Goal: Information Seeking & Learning: Learn about a topic

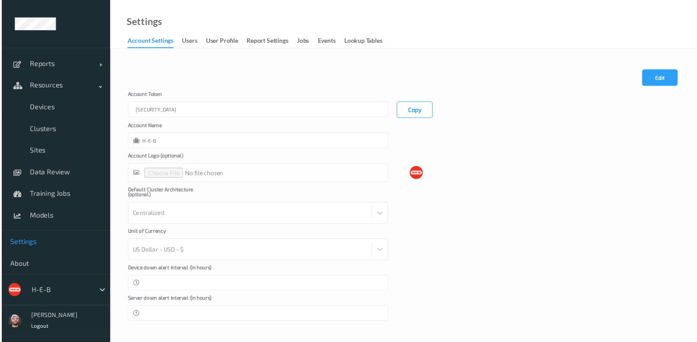
scroll to position [0, 170]
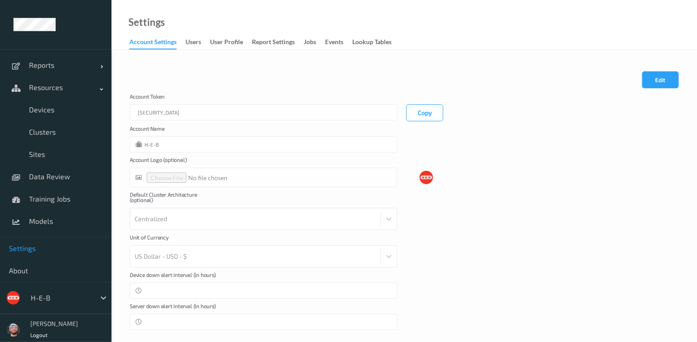
click at [424, 63] on div "Cancel Edit Save Account [AUTH_TOKEN] Copy Account Name H-E-B Account Logo (opt…" at bounding box center [403, 201] width 585 height 303
click at [245, 61] on div "Cancel Edit Save Account Token eyJhbGciOiJIUzI1NiIsInR5cCI6IkpXVCJ9.eyJhY2NvdW5…" at bounding box center [403, 201] width 585 height 303
click at [55, 294] on div at bounding box center [61, 297] width 60 height 11
click at [478, 132] on div "Account Name H-E-B" at bounding box center [404, 139] width 549 height 27
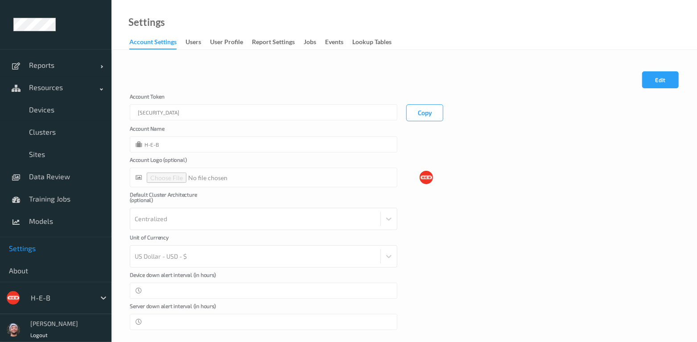
click at [288, 74] on div "Cancel Edit Save" at bounding box center [404, 82] width 549 height 22
click at [38, 112] on span "Devices" at bounding box center [66, 109] width 74 height 9
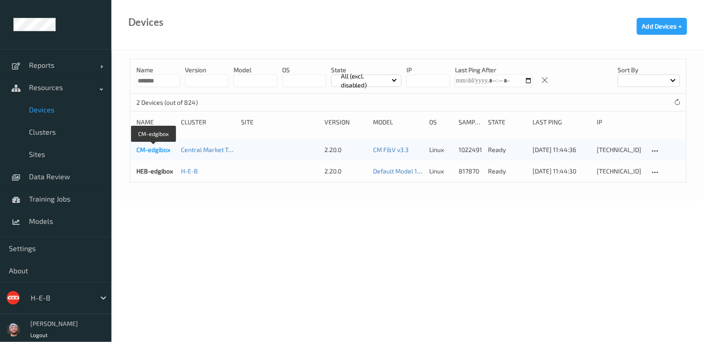
click at [161, 147] on link "CM-edgibox" at bounding box center [153, 150] width 34 height 8
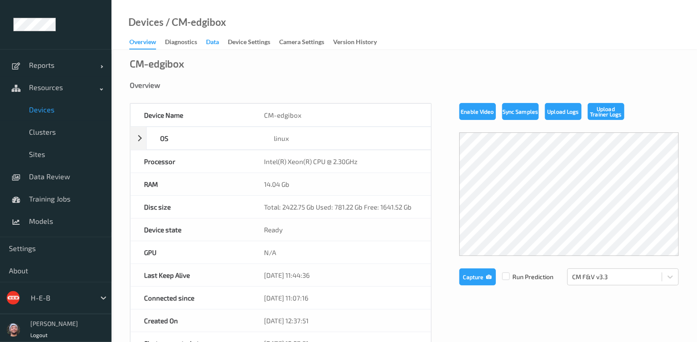
click at [211, 41] on div "Data" at bounding box center [212, 42] width 13 height 11
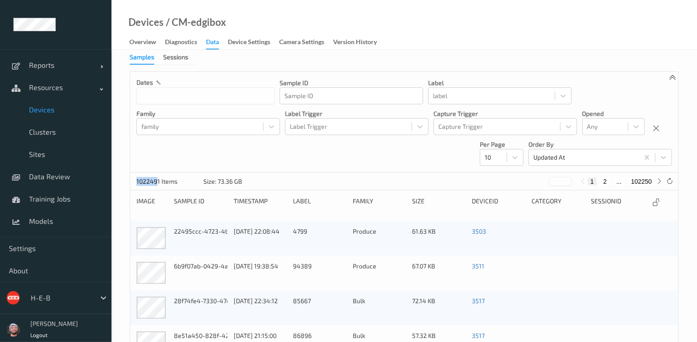
drag, startPoint x: 134, startPoint y: 184, endPoint x: 156, endPoint y: 184, distance: 22.3
click at [156, 184] on div "1022491 Items Size: 73.36 GB * 1 2 ... 102250" at bounding box center [404, 182] width 548 height 18
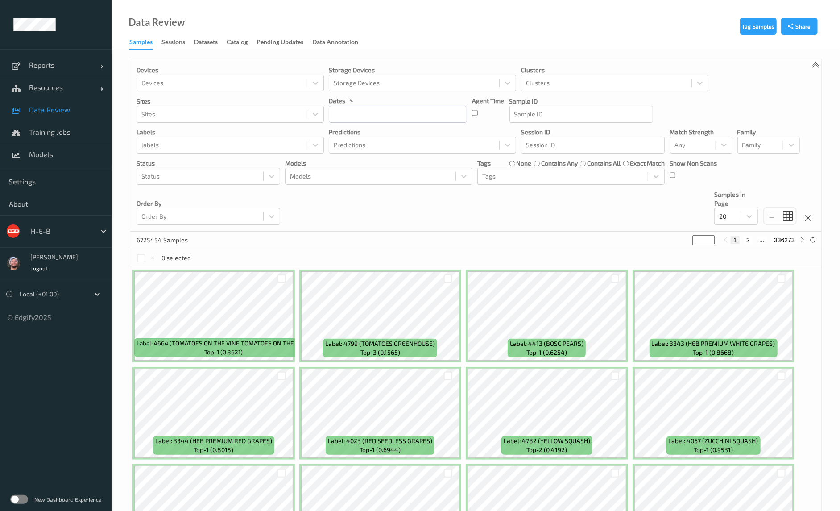
click at [60, 109] on span "Data Review" at bounding box center [66, 109] width 74 height 9
click at [83, 139] on link "Training Jobs" at bounding box center [55, 132] width 111 height 22
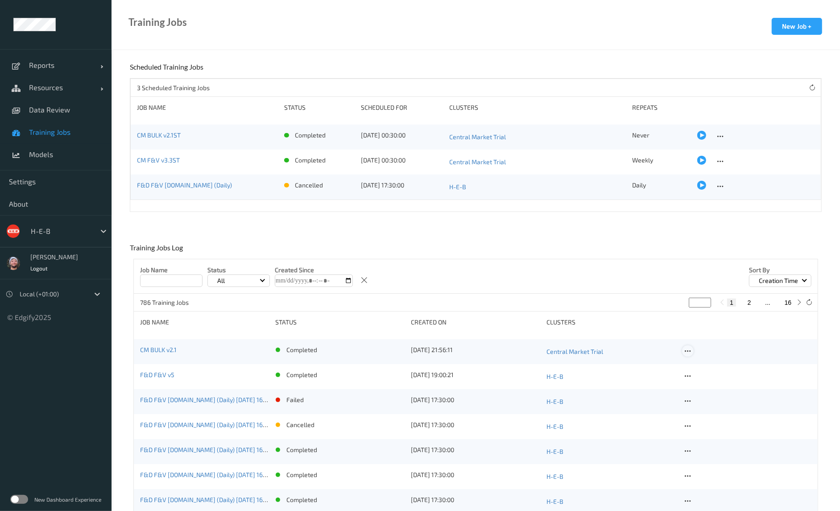
click at [689, 342] on icon at bounding box center [688, 351] width 8 height 8
click at [701, 342] on link "Copy Job" at bounding box center [709, 383] width 54 height 16
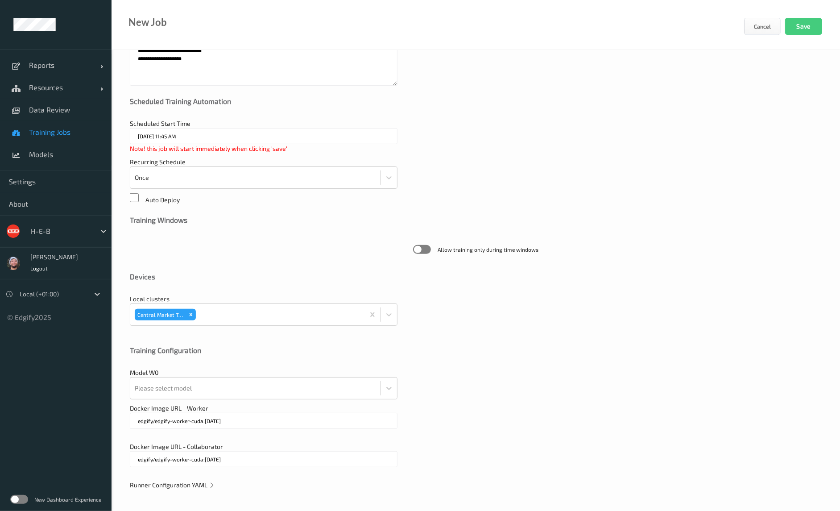
click at [157, 342] on span "Runner Configuration YAML" at bounding box center [172, 485] width 85 height 8
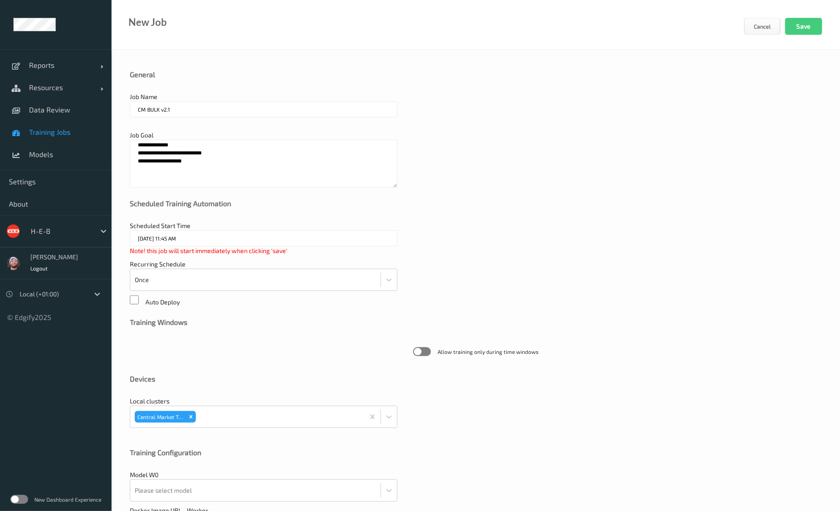
click at [221, 111] on input "CM BULK v2.1" at bounding box center [264, 109] width 268 height 16
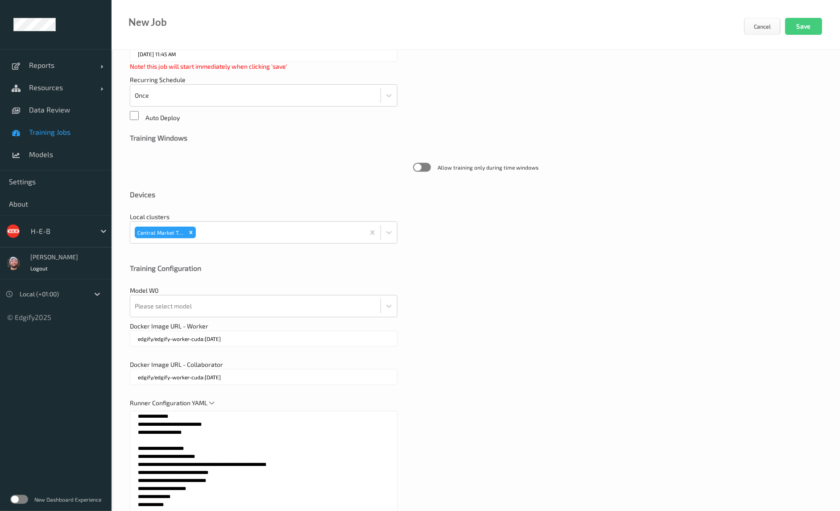
scroll to position [279, 0]
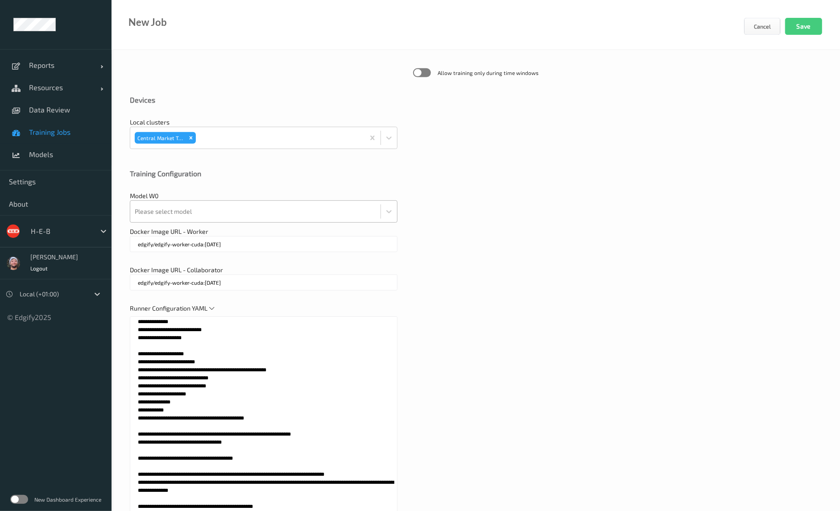
type input "CM BULK v2.1 [TEST RUN RECENT DATA ONLY]"
click at [217, 218] on div at bounding box center [255, 211] width 241 height 18
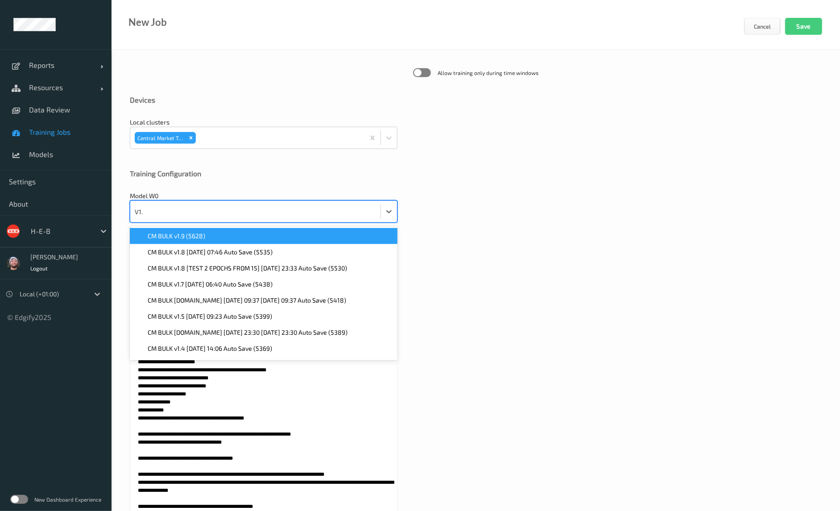
type input "V1.9"
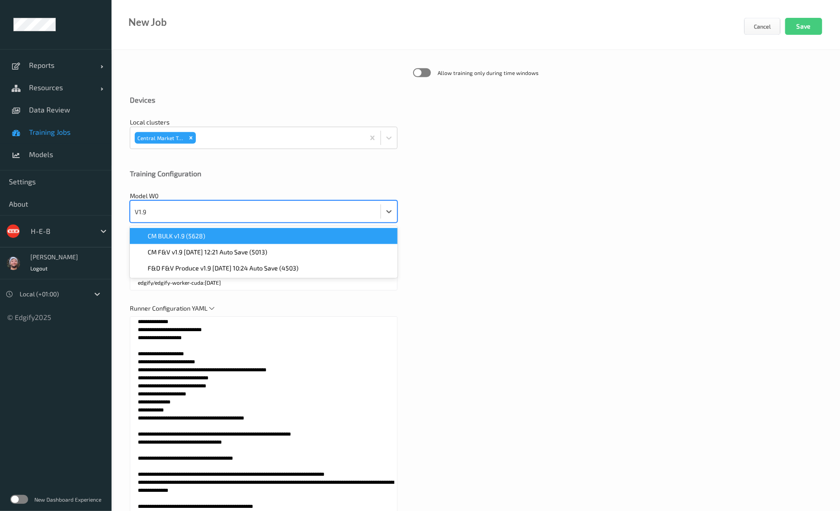
click at [205, 236] on div "CM BULK v1.9 (5628)" at bounding box center [263, 235] width 257 height 9
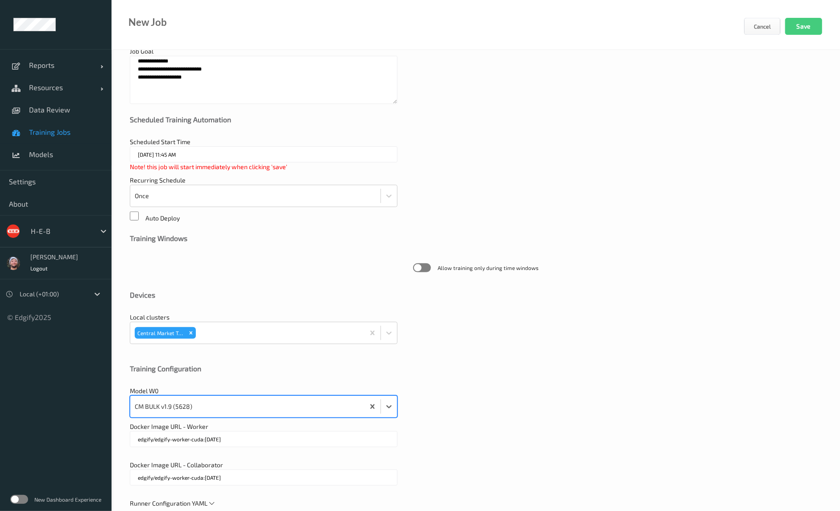
scroll to position [334, 0]
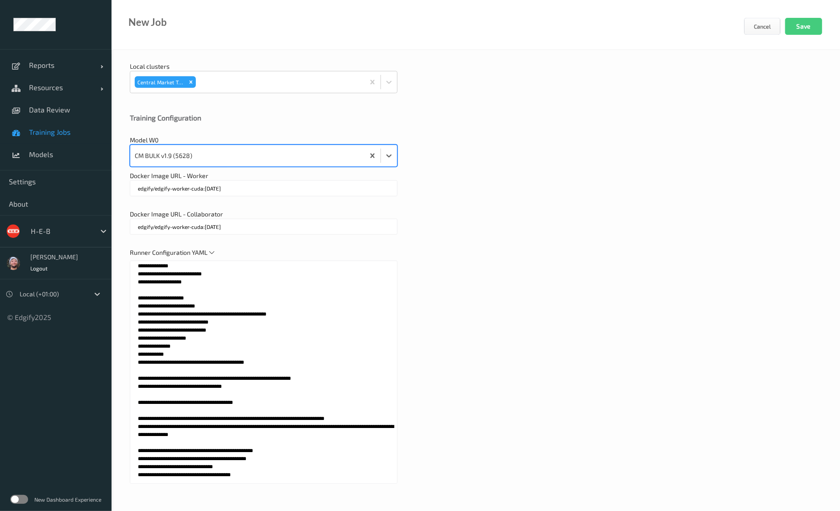
click at [252, 342] on textarea at bounding box center [264, 371] width 268 height 223
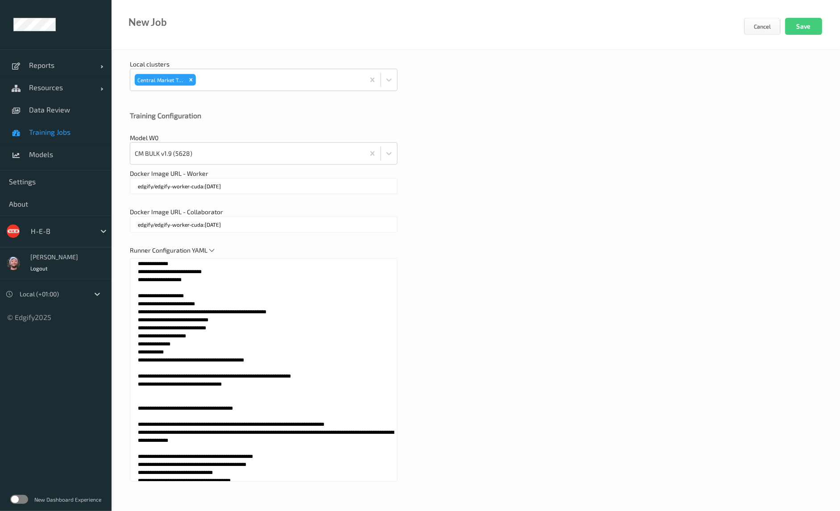
scroll to position [338, 0]
click at [145, 342] on textarea at bounding box center [264, 368] width 268 height 223
click at [143, 342] on textarea at bounding box center [264, 368] width 268 height 223
click at [248, 342] on textarea at bounding box center [264, 368] width 268 height 223
drag, startPoint x: 235, startPoint y: 397, endPoint x: 135, endPoint y: 399, distance: 99.4
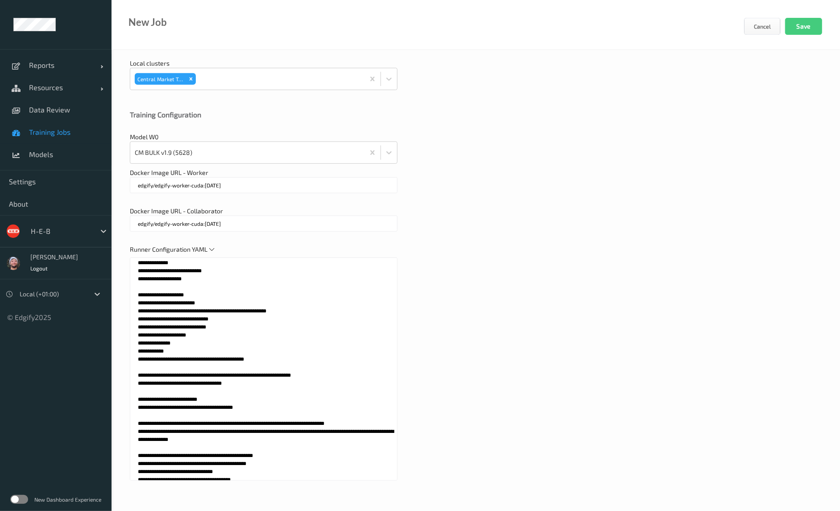
click at [135, 342] on textarea at bounding box center [264, 368] width 268 height 223
drag, startPoint x: 288, startPoint y: 404, endPoint x: 244, endPoint y: 406, distance: 43.3
click at [244, 342] on textarea at bounding box center [264, 368] width 268 height 223
paste textarea "**********"
click at [280, 342] on textarea at bounding box center [264, 368] width 268 height 223
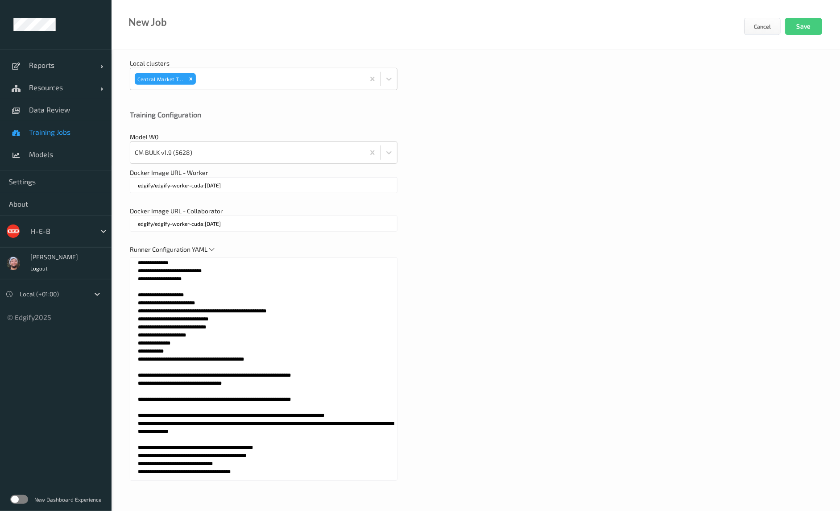
click at [247, 342] on textarea at bounding box center [264, 368] width 268 height 223
drag, startPoint x: 243, startPoint y: 396, endPoint x: 214, endPoint y: 397, distance: 28.5
click at [214, 342] on textarea at bounding box center [264, 368] width 268 height 223
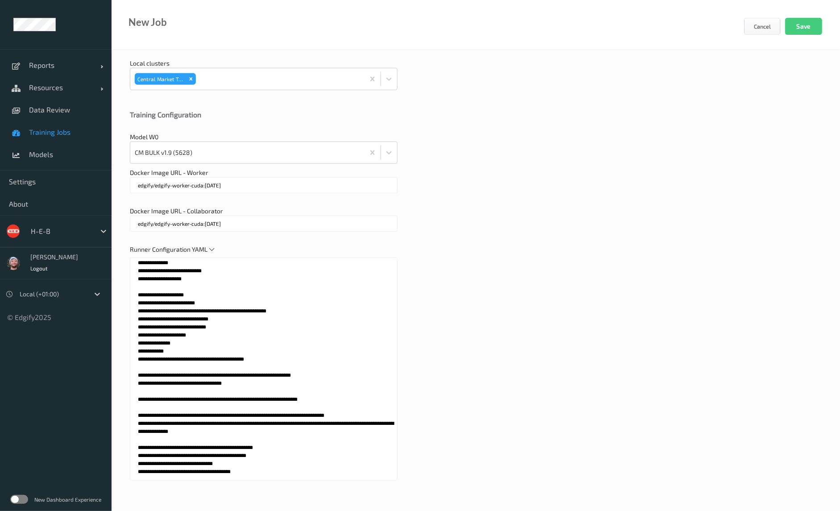
drag, startPoint x: 242, startPoint y: 397, endPoint x: 210, endPoint y: 398, distance: 32.6
click at [210, 342] on textarea at bounding box center [264, 368] width 268 height 223
paste textarea
click at [233, 342] on textarea at bounding box center [264, 368] width 268 height 223
click at [329, 342] on textarea at bounding box center [264, 368] width 268 height 223
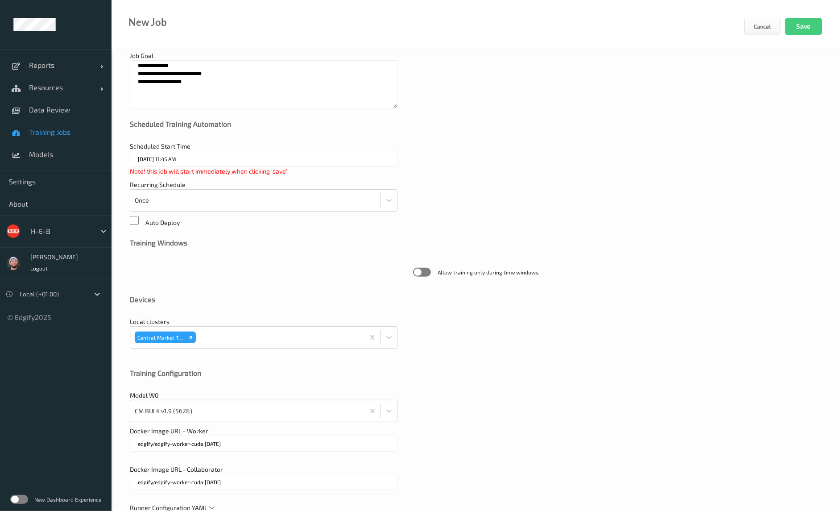
scroll to position [3, 0]
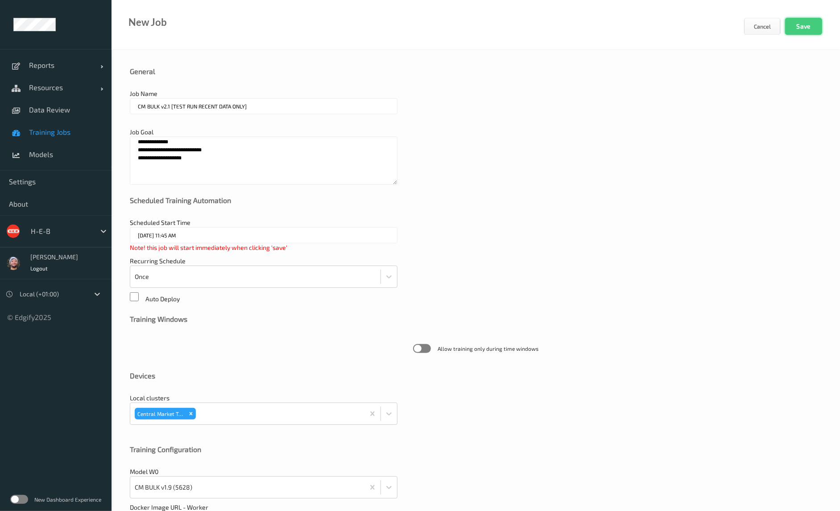
type textarea "**********"
click at [705, 29] on button "Save" at bounding box center [803, 26] width 37 height 17
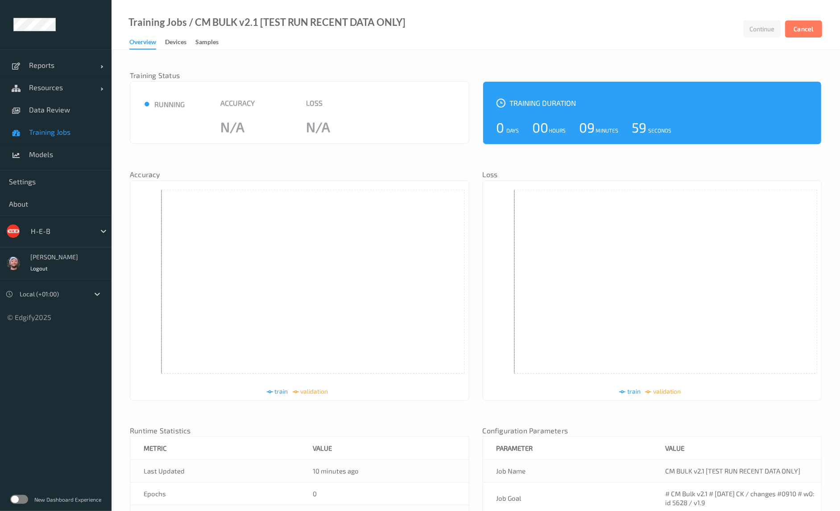
click at [195, 34] on div "Training Jobs / CM BULK v2.1 [TEST RUN RECENT DATA ONLY]" at bounding box center [258, 34] width 294 height 32
click at [195, 38] on link "Devices" at bounding box center [180, 42] width 30 height 12
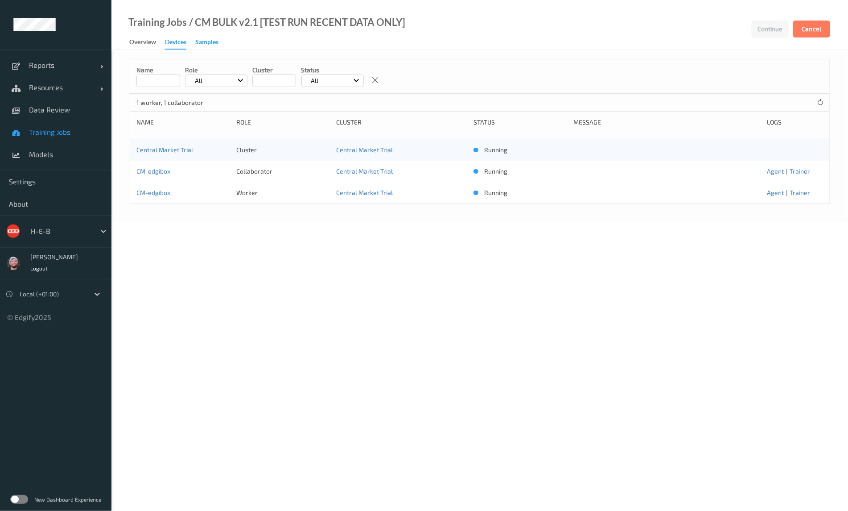
click at [214, 45] on div "Samples" at bounding box center [206, 42] width 23 height 11
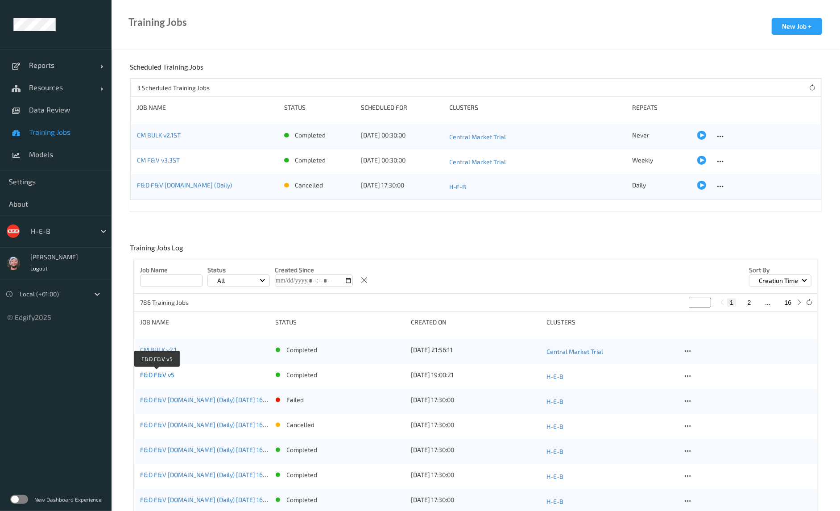
click at [154, 371] on link "F&D F&V v5" at bounding box center [157, 375] width 34 height 8
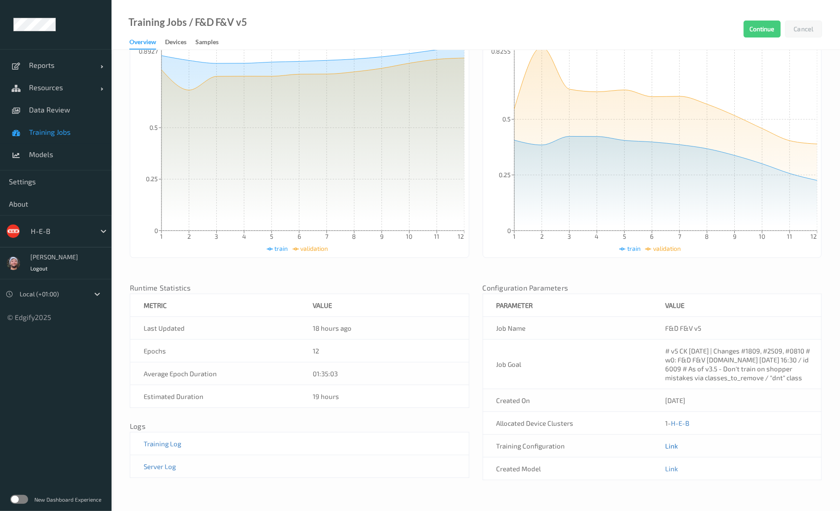
click at [665, 447] on link "Link" at bounding box center [671, 445] width 13 height 8
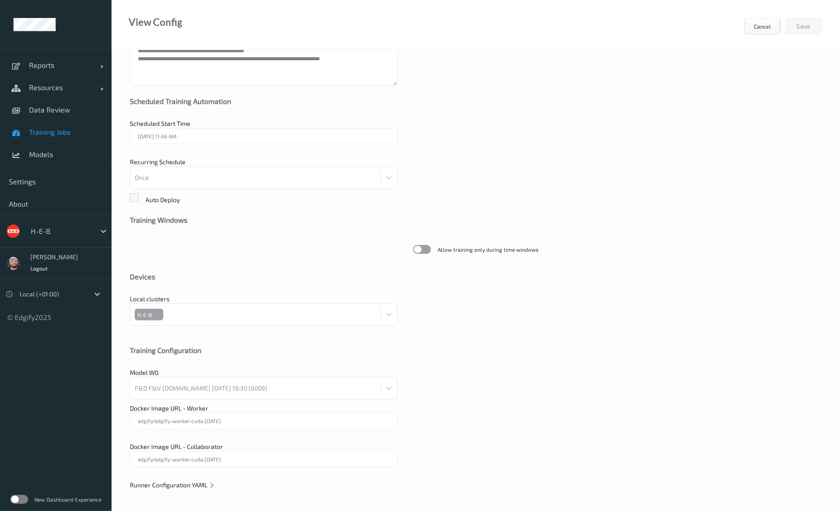
click at [186, 485] on span "Runner Configuration YAML" at bounding box center [172, 485] width 85 height 8
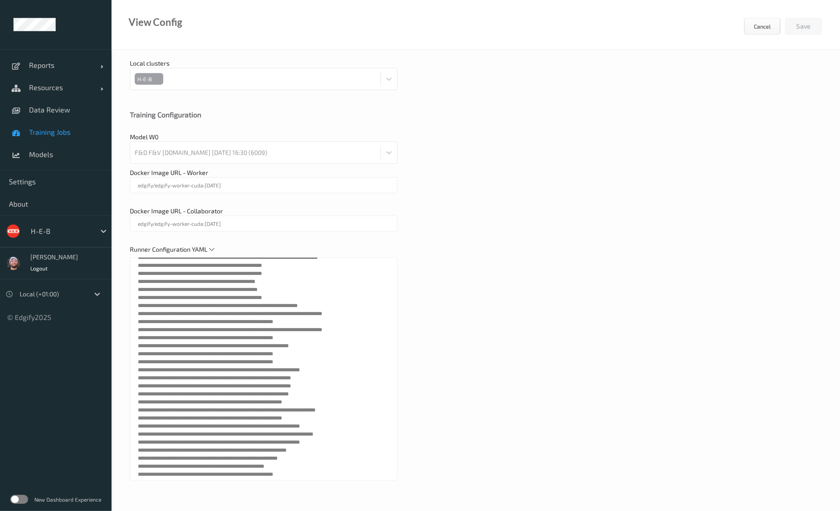
scroll to position [55, 0]
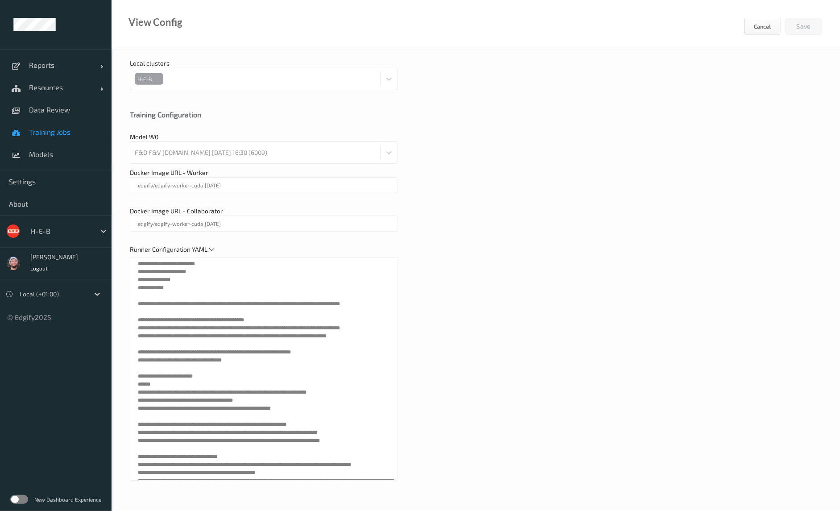
click at [91, 132] on span "Training Jobs" at bounding box center [66, 132] width 74 height 9
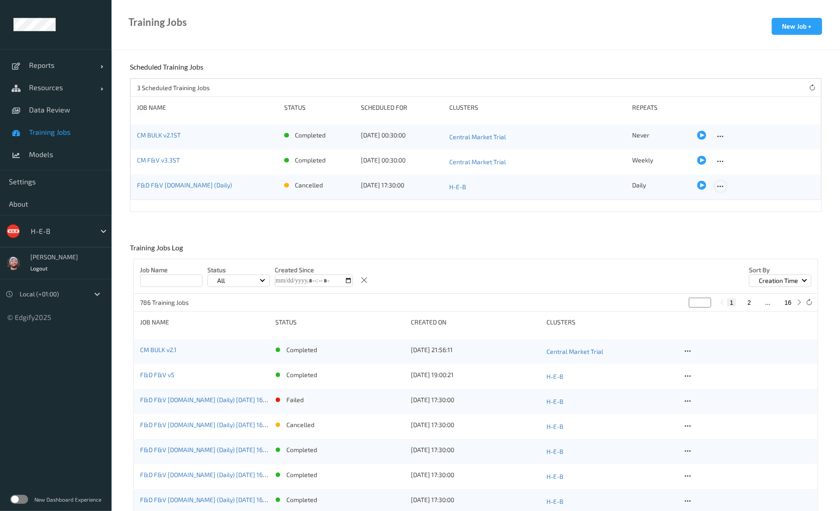
click at [717, 185] on icon at bounding box center [721, 186] width 8 height 8
click at [730, 195] on link "Edit Job" at bounding box center [738, 202] width 46 height 16
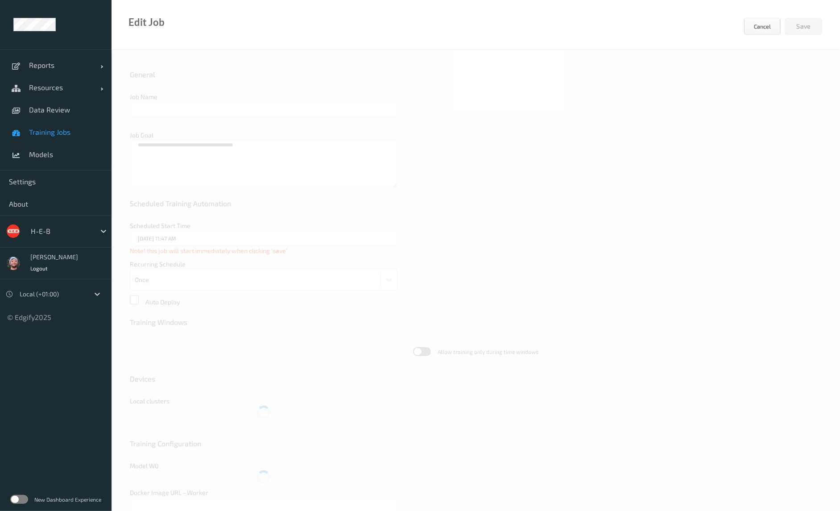
type input "F&D F&V [DOMAIN_NAME] (Daily)"
type textarea "**********"
type input "10/10/2025 5:30 PM"
type input "edgify/edgify-worker-cuda:[DATE]"
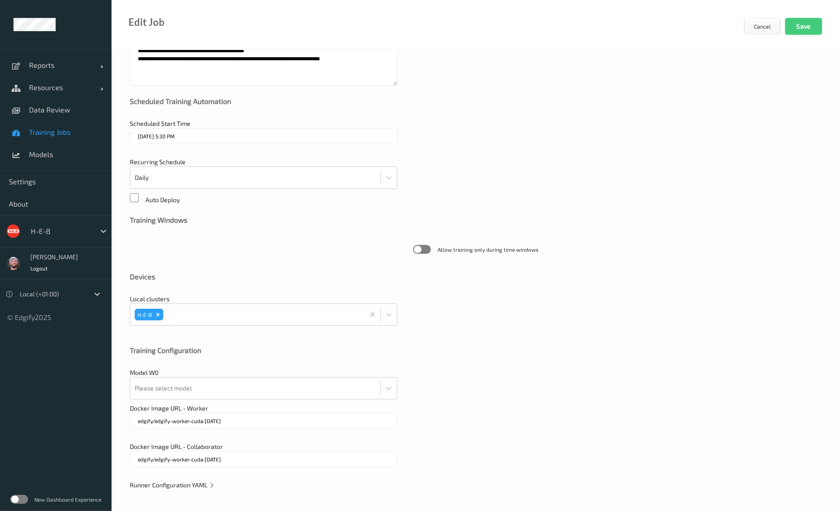
click at [169, 483] on span "Runner Configuration YAML" at bounding box center [172, 485] width 85 height 8
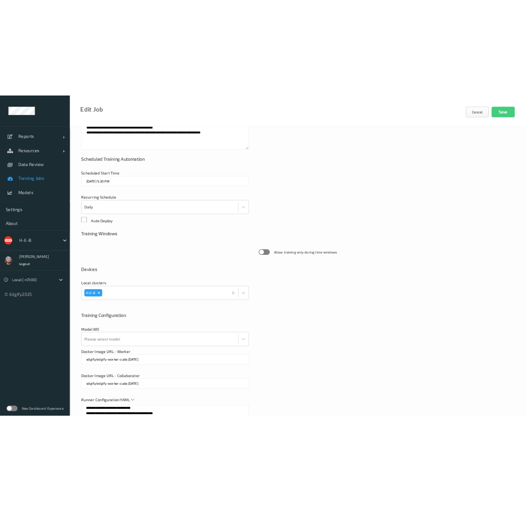
scroll to position [338, 0]
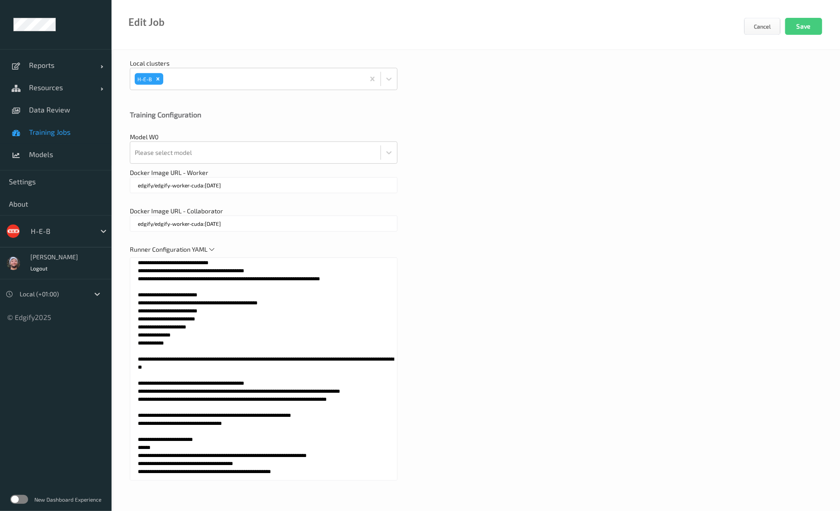
drag, startPoint x: 241, startPoint y: 360, endPoint x: 210, endPoint y: 359, distance: 31.2
click at [210, 359] on textarea at bounding box center [264, 368] width 268 height 223
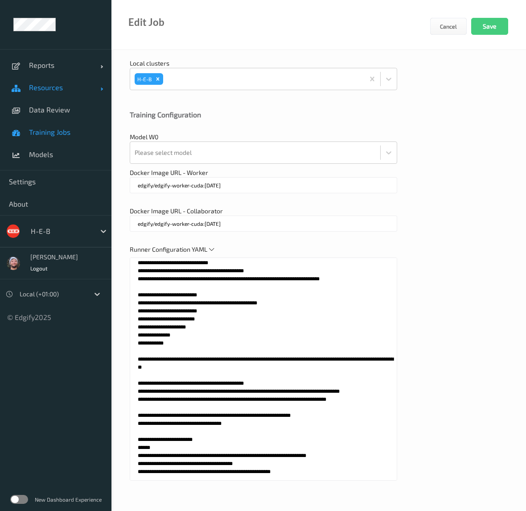
click at [51, 92] on link "Resources" at bounding box center [55, 87] width 111 height 22
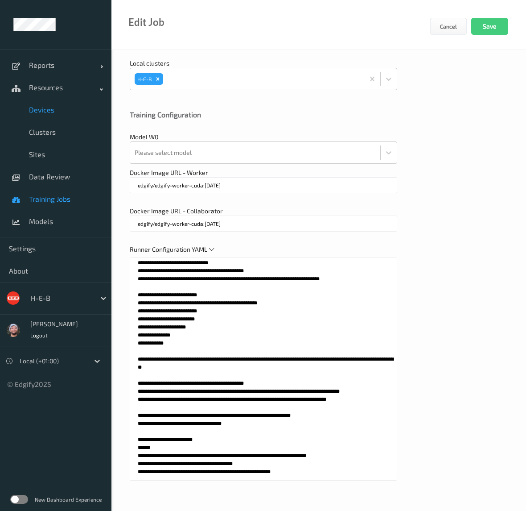
click at [46, 101] on link "Devices" at bounding box center [55, 110] width 111 height 22
click at [55, 107] on span "Devices" at bounding box center [66, 109] width 74 height 9
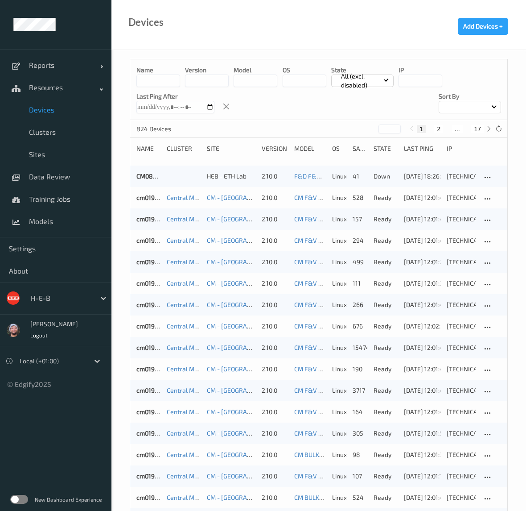
click at [154, 82] on input at bounding box center [158, 80] width 44 height 12
type input "*"
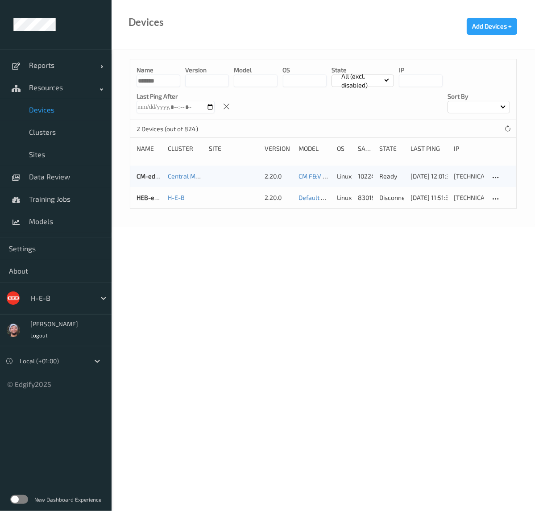
type input "*******"
click at [272, 271] on body "Reports Default Report Customized Report Resources Devices Clusters Sites Data …" at bounding box center [267, 255] width 535 height 511
click at [138, 197] on link "HEB-edgibox" at bounding box center [154, 198] width 37 height 8
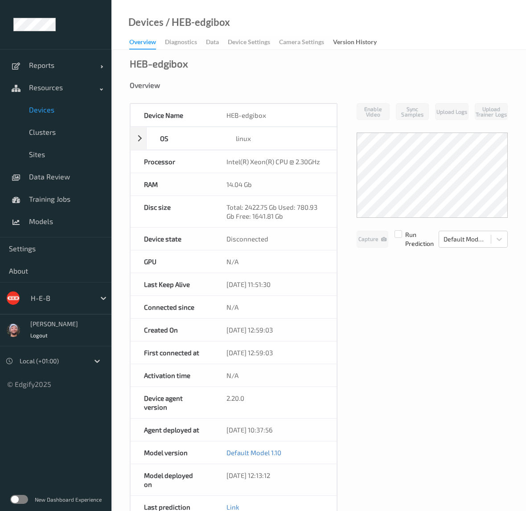
click at [54, 303] on div "H-E-B" at bounding box center [60, 298] width 69 height 14
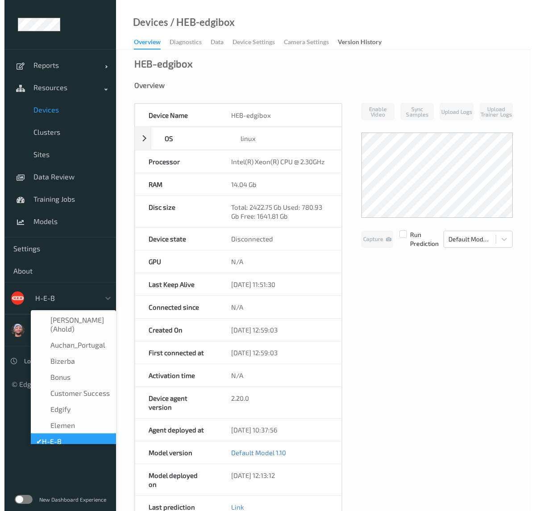
scroll to position [11, 0]
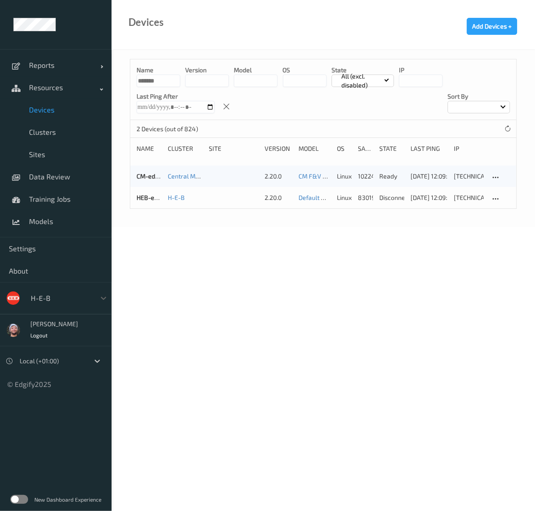
click at [64, 111] on span "Devices" at bounding box center [66, 109] width 74 height 9
drag, startPoint x: 165, startPoint y: 80, endPoint x: 93, endPoint y: 74, distance: 72.1
click at [93, 74] on div "Reports Default Report Customized Report Resources Devices Clusters Sites Data …" at bounding box center [267, 88] width 535 height 177
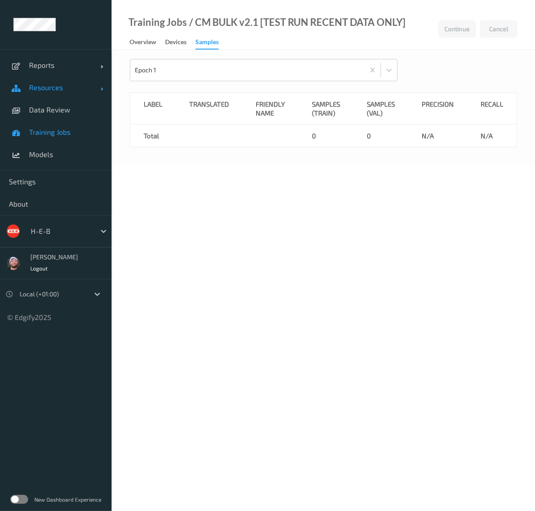
click at [58, 90] on span "Resources" at bounding box center [64, 87] width 71 height 9
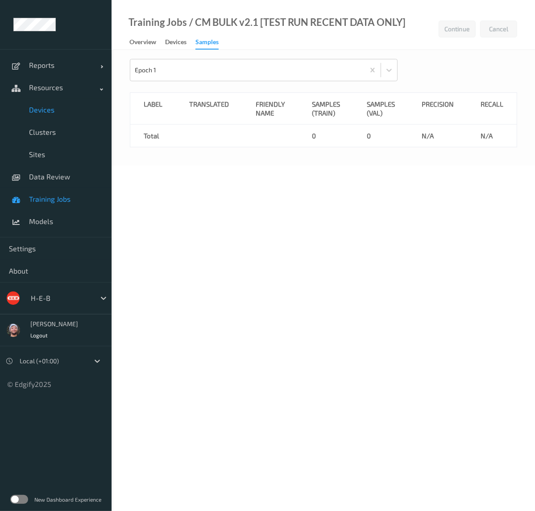
click at [50, 106] on span "Devices" at bounding box center [66, 109] width 74 height 9
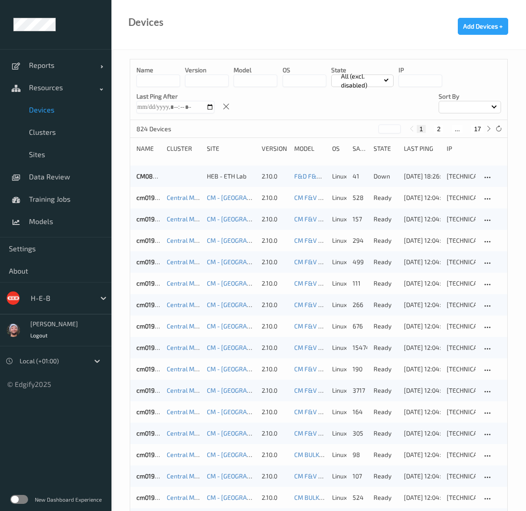
click at [141, 76] on input at bounding box center [158, 80] width 44 height 12
type input "*******"
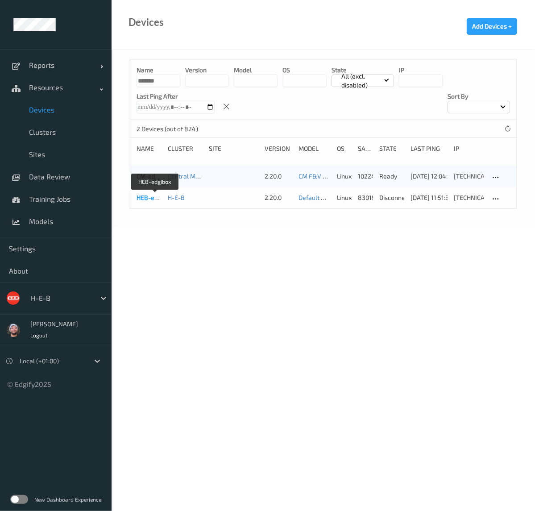
click at [152, 199] on link "HEB-edgibox" at bounding box center [154, 198] width 37 height 8
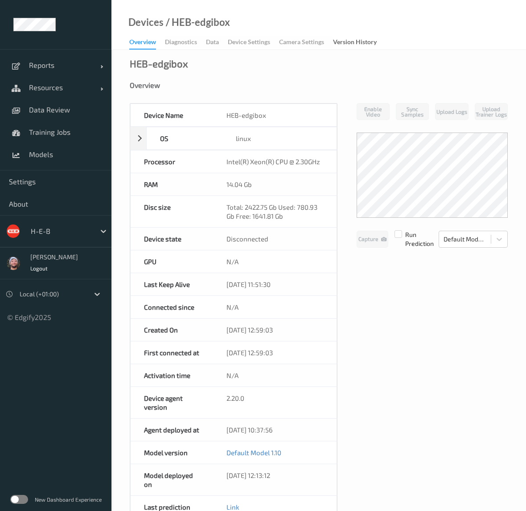
click at [298, 66] on div "HEB-edgibox Overview Device Name HEB-edgibox OS linux Platform debian Platform …" at bounding box center [318, 419] width 415 height 738
click at [358, 277] on div "Device Name HEB-edgibox OS linux Platform debian Platform Version 12.7 Platform…" at bounding box center [319, 406] width 378 height 607
click at [464, 58] on div "HEB-edgibox Overview Device Name HEB-edgibox OS linux Platform debian Platform …" at bounding box center [318, 419] width 415 height 738
click at [52, 86] on span "Resources" at bounding box center [64, 87] width 71 height 9
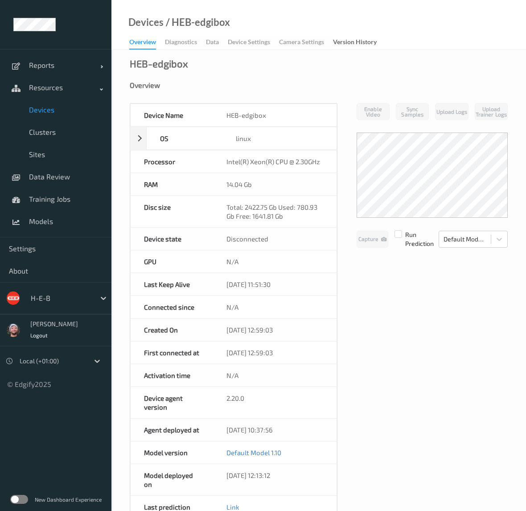
click at [54, 114] on link "Devices" at bounding box center [55, 110] width 111 height 22
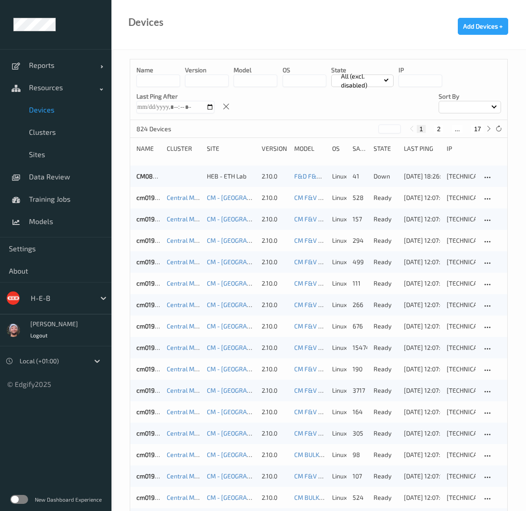
click at [83, 304] on div "H-E-B" at bounding box center [60, 298] width 69 height 14
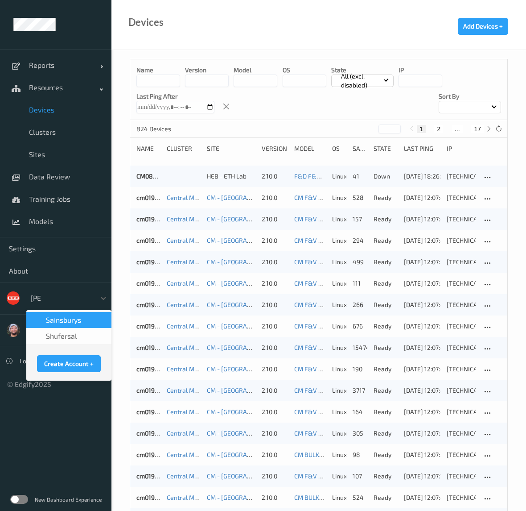
type input "sains"
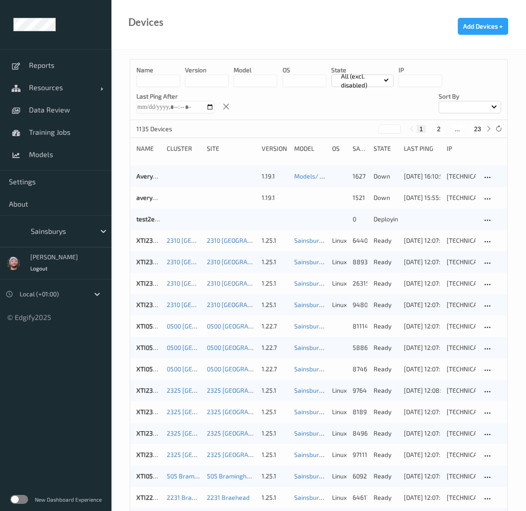
drag, startPoint x: 237, startPoint y: 76, endPoint x: 228, endPoint y: 83, distance: 12.0
click at [237, 76] on input "string" at bounding box center [256, 80] width 44 height 12
click at [228, 83] on input "string" at bounding box center [207, 80] width 44 height 12
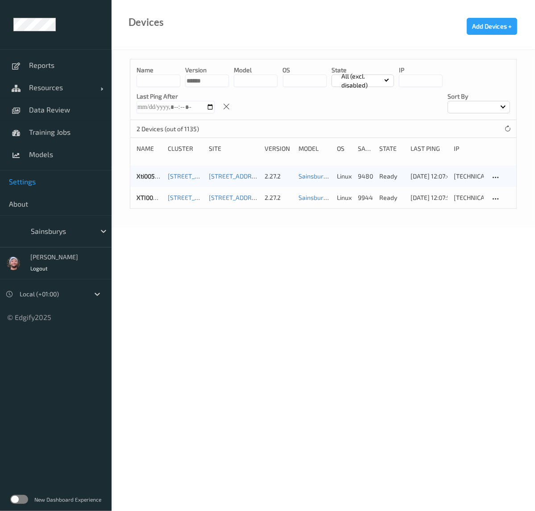
type input "******"
click at [310, 23] on div "Devices Add Devices +" at bounding box center [322, 25] width 423 height 50
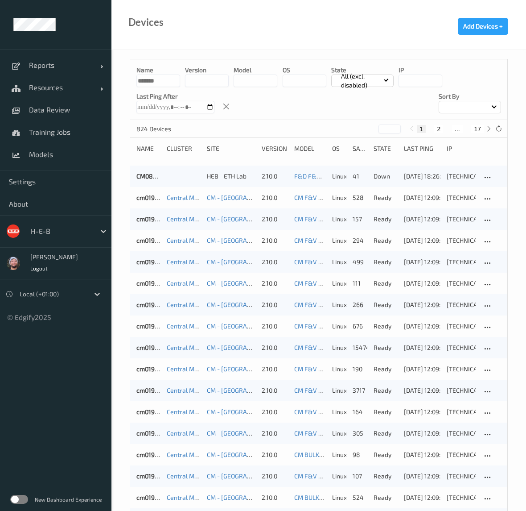
type input "*******"
click at [272, 108] on div "Name ******* version model OS State All (excl. disabled) IP Last Ping After Sor…" at bounding box center [318, 89] width 377 height 61
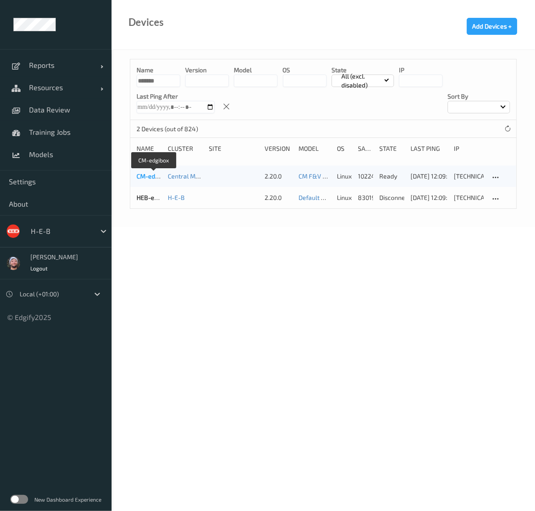
click at [145, 177] on link "CM-edgibox" at bounding box center [153, 176] width 34 height 8
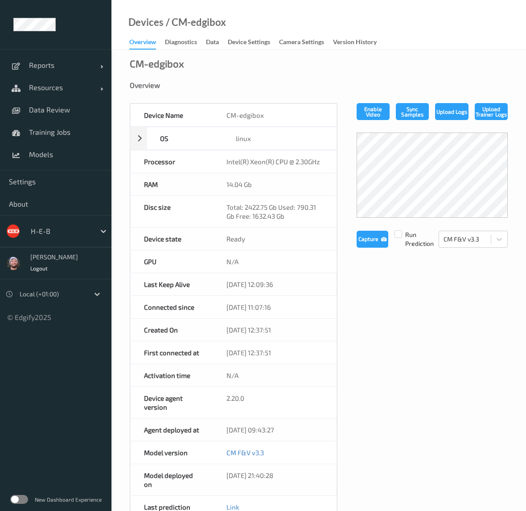
click at [445, 70] on div "CM-edgibox Overview Device Name CM-edgibox OS linux Platform debian Platform Ve…" at bounding box center [318, 419] width 415 height 738
click at [41, 94] on link "Resources" at bounding box center [55, 87] width 111 height 22
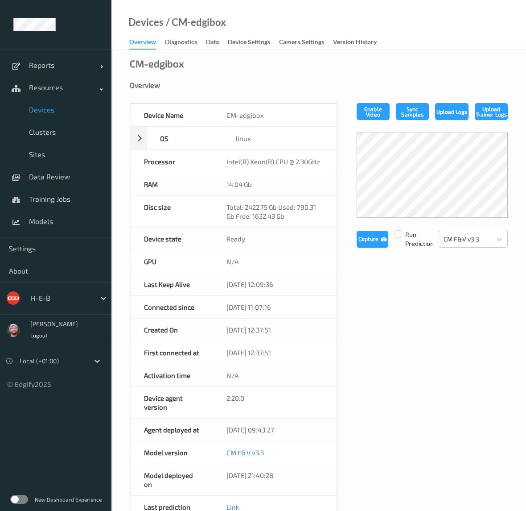
click at [46, 112] on span "Devices" at bounding box center [66, 109] width 74 height 9
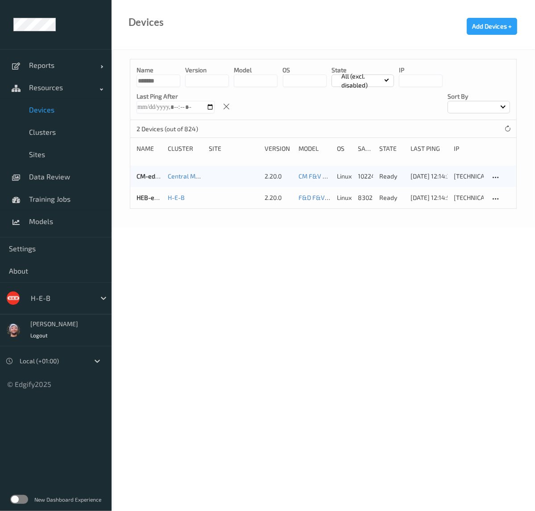
click at [160, 82] on input "*******" at bounding box center [158, 80] width 44 height 12
click at [152, 196] on link "HEB-edgibox" at bounding box center [154, 198] width 37 height 8
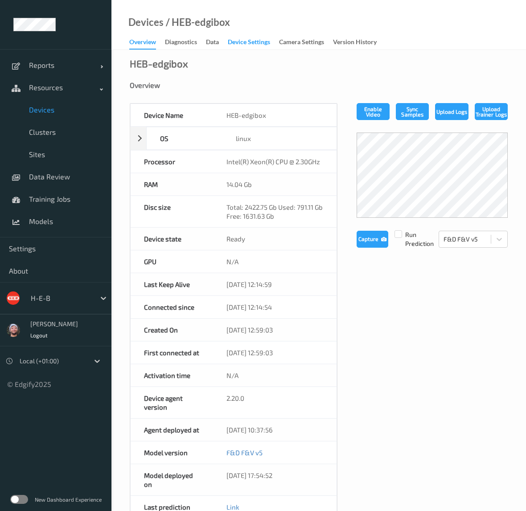
click at [246, 44] on div "Device Settings" at bounding box center [249, 42] width 42 height 11
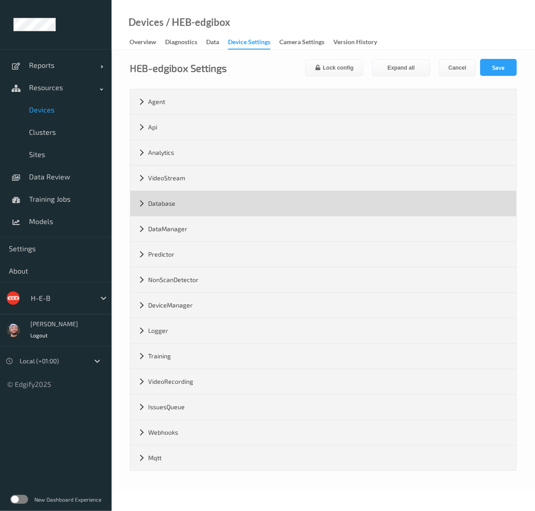
click at [173, 205] on div "Database" at bounding box center [323, 203] width 386 height 25
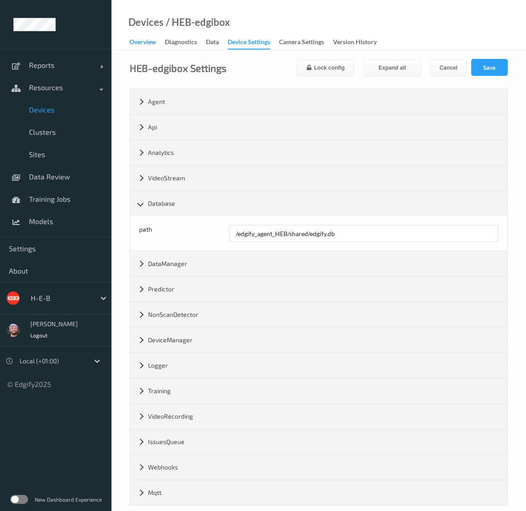
click at [141, 47] on div "Overview" at bounding box center [142, 42] width 27 height 11
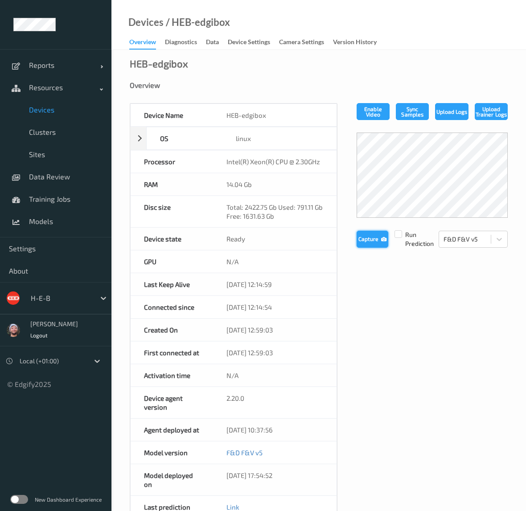
click at [379, 237] on button "Capture" at bounding box center [373, 239] width 32 height 17
click at [385, 335] on div "Device Name HEB-edgibox OS linux Platform debian Platform Version 12.7 Platform…" at bounding box center [319, 406] width 378 height 607
click at [54, 105] on span "Devices" at bounding box center [66, 109] width 74 height 9
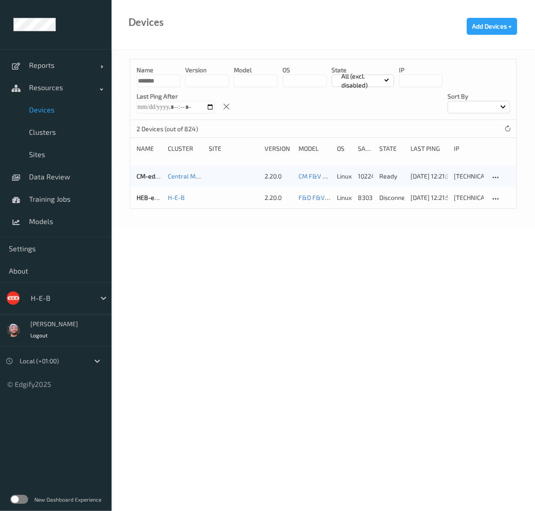
click at [149, 248] on body "Reports Default Report Customized Report Resources Devices Clusters Sites Data …" at bounding box center [267, 255] width 535 height 511
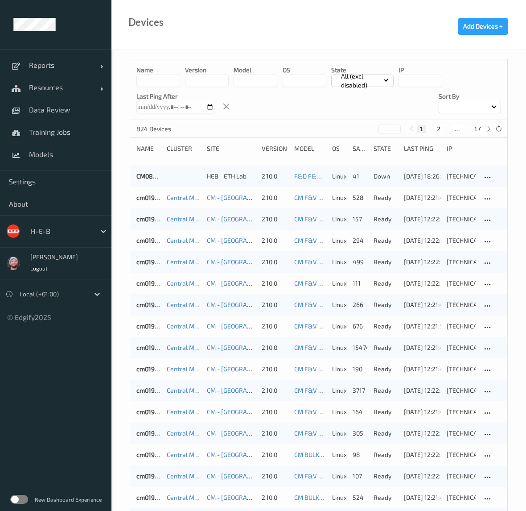
click at [165, 82] on input at bounding box center [158, 80] width 44 height 12
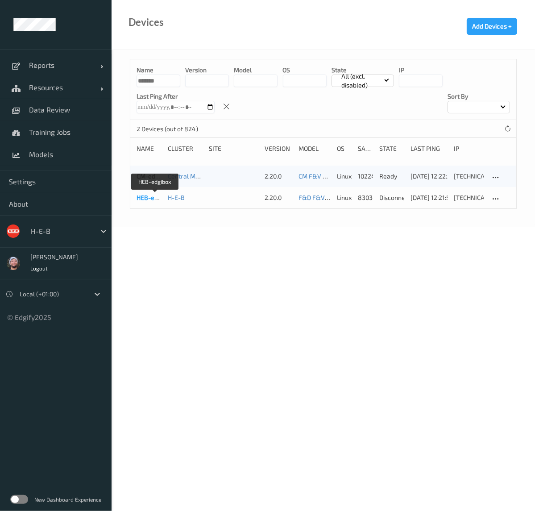
type input "*******"
click at [145, 194] on link "HEB-edgibox" at bounding box center [154, 198] width 37 height 8
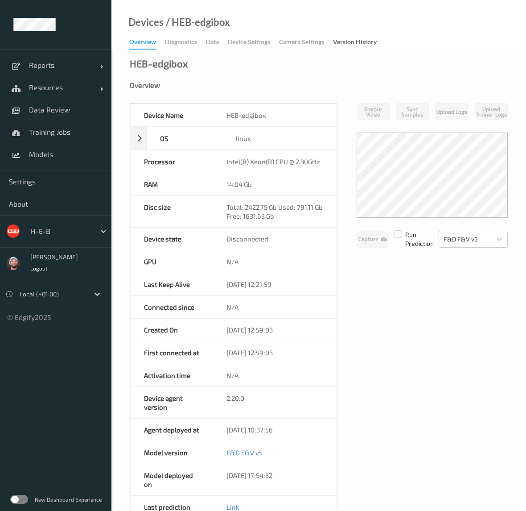
click at [355, 309] on div "Device Name HEB-edgibox OS linux Platform debian Platform Version 12.7 Platform…" at bounding box center [319, 406] width 378 height 607
click at [360, 279] on div "Device Name HEB-edgibox OS linux Platform debian Platform Version 12.7 Platform…" at bounding box center [319, 406] width 378 height 607
click at [326, 88] on div "Overview" at bounding box center [319, 85] width 378 height 9
click at [401, 313] on div "Device Name HEB-edgibox OS linux Platform debian Platform Version 12.7 Platform…" at bounding box center [319, 406] width 378 height 607
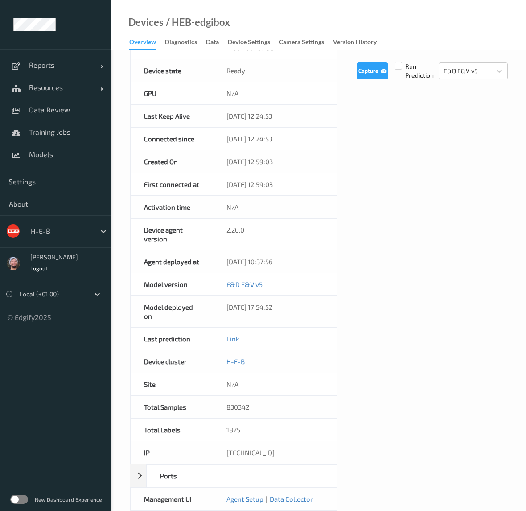
scroll to position [222, 0]
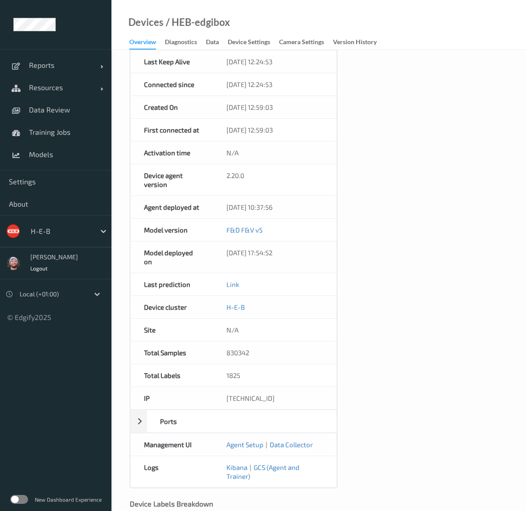
click at [421, 170] on div "Device Name HEB-edgibox OS linux Platform debian Platform Version 12.7 Platform…" at bounding box center [319, 184] width 378 height 607
click at [67, 102] on link "Data Review" at bounding box center [55, 110] width 111 height 22
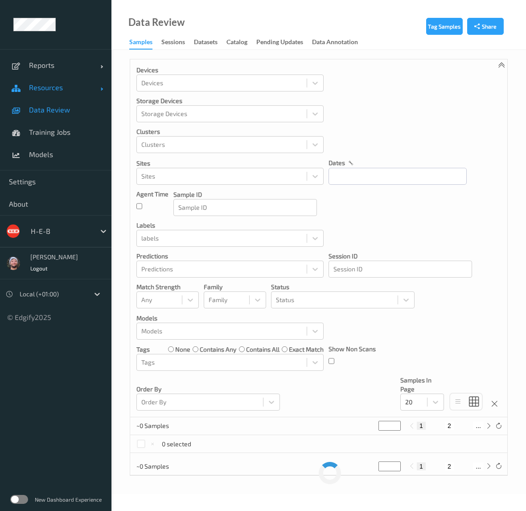
click at [67, 91] on span "Resources" at bounding box center [64, 87] width 71 height 9
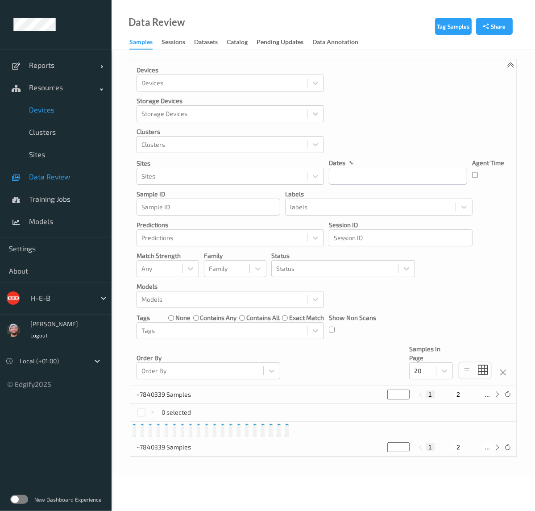
click at [62, 110] on span "Devices" at bounding box center [66, 109] width 74 height 9
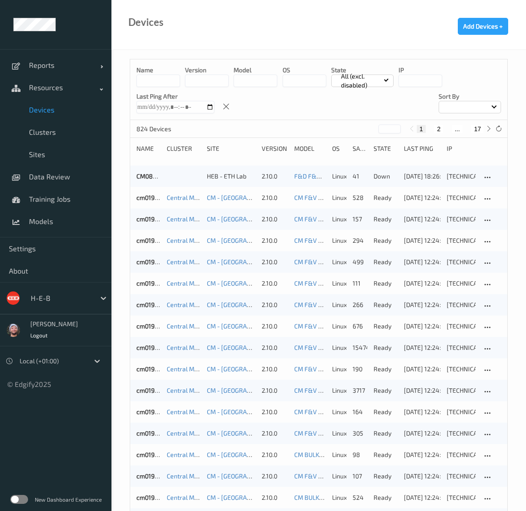
click at [341, 106] on div "Name version model OS State All (excl. disabled) IP Last Ping After Sort by" at bounding box center [318, 89] width 377 height 61
click at [171, 78] on input at bounding box center [158, 80] width 44 height 12
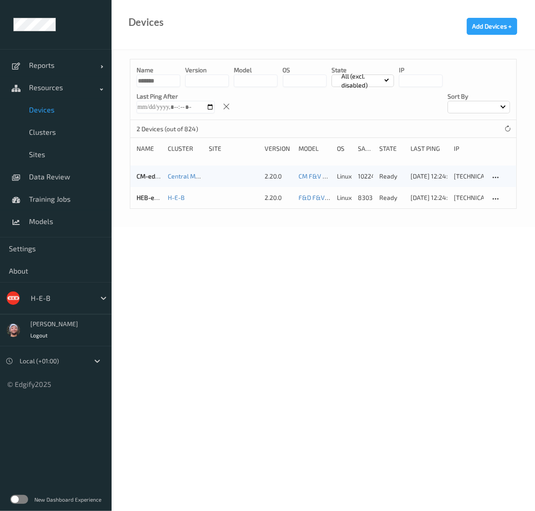
type input "*******"
click at [330, 101] on div "Name ******* version model OS State All (excl. disabled) IP Last Ping After Sor…" at bounding box center [323, 89] width 386 height 61
click at [145, 199] on link "HEB-edgibox" at bounding box center [154, 198] width 37 height 8
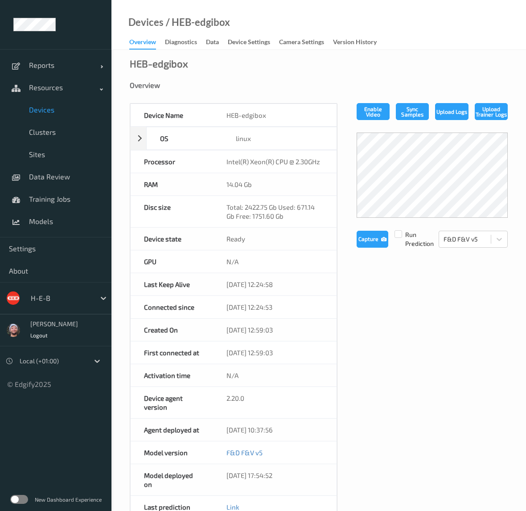
click at [353, 335] on div "Device Name HEB-edgibox OS linux Platform debian Platform Version 12.7 Platform…" at bounding box center [319, 406] width 378 height 607
click at [376, 234] on button "Capture" at bounding box center [373, 239] width 32 height 17
drag, startPoint x: 399, startPoint y: 305, endPoint x: 279, endPoint y: 211, distance: 152.1
click at [399, 305] on div "Device Name HEB-edgibox OS linux Platform debian Platform Version 12.7 Platform…" at bounding box center [319, 406] width 378 height 607
drag, startPoint x: 53, startPoint y: 183, endPoint x: 56, endPoint y: 121, distance: 61.6
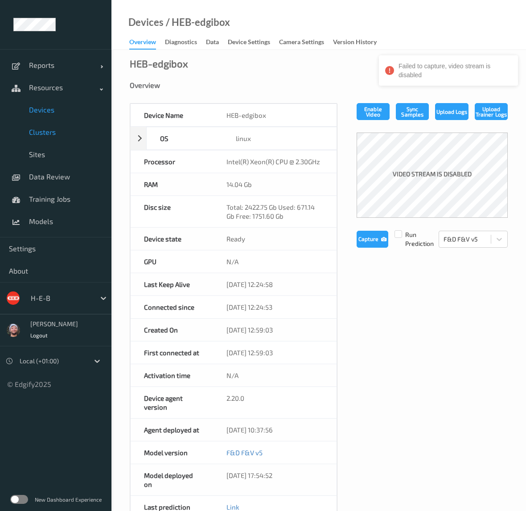
click at [53, 182] on link "Data Review" at bounding box center [55, 176] width 111 height 22
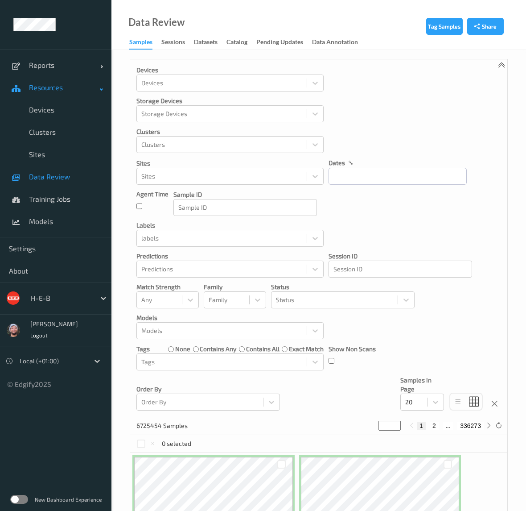
click at [62, 97] on link "Resources" at bounding box center [55, 87] width 111 height 22
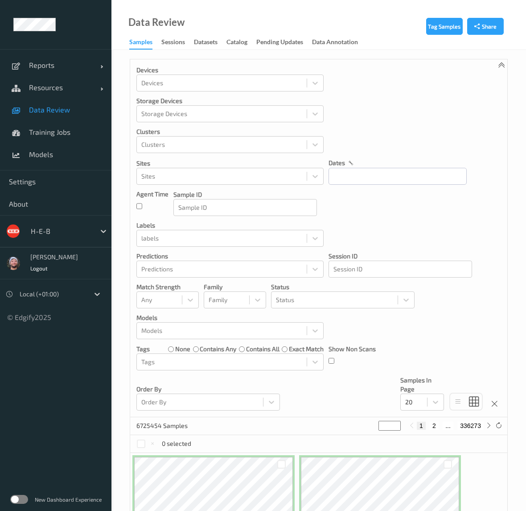
drag, startPoint x: 76, startPoint y: 103, endPoint x: 124, endPoint y: 100, distance: 47.8
click at [76, 103] on link "Data Review" at bounding box center [55, 110] width 111 height 22
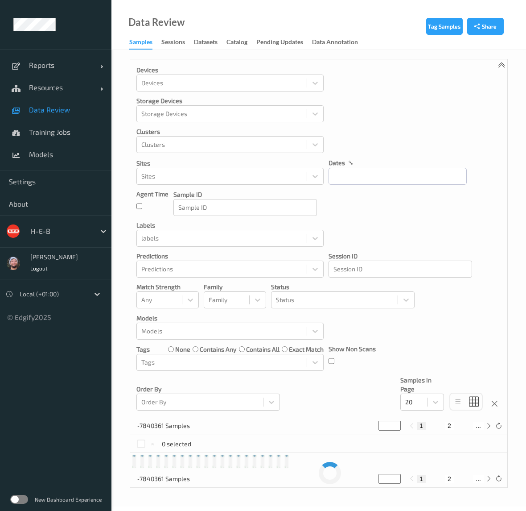
click at [74, 95] on link "Resources" at bounding box center [55, 87] width 111 height 22
click at [66, 106] on span "Devices" at bounding box center [66, 109] width 74 height 9
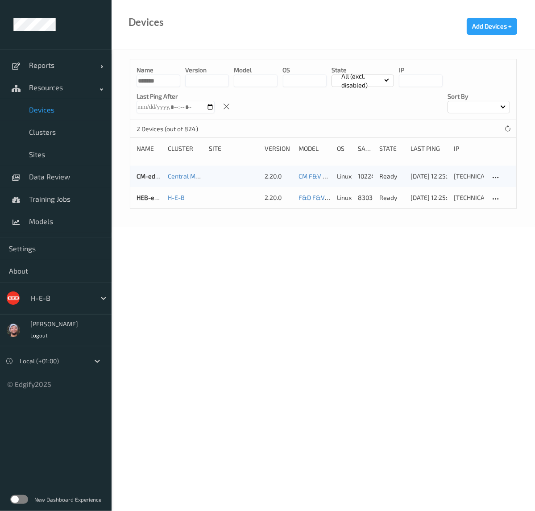
drag, startPoint x: 162, startPoint y: 86, endPoint x: 125, endPoint y: 84, distance: 37.1
click at [125, 84] on div "Name ******* version model OS State All (excl. disabled) IP Last Ping After Sor…" at bounding box center [322, 138] width 423 height 177
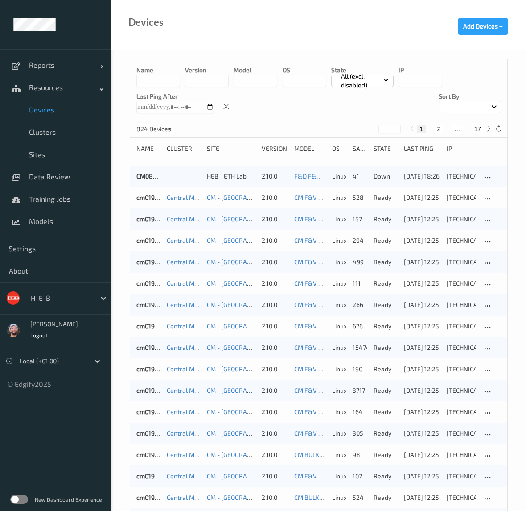
click at [471, 128] on div "1 2 ... 17" at bounding box center [450, 129] width 67 height 8
click at [474, 128] on button "17" at bounding box center [477, 129] width 12 height 8
type input "**"
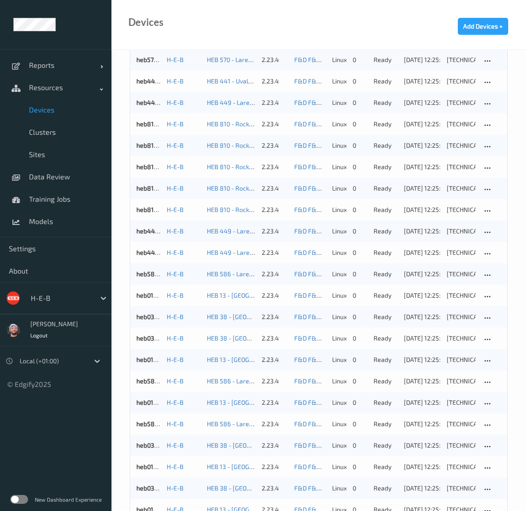
scroll to position [187, 0]
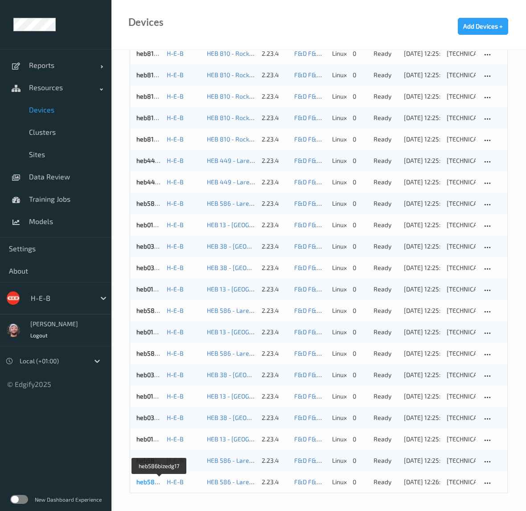
click at [156, 482] on link "heb586bizedg17" at bounding box center [159, 482] width 46 height 8
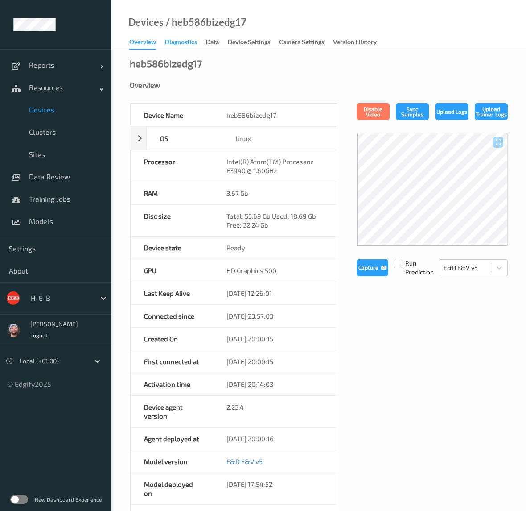
click at [169, 43] on div "Diagnostics" at bounding box center [181, 42] width 32 height 11
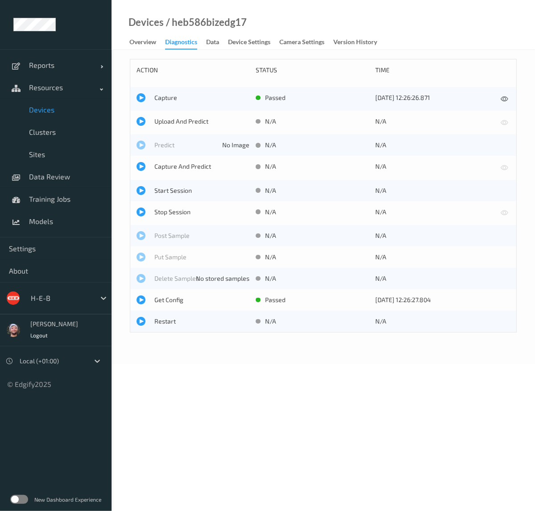
click at [169, 106] on div "Capture passed 10/10/2025 12:26:26.871" at bounding box center [323, 99] width 386 height 24
click at [170, 100] on span "Capture" at bounding box center [201, 97] width 95 height 9
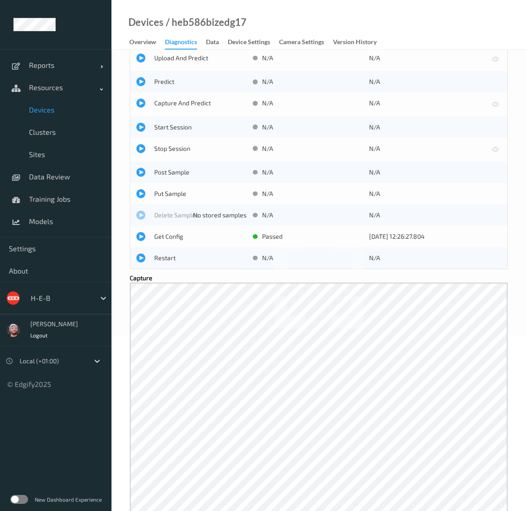
scroll to position [6, 0]
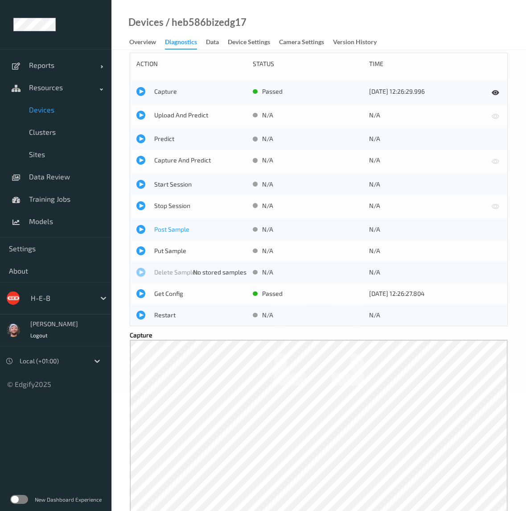
click at [175, 228] on span "Post Sample" at bounding box center [200, 229] width 92 height 9
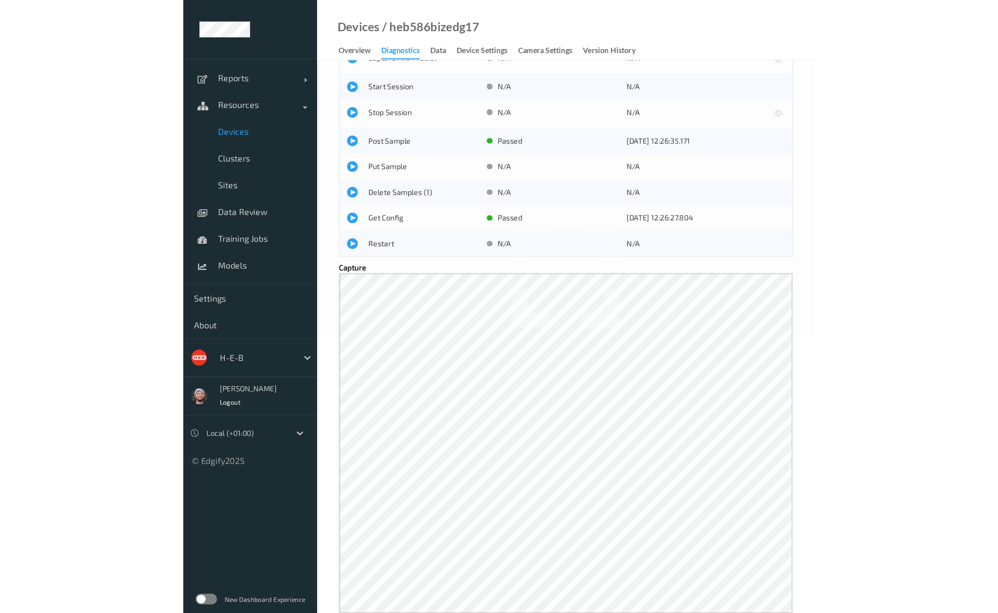
scroll to position [0, 0]
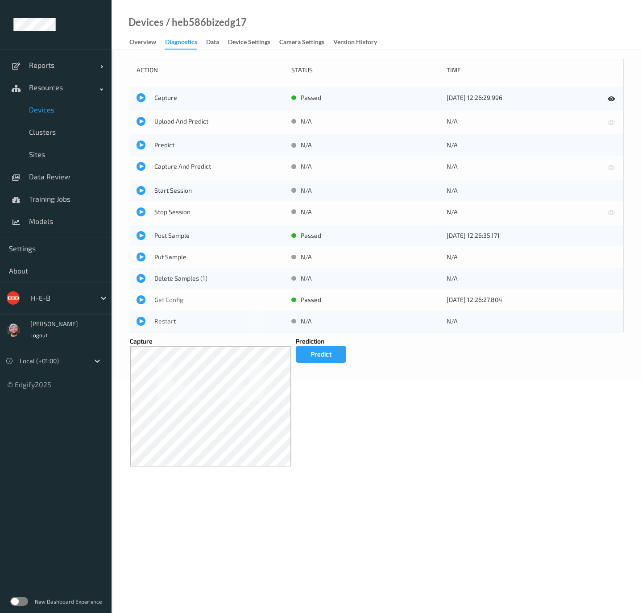
click at [74, 112] on span "Devices" at bounding box center [66, 109] width 74 height 9
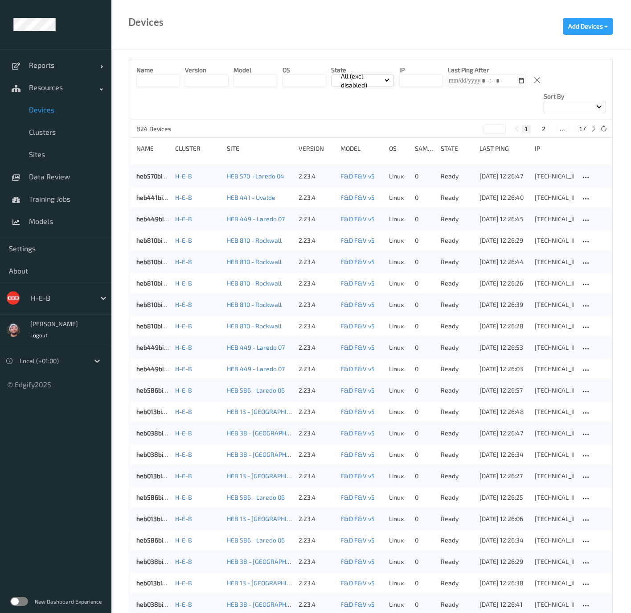
click at [156, 86] on input at bounding box center [158, 80] width 44 height 12
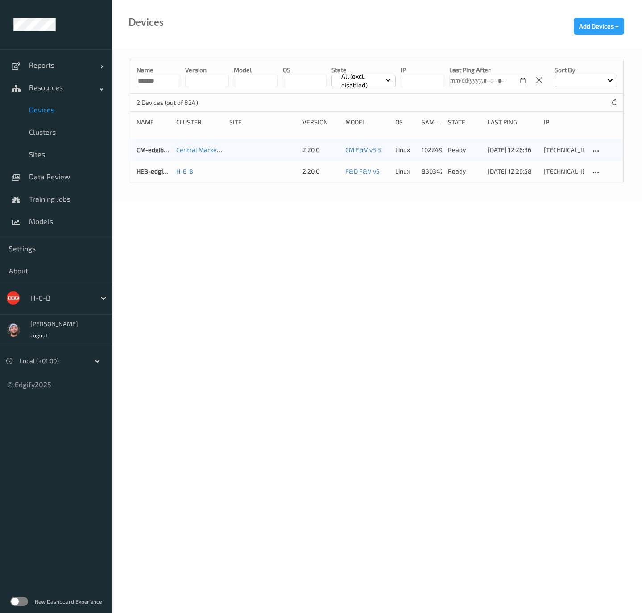
type input "*******"
click at [336, 251] on body "Reports Default Report Customized Report Resources Devices Clusters Sites Data …" at bounding box center [321, 306] width 642 height 613
click at [154, 171] on link "HEB-edgibox" at bounding box center [154, 171] width 37 height 8
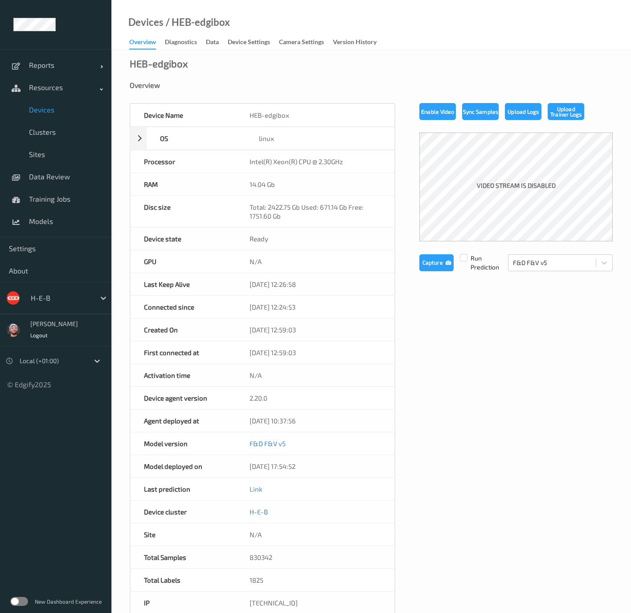
click at [187, 36] on link "Diagnostics" at bounding box center [185, 42] width 41 height 12
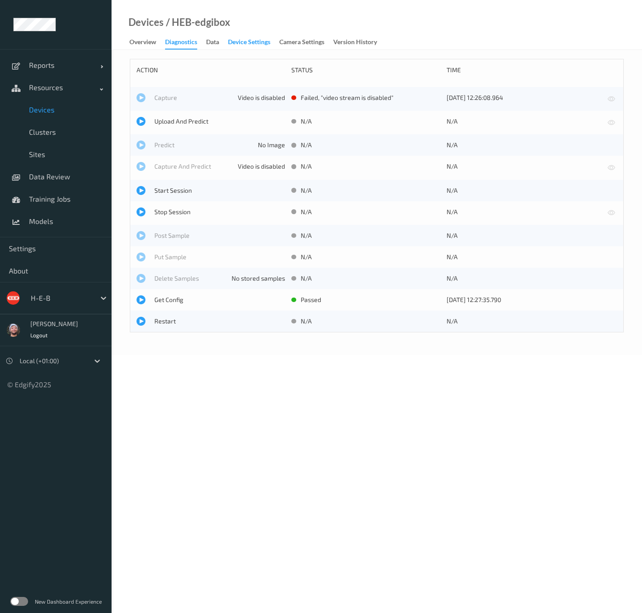
click at [232, 37] on div "Device Settings" at bounding box center [249, 42] width 42 height 11
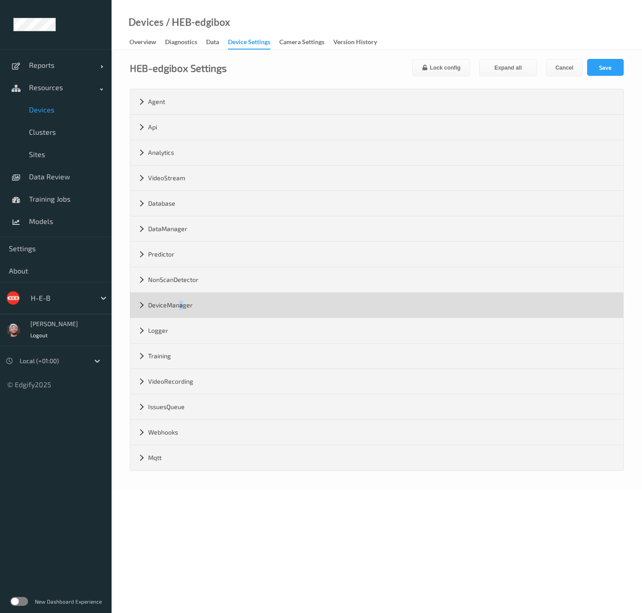
drag, startPoint x: 178, startPoint y: 299, endPoint x: 182, endPoint y: 300, distance: 4.7
click at [182, 300] on div "DeviceManager" at bounding box center [376, 304] width 493 height 25
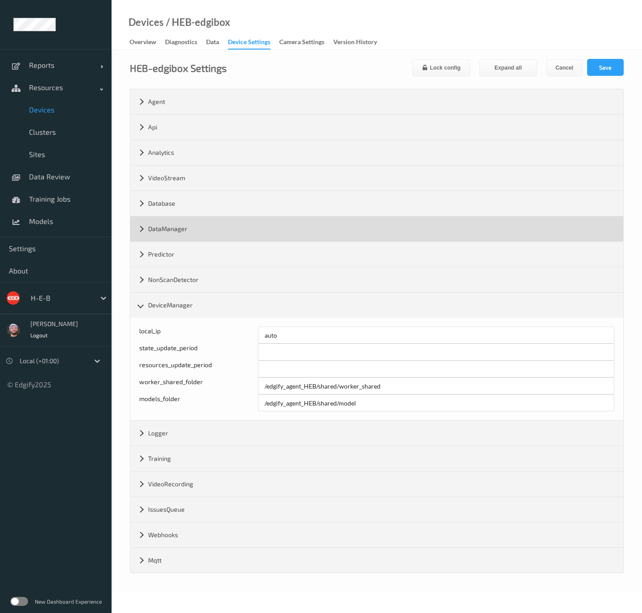
click at [181, 219] on div "DataManager" at bounding box center [376, 228] width 493 height 25
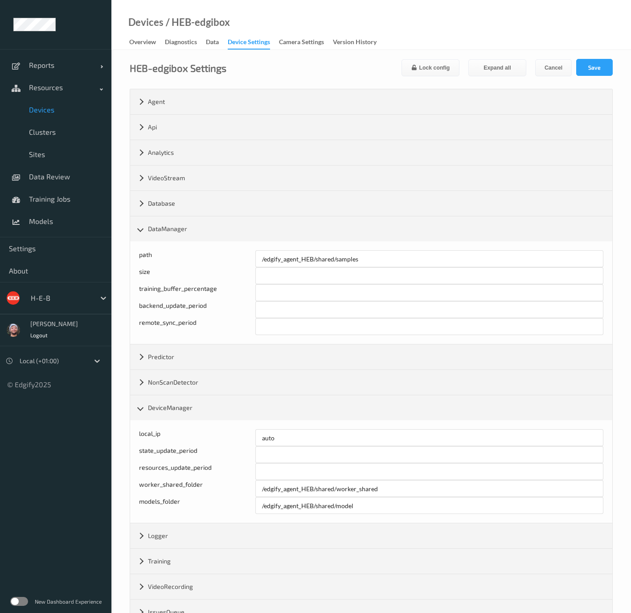
click at [417, 27] on div "Devices / HEB-edgibox Overview Diagnostics Data Device Settings Camera Settings…" at bounding box center [371, 25] width 520 height 50
click at [454, 28] on div "Devices / HEB-edgibox Overview Diagnostics Data Device Settings Camera Settings…" at bounding box center [371, 25] width 520 height 50
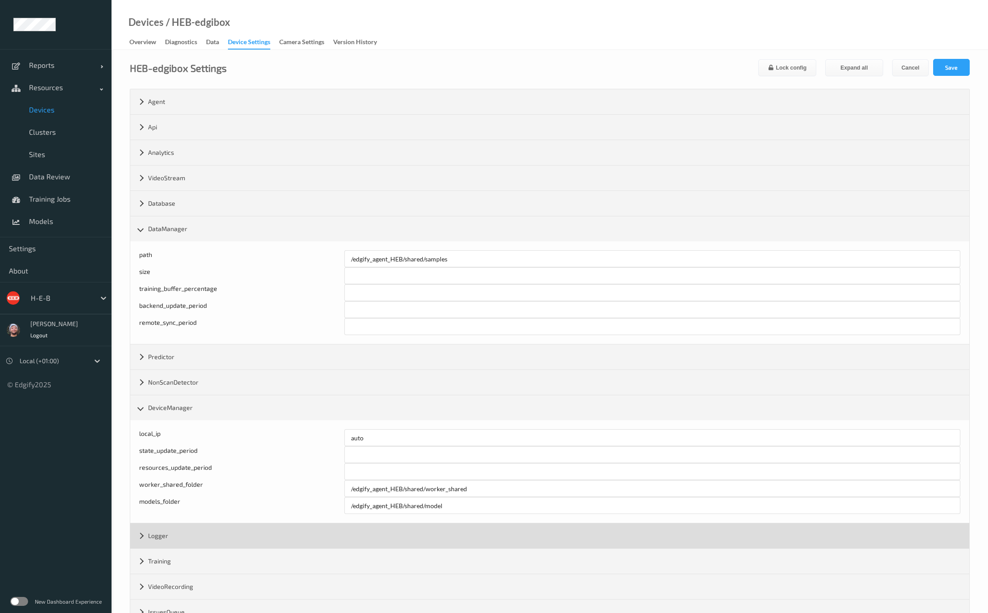
click at [216, 510] on div "Logger" at bounding box center [549, 535] width 839 height 25
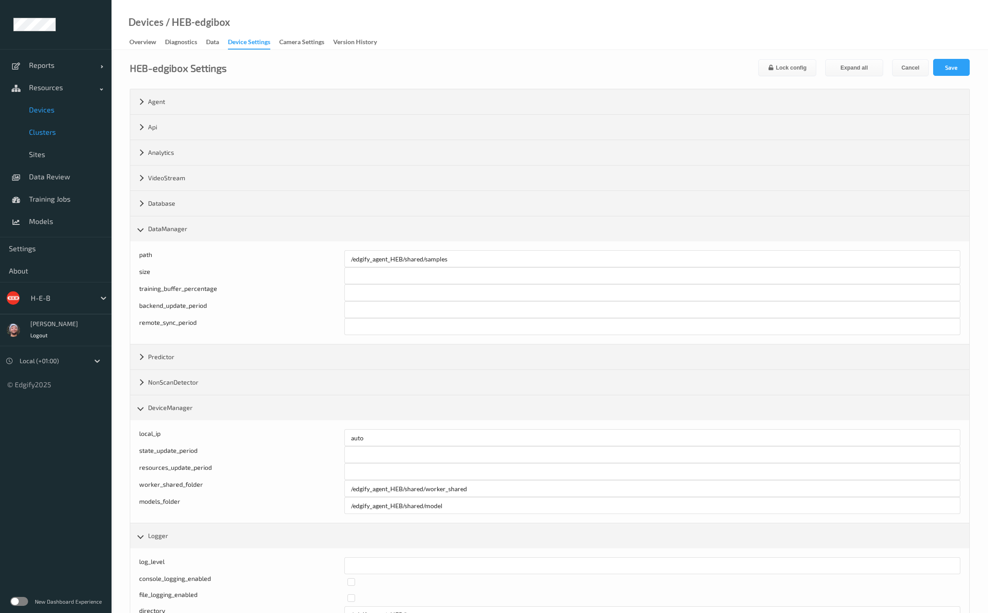
click at [77, 127] on link "Clusters" at bounding box center [55, 132] width 111 height 22
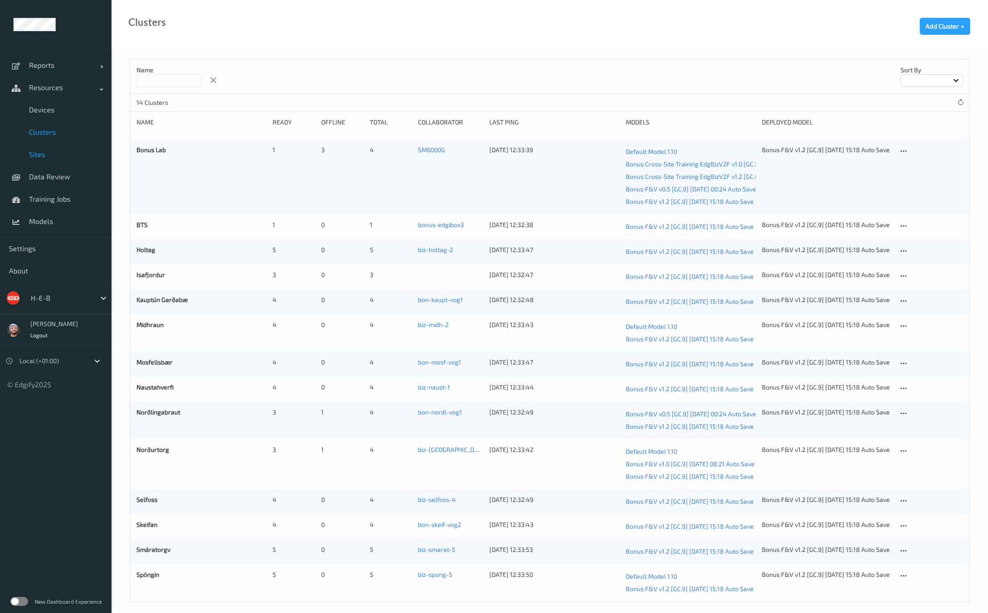
click at [62, 148] on link "Sites" at bounding box center [55, 154] width 111 height 22
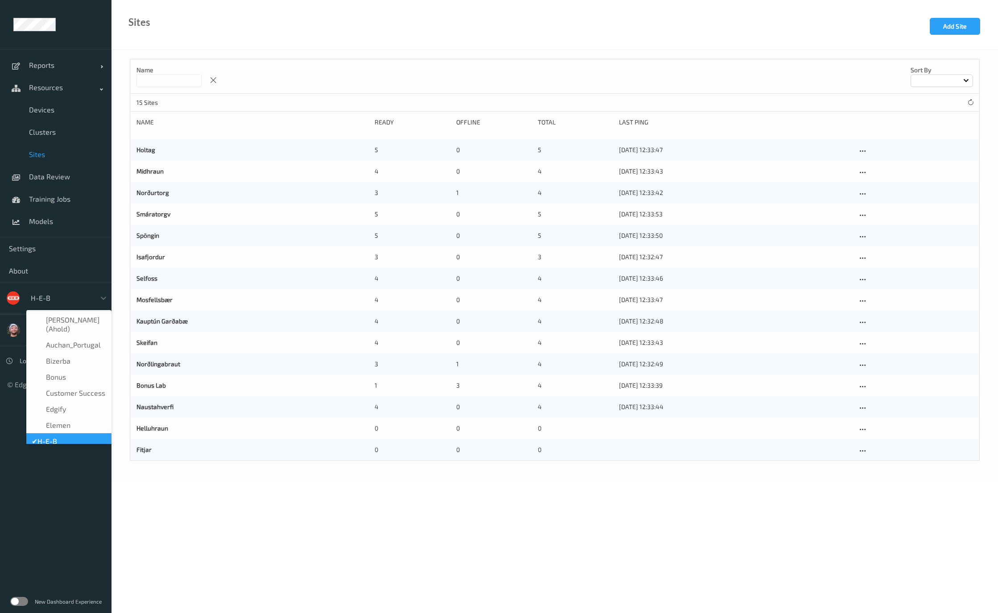
click at [56, 297] on div at bounding box center [61, 297] width 60 height 11
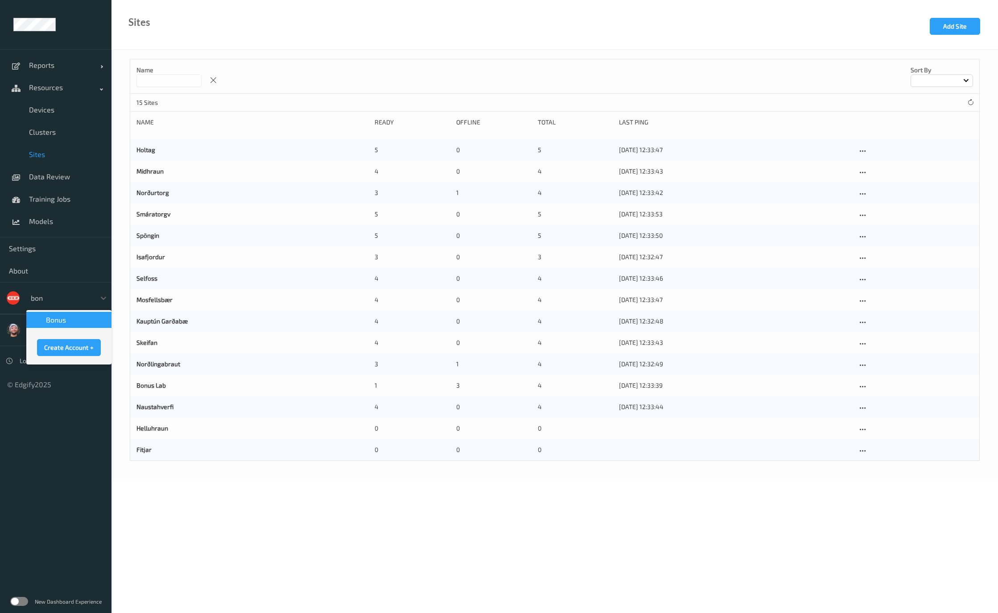
type input "bonu"
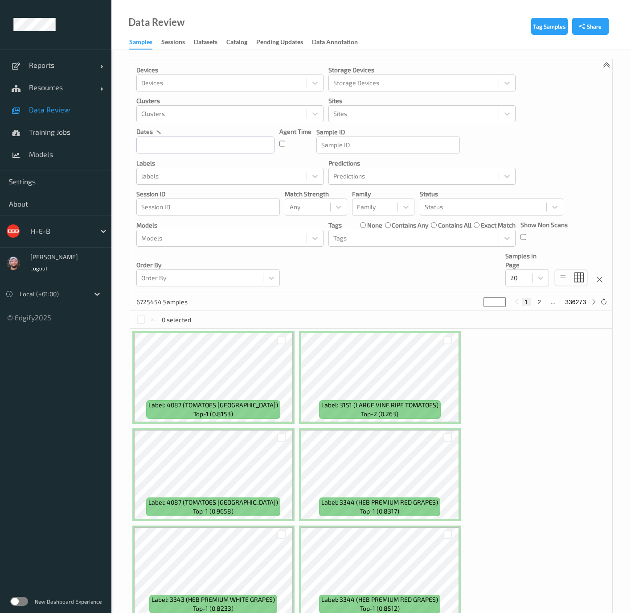
click at [49, 236] on div "H-E-B" at bounding box center [60, 231] width 69 height 14
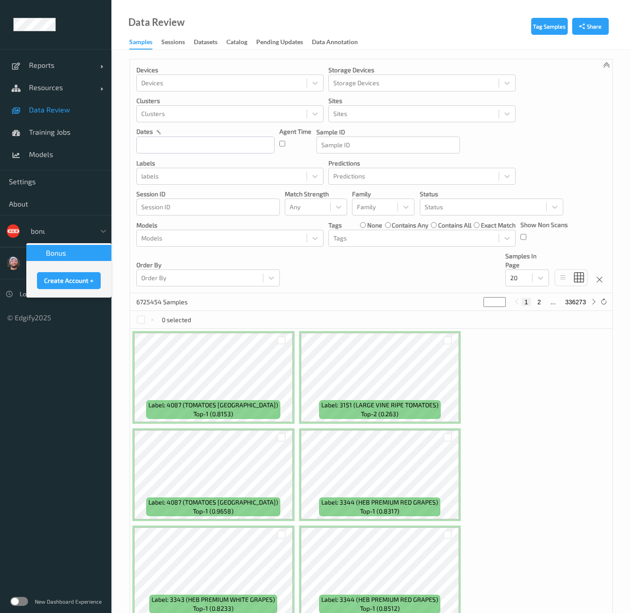
type input "bonus"
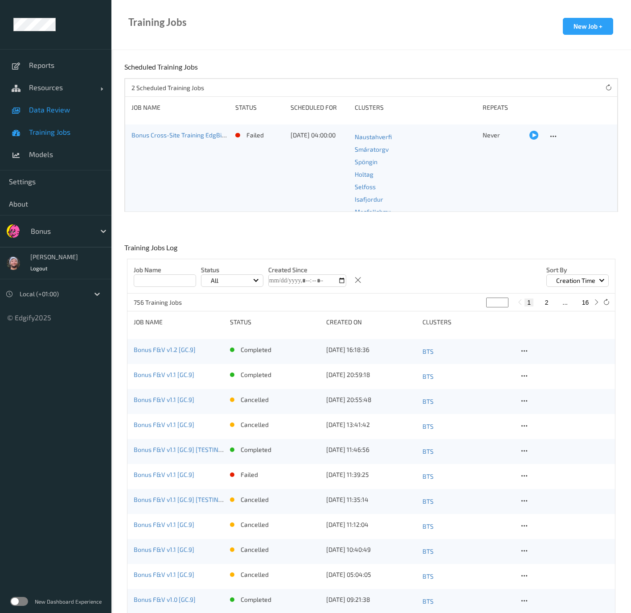
click at [72, 109] on span "Data Review" at bounding box center [66, 109] width 74 height 9
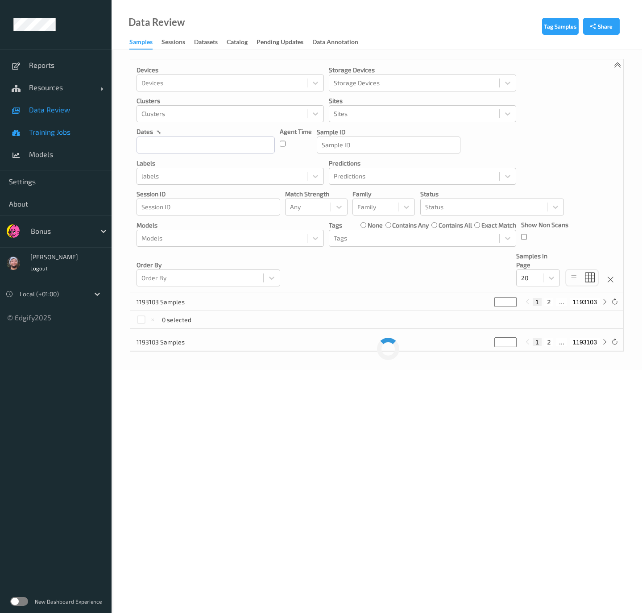
click at [61, 138] on link "Training Jobs" at bounding box center [55, 132] width 111 height 22
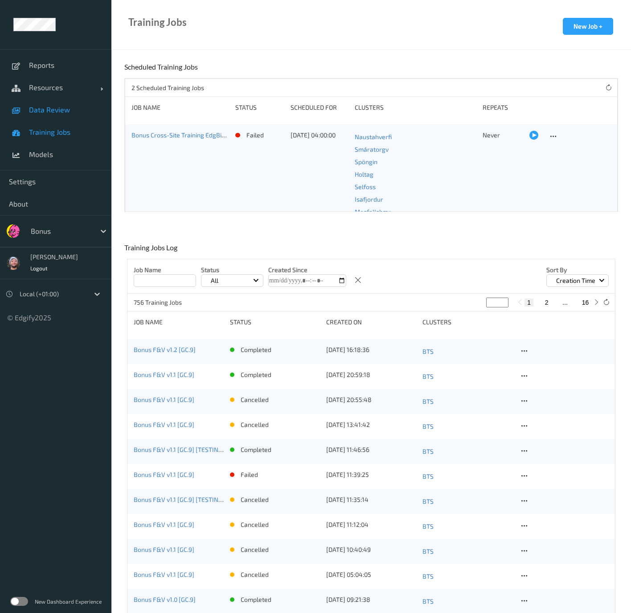
click at [74, 110] on span "Data Review" at bounding box center [66, 109] width 74 height 9
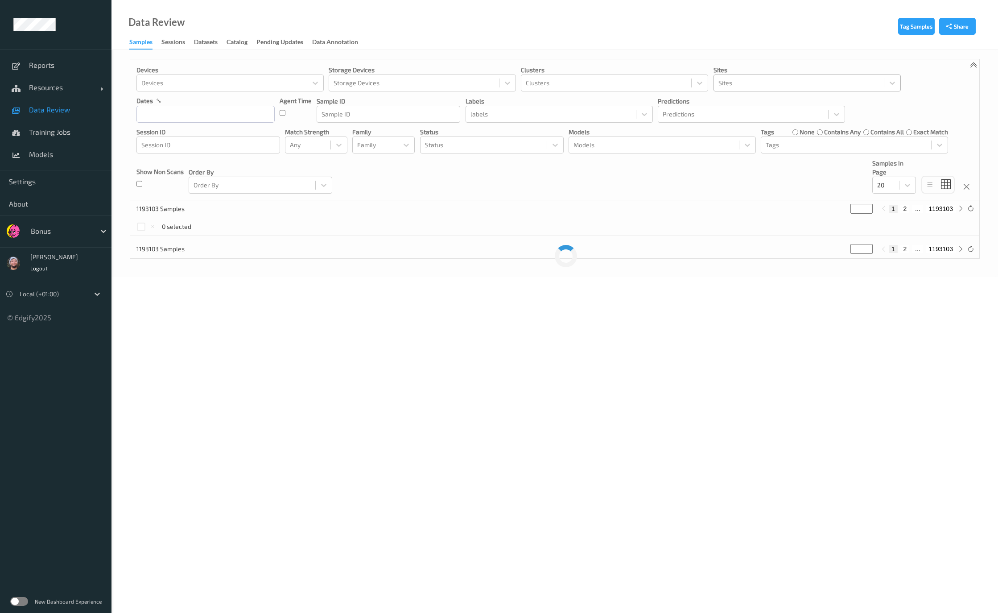
click at [641, 86] on div at bounding box center [798, 83] width 161 height 11
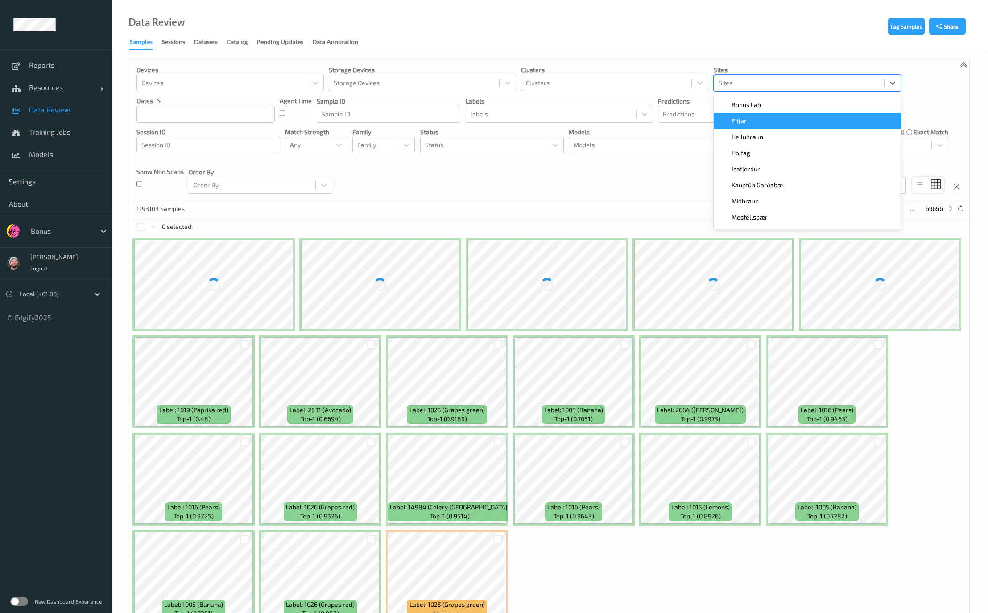
click at [641, 159] on div "Devices Devices Storage Devices Storage Devices Clusters Clusters Sites option …" at bounding box center [549, 129] width 839 height 141
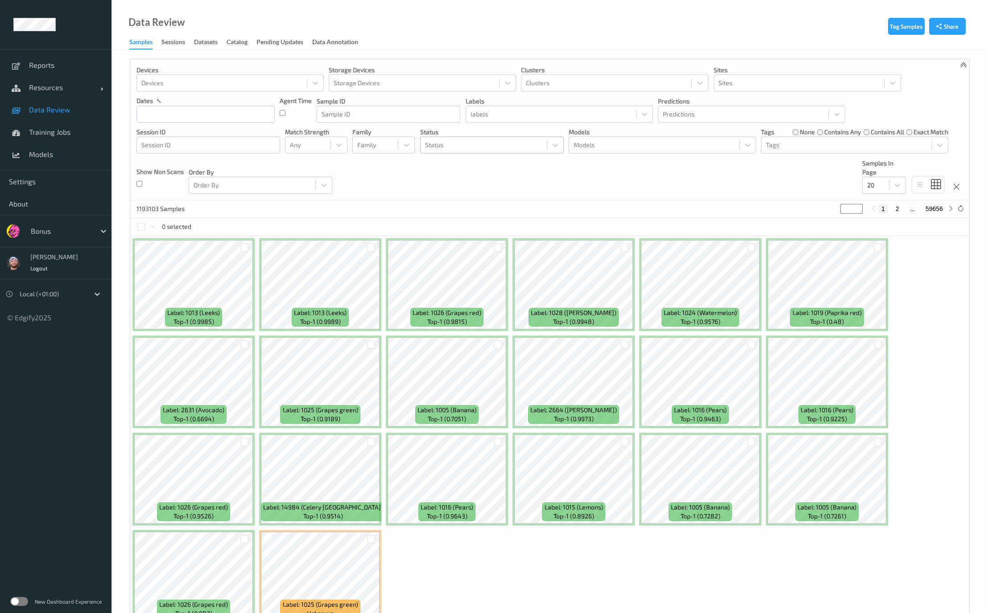
click at [482, 144] on div at bounding box center [483, 145] width 117 height 11
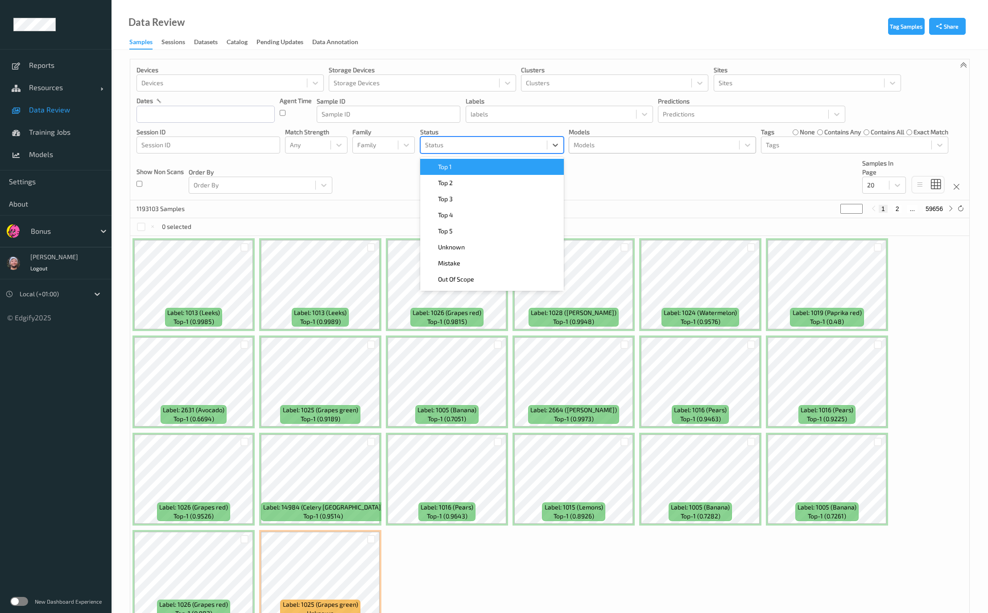
click at [641, 150] on div at bounding box center [653, 145] width 161 height 11
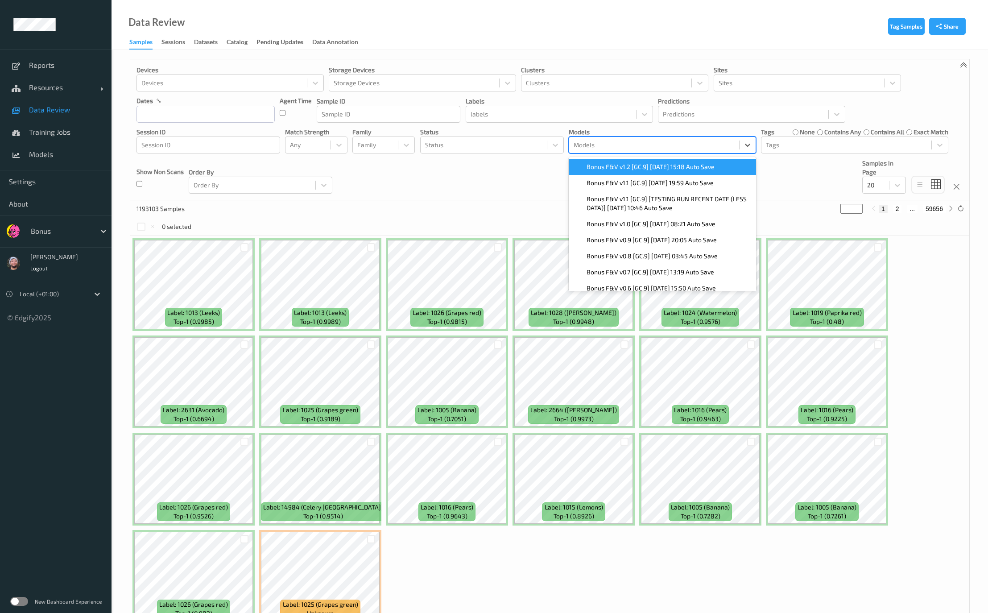
click at [641, 170] on span "Bonus F&V v1.2 [GC.9] 2025-10-09 15:18 Auto Save" at bounding box center [650, 166] width 128 height 9
click at [476, 177] on div "Devices Devices Storage Devices Storage Devices Clusters Clusters Sites Sites d…" at bounding box center [549, 129] width 839 height 141
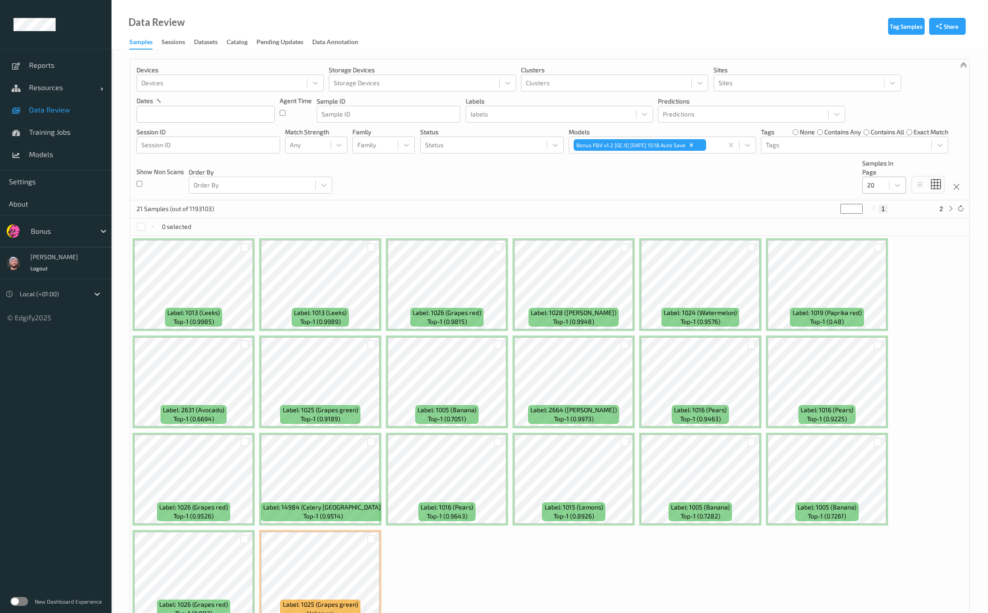
click at [641, 187] on div at bounding box center [875, 185] width 17 height 11
click at [641, 266] on div "200" at bounding box center [884, 271] width 44 height 16
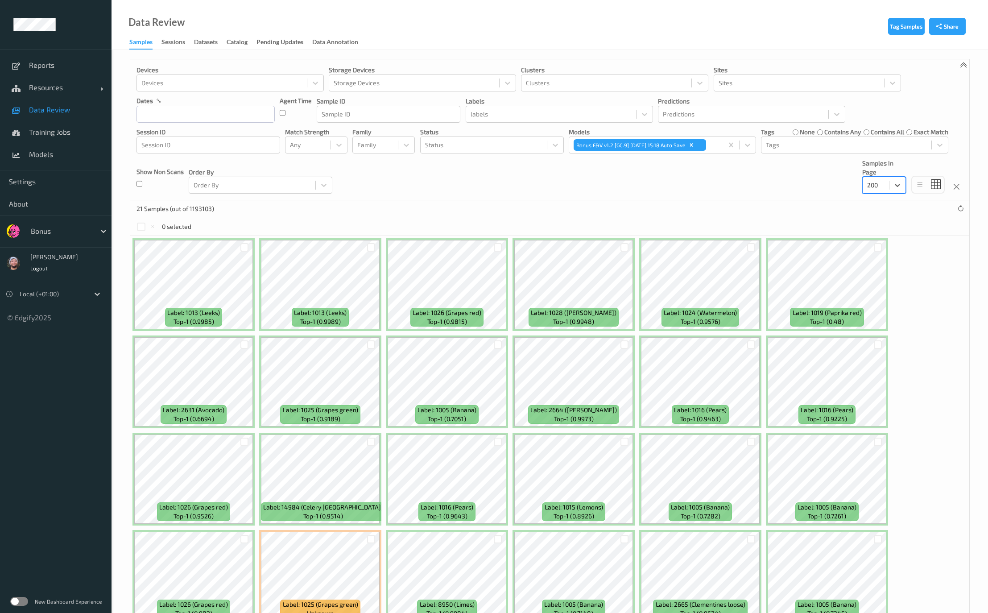
click at [55, 230] on div at bounding box center [61, 231] width 60 height 11
type input "sains"
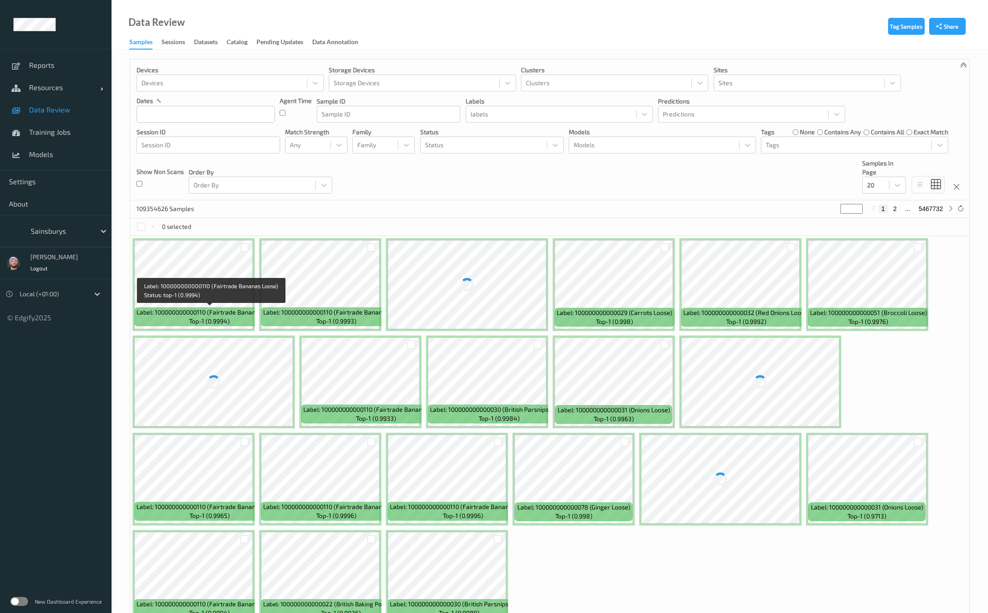
click at [243, 313] on span "Label: 100000000000110 (Fairtrade Bananas Loose)" at bounding box center [209, 312] width 146 height 9
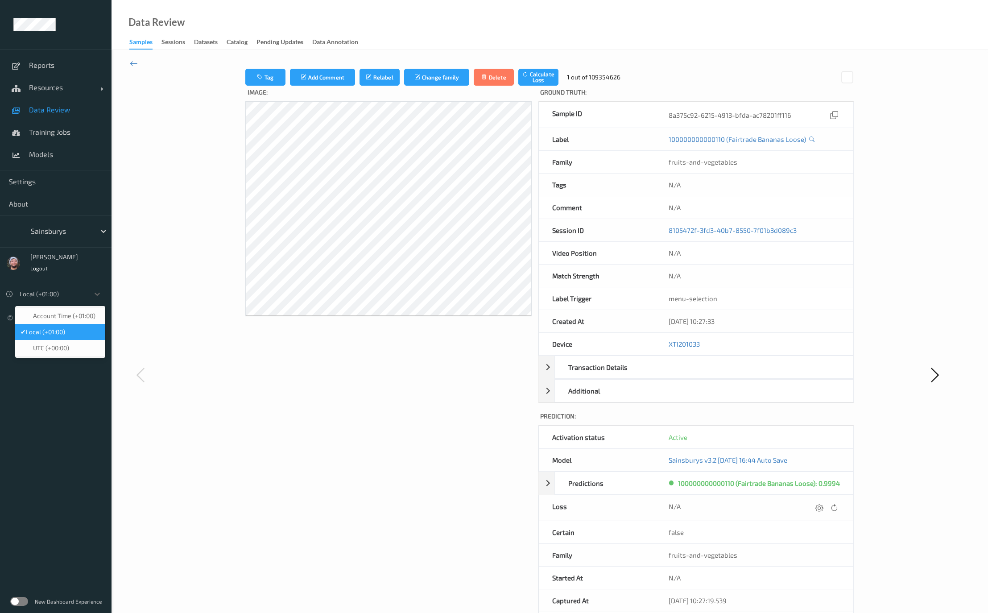
click at [67, 293] on div at bounding box center [52, 293] width 65 height 11
click at [47, 115] on link "Data Review" at bounding box center [55, 110] width 111 height 22
click at [59, 107] on span "Data Review" at bounding box center [66, 109] width 74 height 9
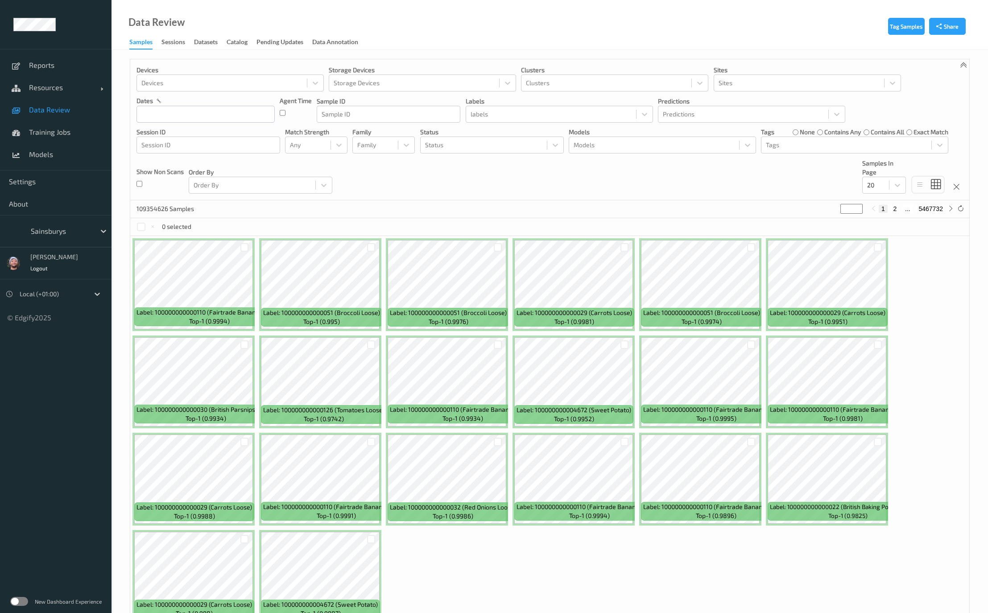
click at [59, 107] on span "Data Review" at bounding box center [66, 109] width 74 height 9
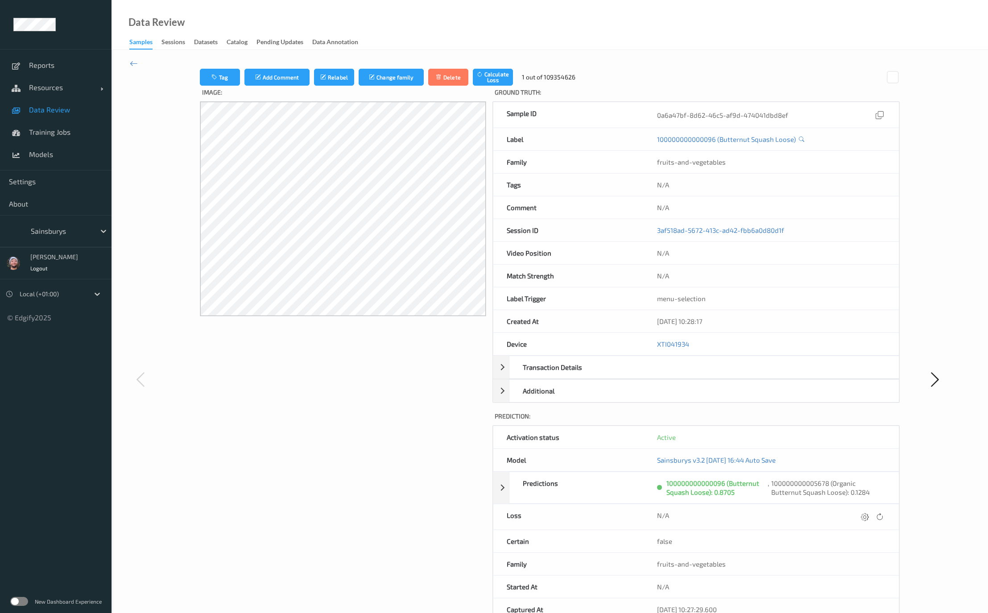
click at [86, 226] on div at bounding box center [61, 231] width 60 height 11
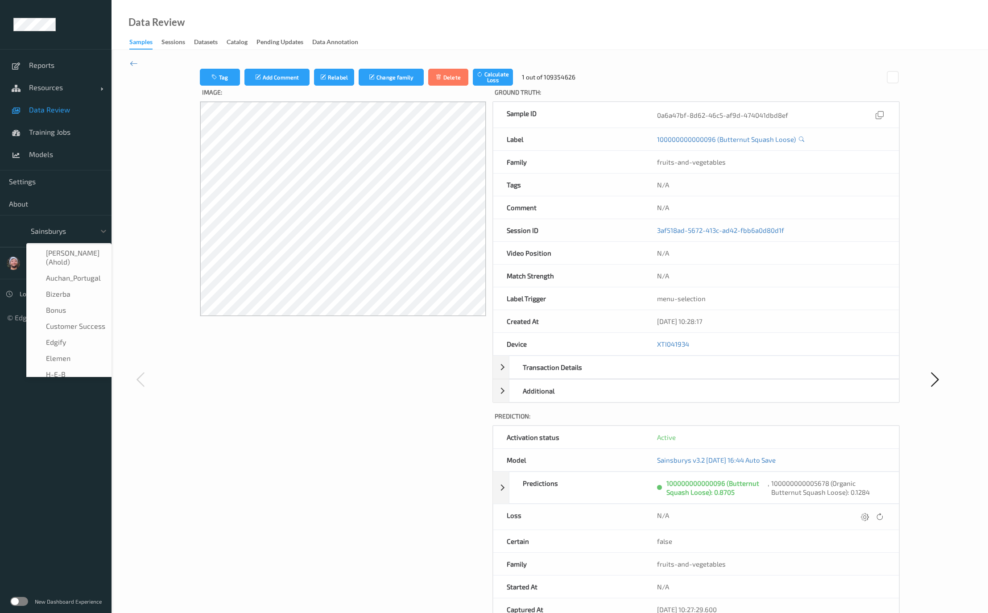
scroll to position [107, 0]
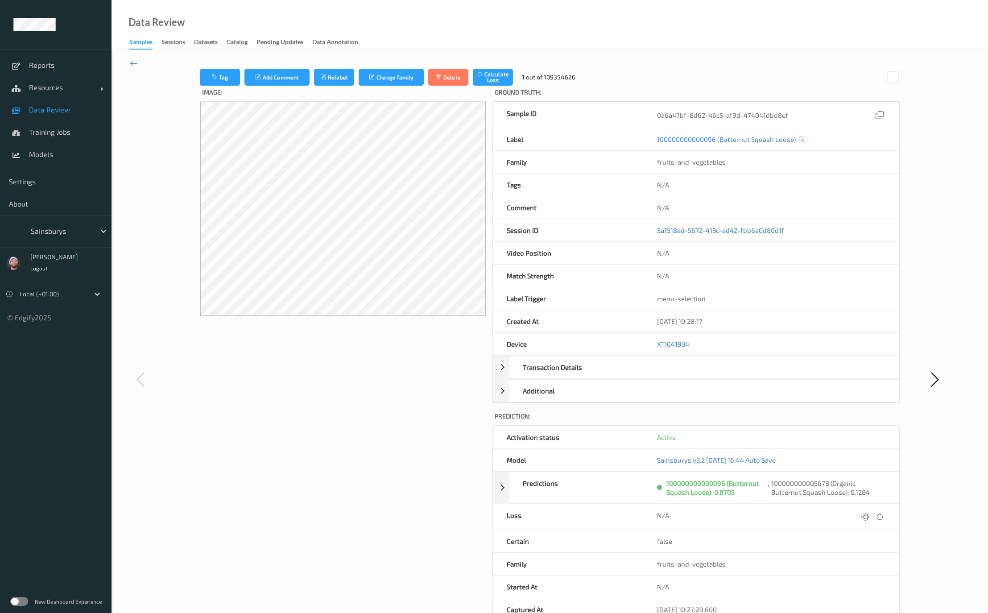
click at [78, 227] on div at bounding box center [61, 231] width 60 height 11
type input "bonu"
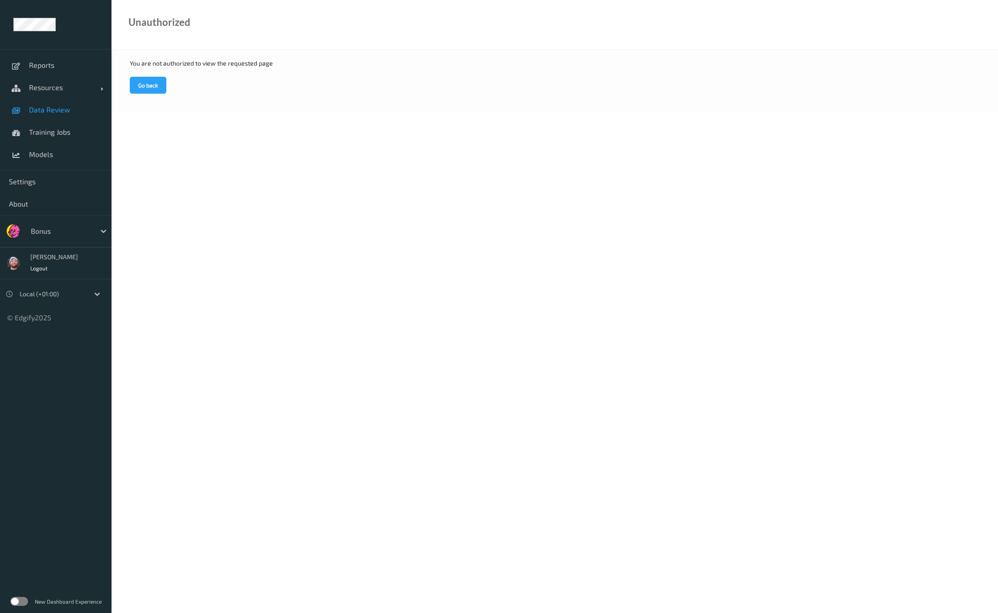
click at [91, 102] on link "Data Review" at bounding box center [55, 110] width 111 height 22
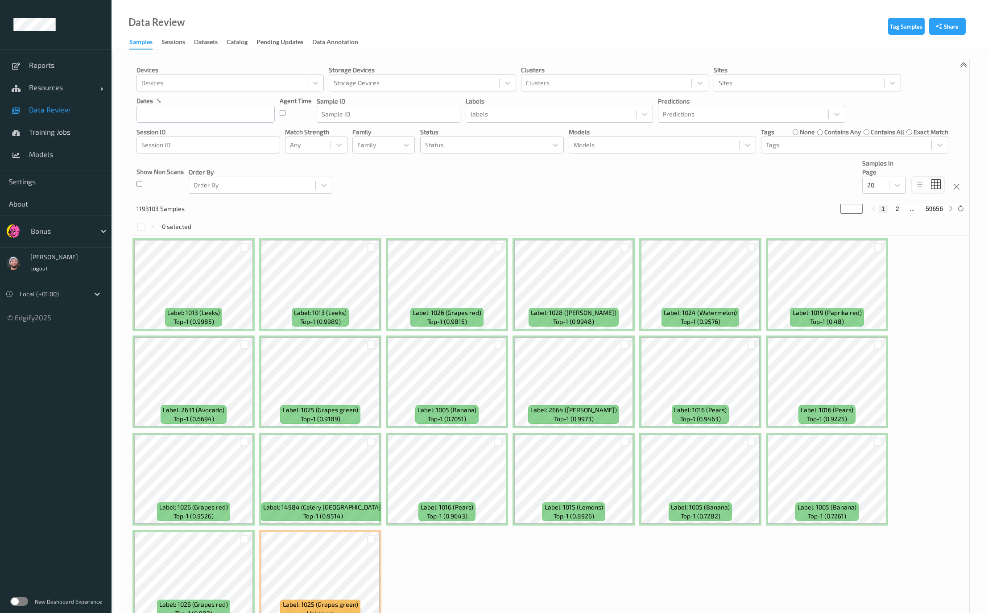
click at [431, 196] on div "Devices Devices Storage Devices Storage Devices Clusters Clusters Sites Sites d…" at bounding box center [549, 129] width 839 height 141
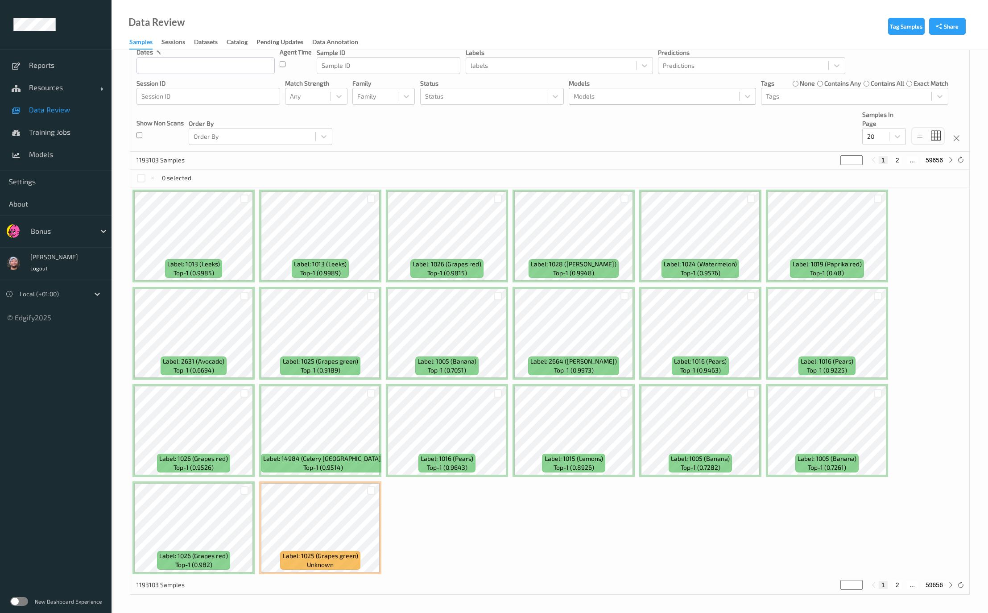
click at [592, 100] on div at bounding box center [653, 96] width 161 height 11
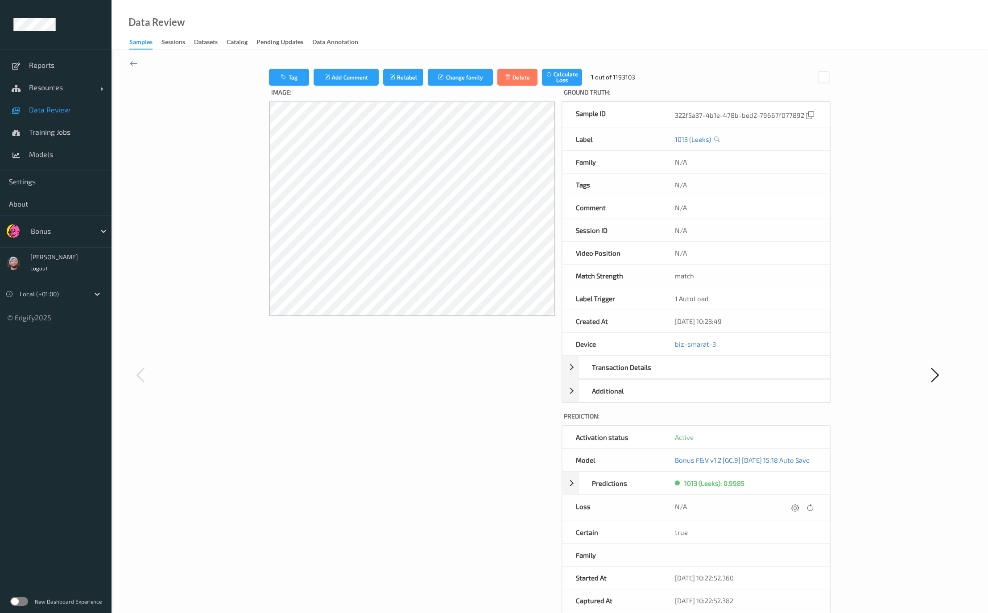
click at [82, 112] on span "Data Review" at bounding box center [66, 109] width 74 height 9
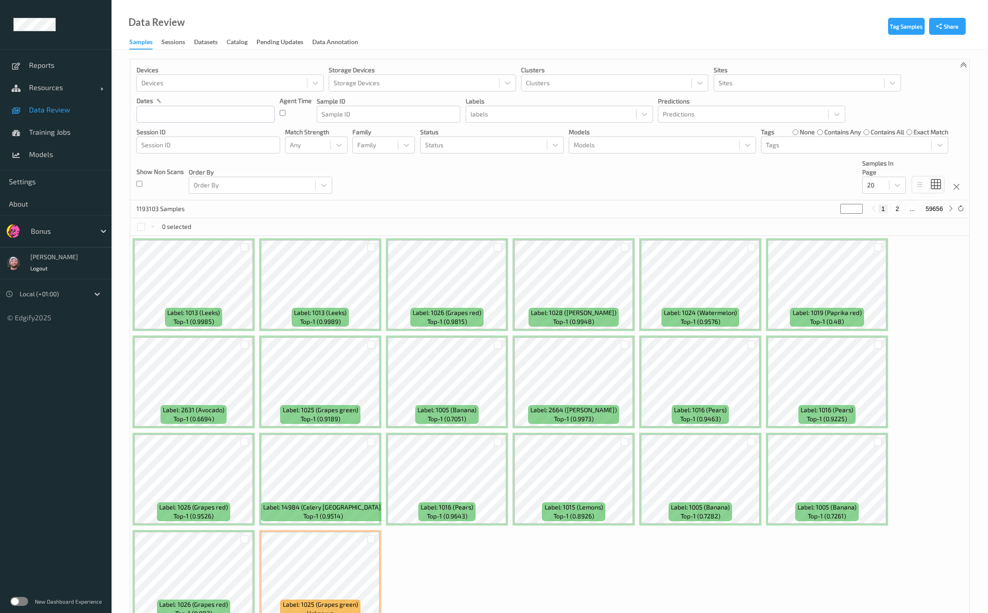
click at [532, 179] on div "Devices Devices Storage Devices Storage Devices Clusters Clusters Sites Sites d…" at bounding box center [549, 129] width 839 height 141
click at [607, 147] on div at bounding box center [653, 145] width 161 height 11
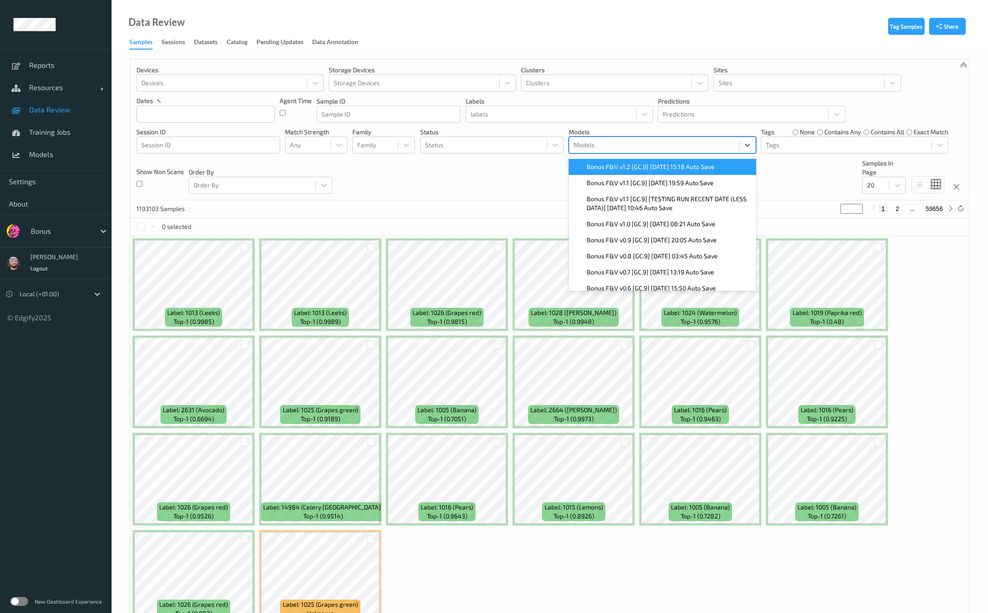
click at [608, 165] on span "Bonus F&V v1.2 [GC.9] 2025-10-09 15:18 Auto Save" at bounding box center [650, 166] width 128 height 9
click at [532, 176] on div "Devices Devices Storage Devices Storage Devices Clusters Clusters Sites Sites d…" at bounding box center [549, 129] width 839 height 141
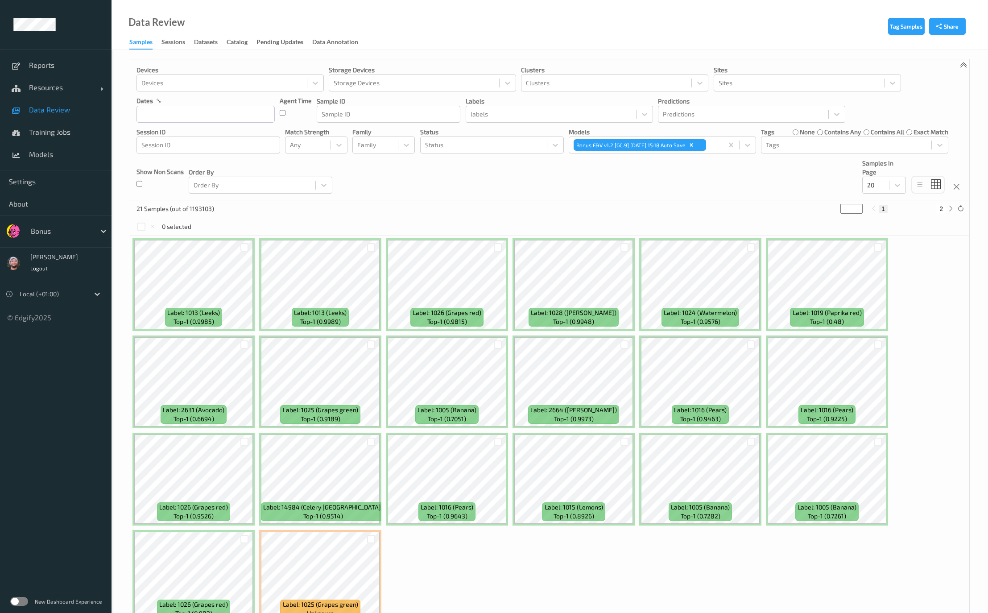
click at [532, 176] on div "Devices Devices Storage Devices Storage Devices Clusters Clusters Sites Sites d…" at bounding box center [549, 129] width 839 height 141
click at [499, 187] on div "Devices Devices Storage Devices Storage Devices Clusters Clusters Sites Sites d…" at bounding box center [549, 129] width 839 height 141
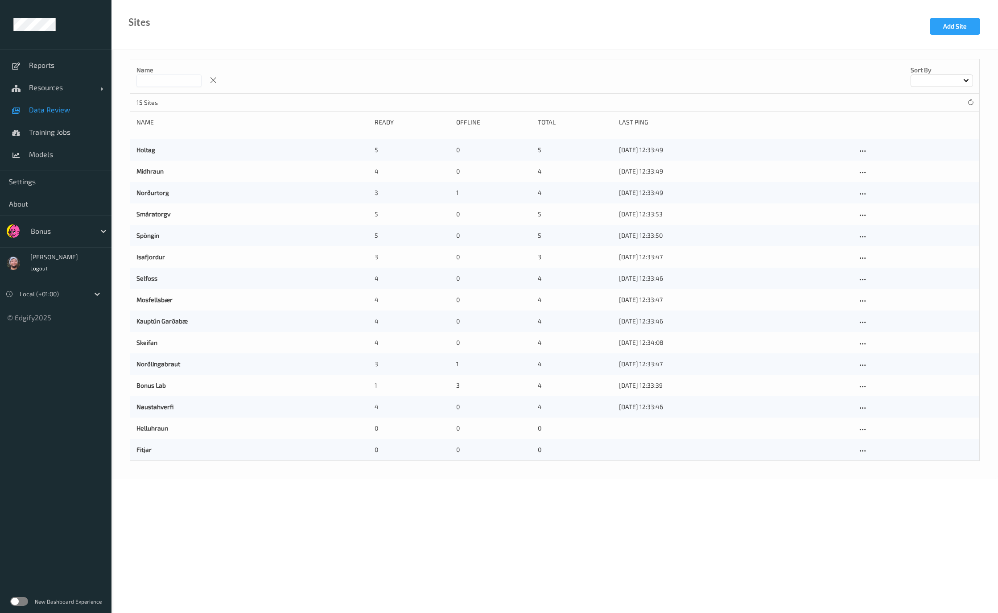
click at [80, 104] on link "Data Review" at bounding box center [55, 110] width 111 height 22
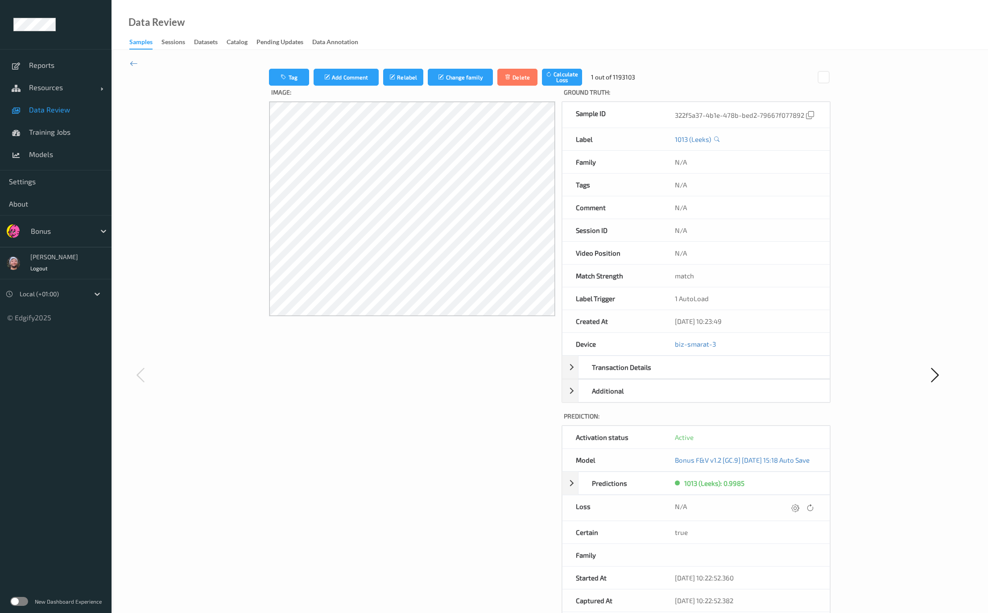
scroll to position [67, 0]
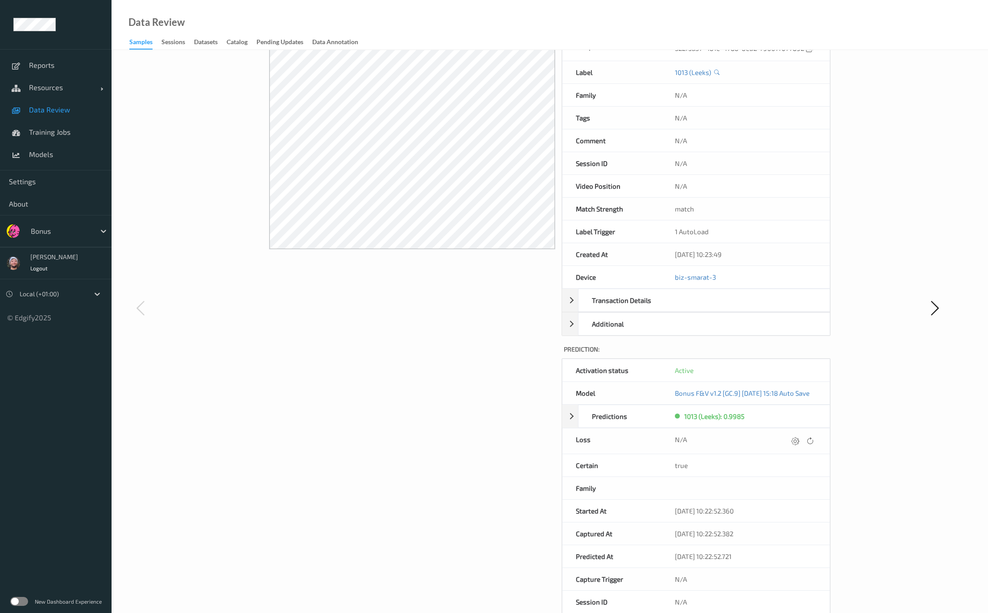
click at [893, 463] on div "Tag Add Comment Relabel Change family Delete Calculate Loss 1 out of 1193103 Im…" at bounding box center [550, 308] width 700 height 612
click at [64, 233] on div at bounding box center [61, 231] width 60 height 11
type input "rema"
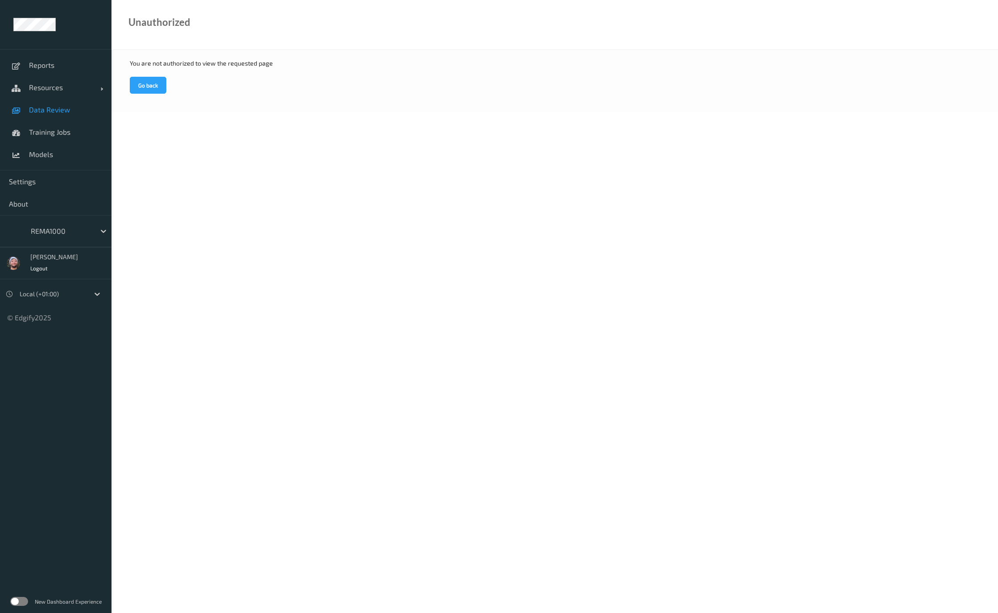
click at [57, 108] on span "Data Review" at bounding box center [66, 109] width 74 height 9
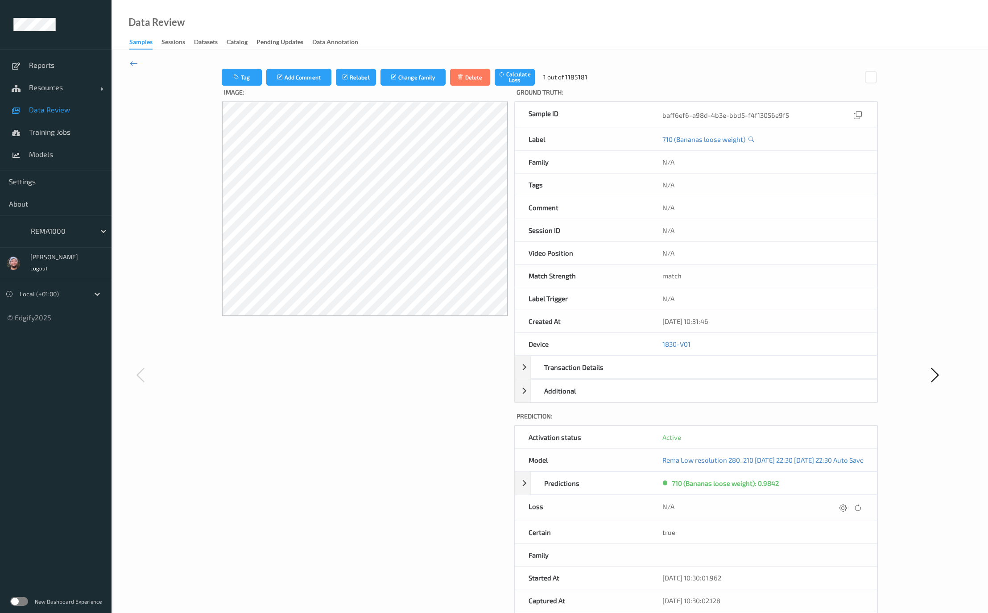
click at [68, 222] on div "REMA1000" at bounding box center [68, 230] width 85 height 17
type input "sains"
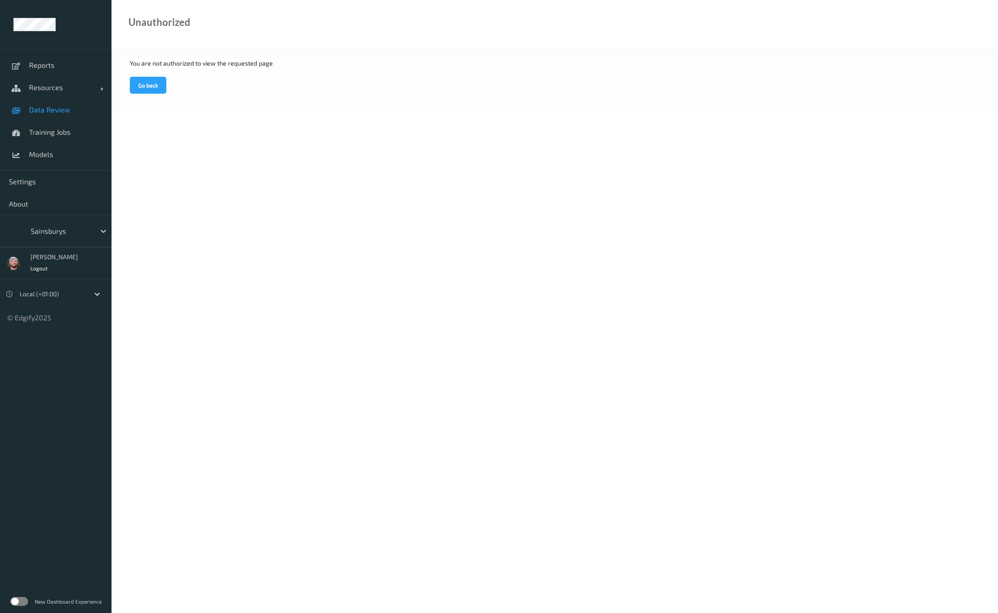
click at [21, 112] on span at bounding box center [17, 110] width 16 height 16
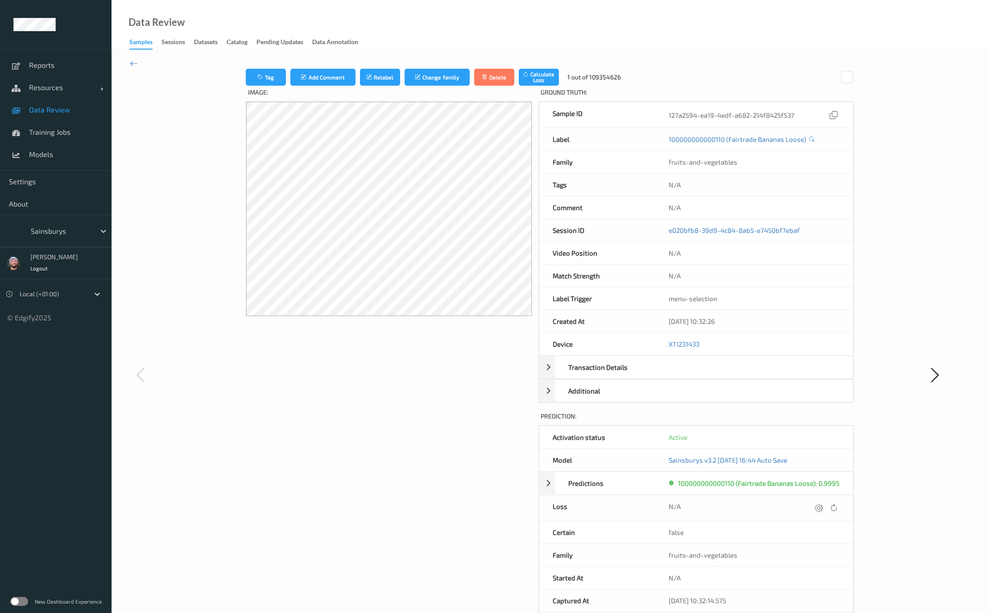
click at [448, 355] on div "Image:" at bounding box center [389, 383] width 286 height 595
click at [277, 405] on div "Image:" at bounding box center [389, 383] width 286 height 595
click at [71, 228] on div at bounding box center [61, 231] width 60 height 11
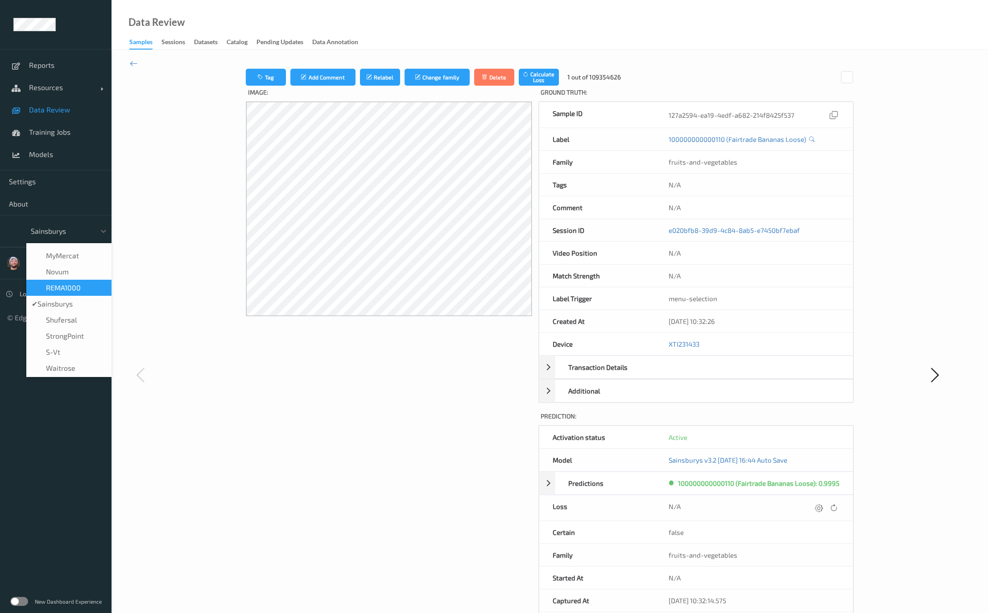
scroll to position [201, 0]
click at [70, 321] on div "s-vt" at bounding box center [69, 317] width 74 height 9
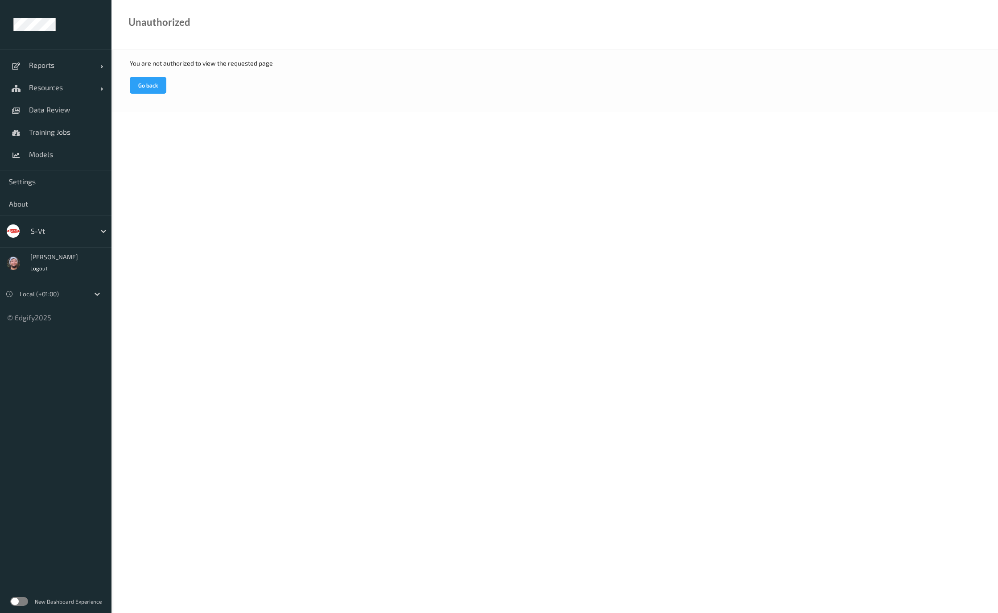
click at [66, 229] on div at bounding box center [61, 231] width 60 height 11
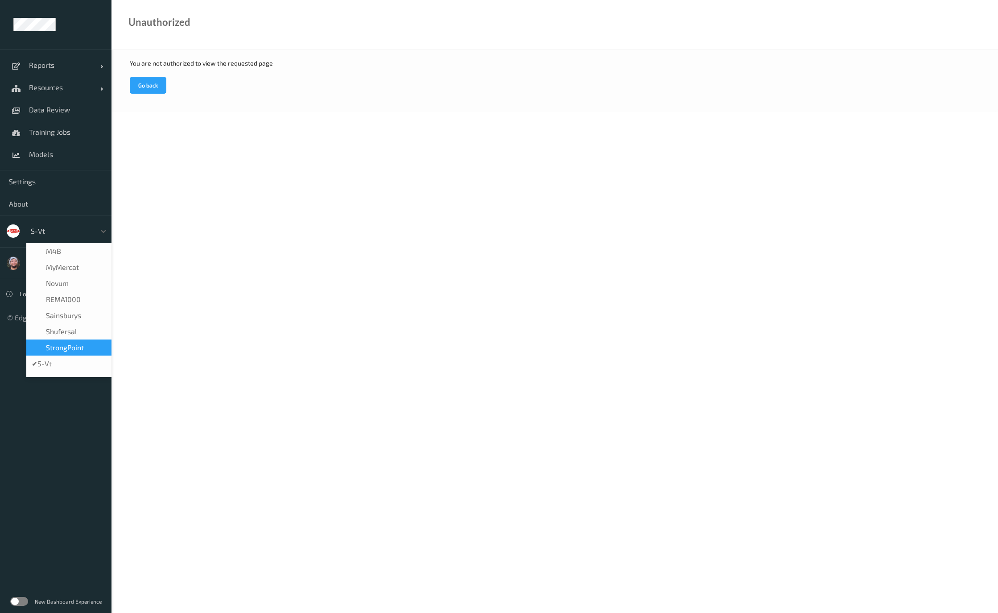
scroll to position [223, 0]
click at [67, 312] on span "waitrose" at bounding box center [60, 316] width 29 height 9
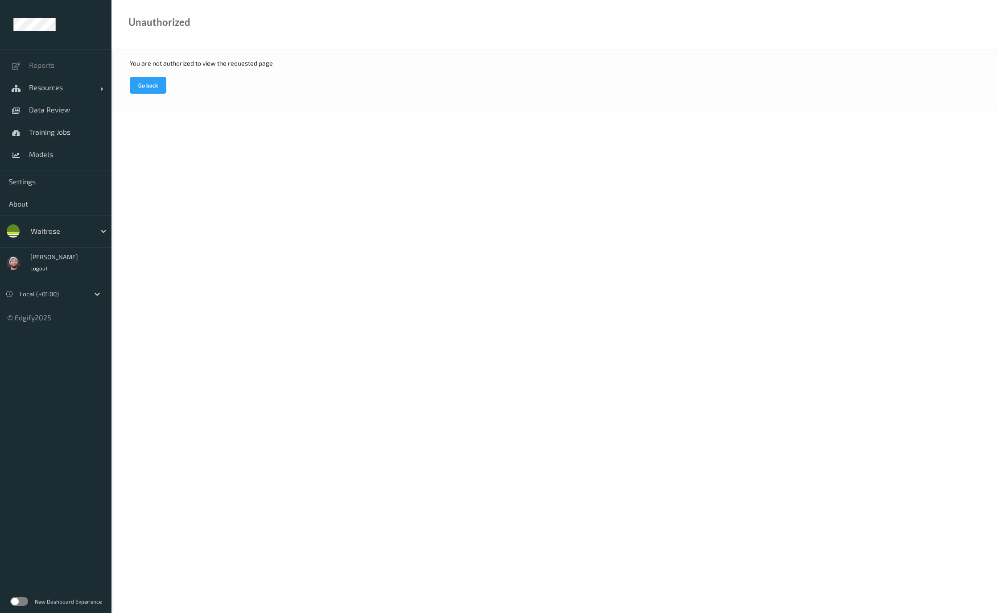
click at [48, 235] on div at bounding box center [61, 231] width 60 height 11
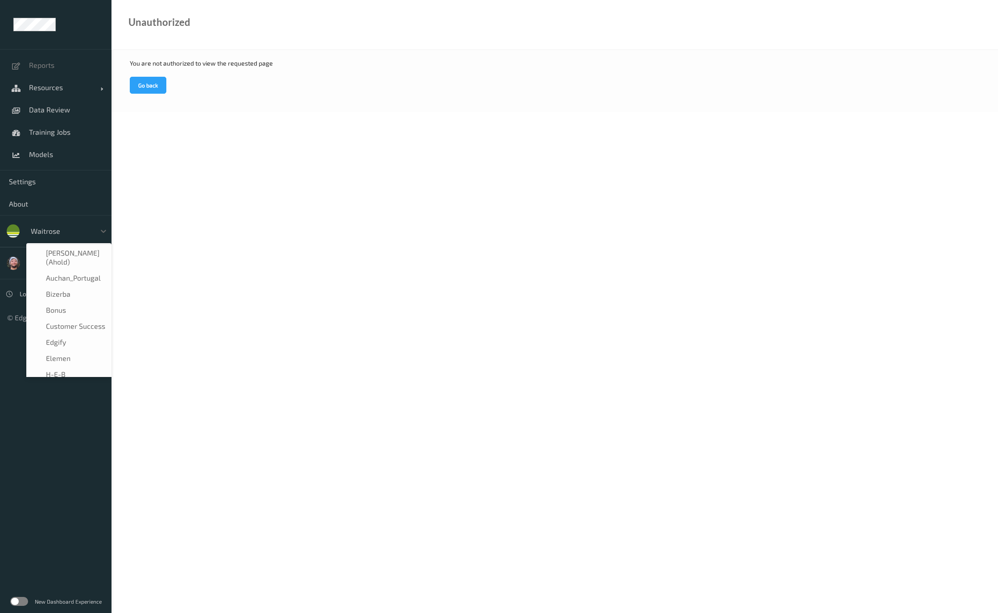
scroll to position [171, 0]
click at [61, 315] on span "shufersal" at bounding box center [61, 315] width 31 height 9
click at [61, 235] on div at bounding box center [61, 231] width 60 height 11
click at [58, 321] on span "Heimkaup" at bounding box center [62, 323] width 33 height 9
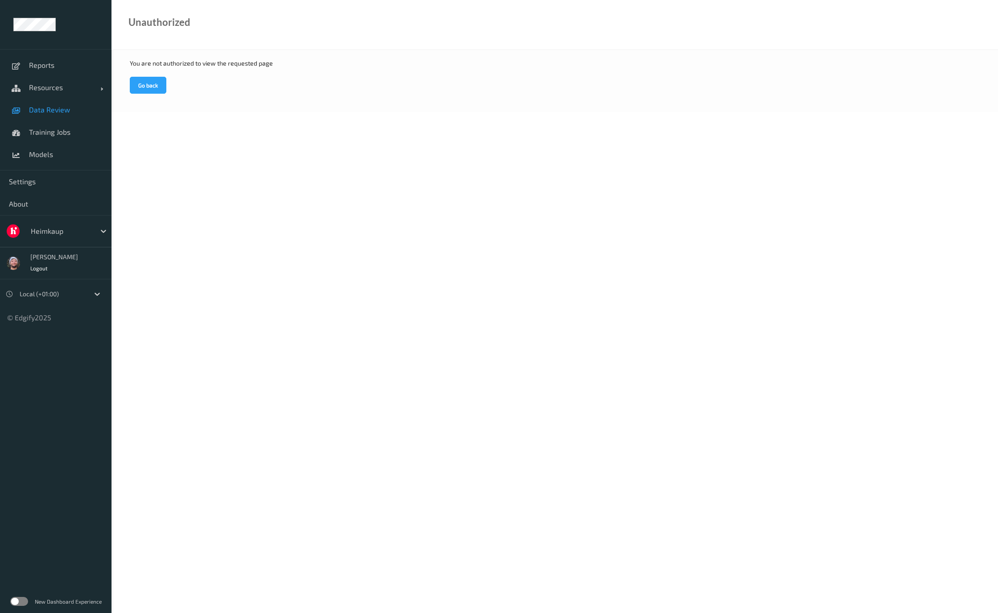
click at [46, 115] on link "Data Review" at bounding box center [55, 110] width 111 height 22
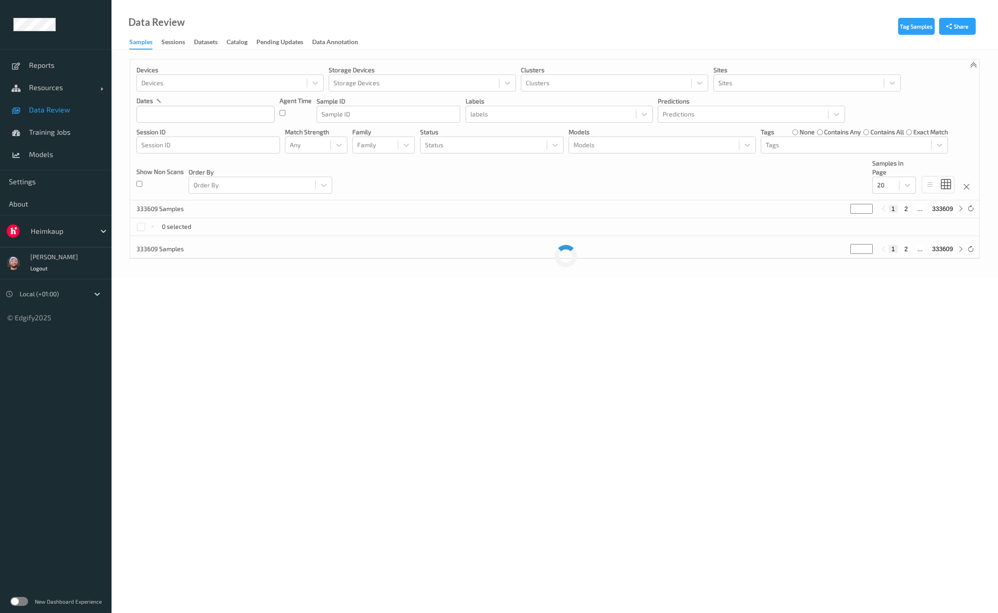
click at [214, 223] on div "0 selected" at bounding box center [554, 227] width 849 height 18
click at [222, 217] on div "333609 Samples * 1 2 ... 333609" at bounding box center [554, 209] width 849 height 18
click at [218, 225] on div "0 selected" at bounding box center [554, 227] width 849 height 18
click at [222, 216] on div "333609 Samples * 1 2 ... 333609" at bounding box center [554, 209] width 849 height 18
click at [47, 83] on span "Resources" at bounding box center [64, 87] width 71 height 9
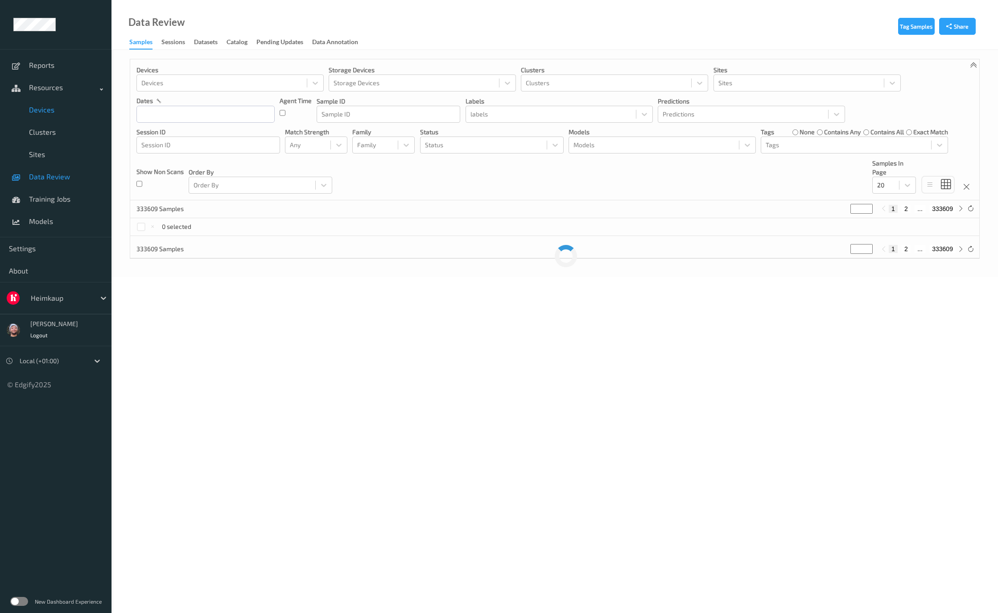
click at [38, 108] on span "Devices" at bounding box center [66, 109] width 74 height 9
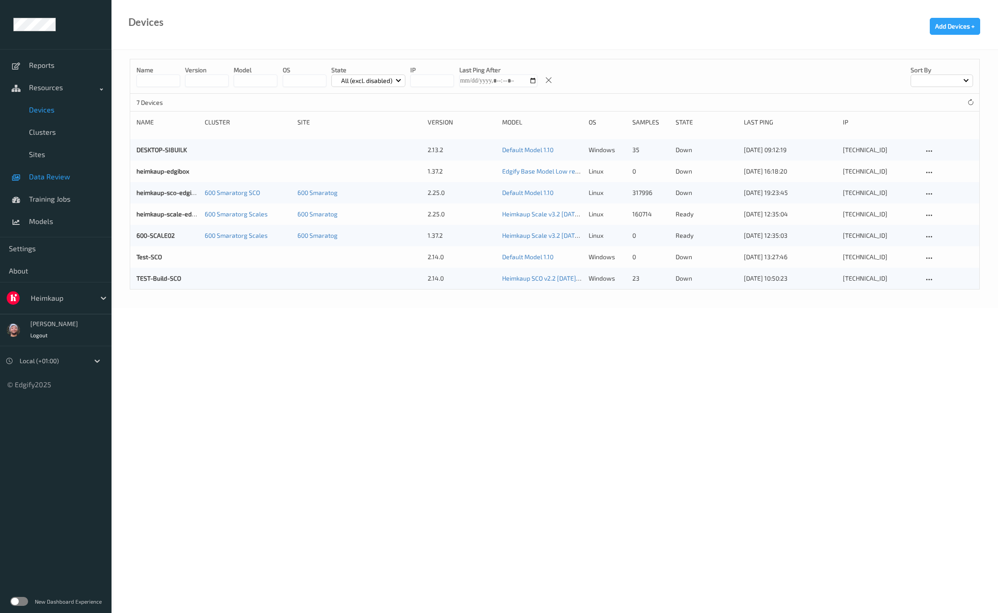
click at [55, 176] on span "Data Review" at bounding box center [66, 176] width 74 height 9
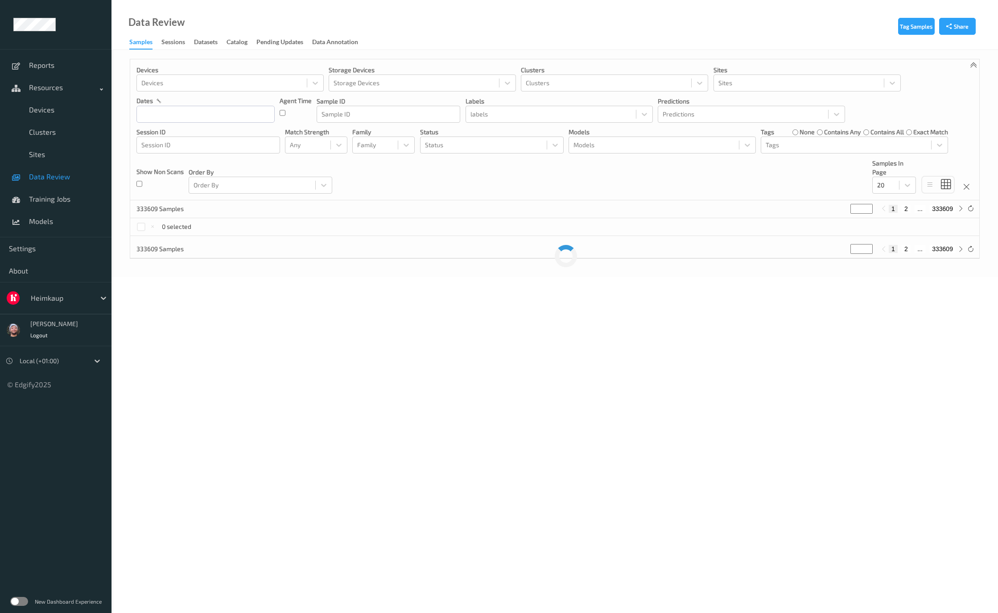
click at [586, 175] on div "Devices Devices Storage Devices Storage Devices Clusters Clusters Sites Sites d…" at bounding box center [554, 129] width 849 height 141
click at [894, 189] on div at bounding box center [885, 185] width 17 height 11
click at [901, 273] on span "200" at bounding box center [895, 271] width 11 height 9
click at [797, 166] on div "Devices Devices Storage Devices Storage Devices Clusters Clusters Sites Sites d…" at bounding box center [554, 129] width 849 height 141
click at [447, 326] on body "Reports Resources Devices Clusters Sites Data Review Training Jobs Models Setti…" at bounding box center [499, 306] width 998 height 613
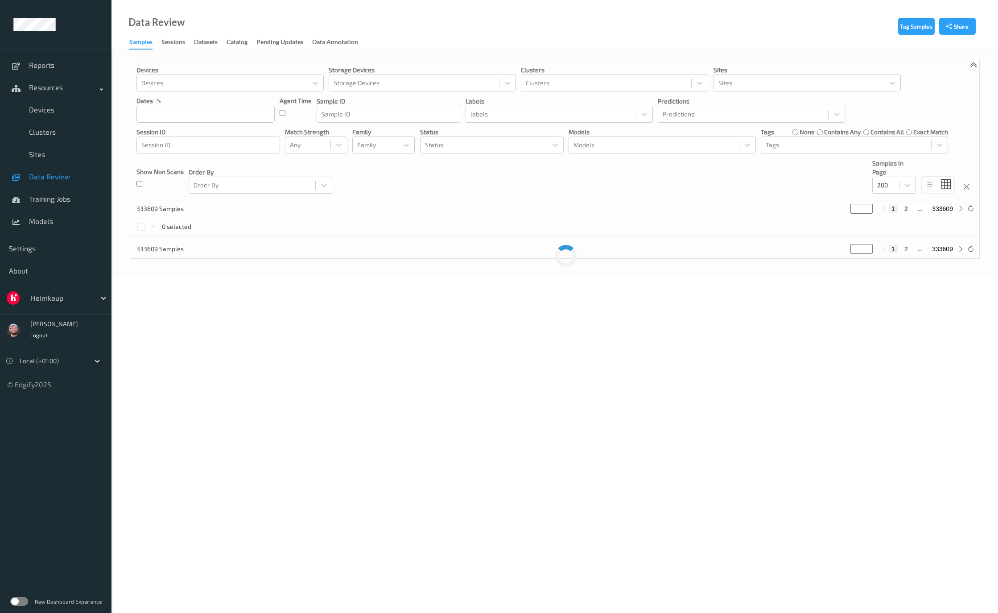
click at [519, 292] on body "Reports Resources Devices Clusters Sites Data Review Training Jobs Models Setti…" at bounding box center [499, 306] width 998 height 613
click at [87, 173] on span "Data Review" at bounding box center [66, 176] width 74 height 9
click at [70, 204] on link "Training Jobs" at bounding box center [55, 199] width 111 height 22
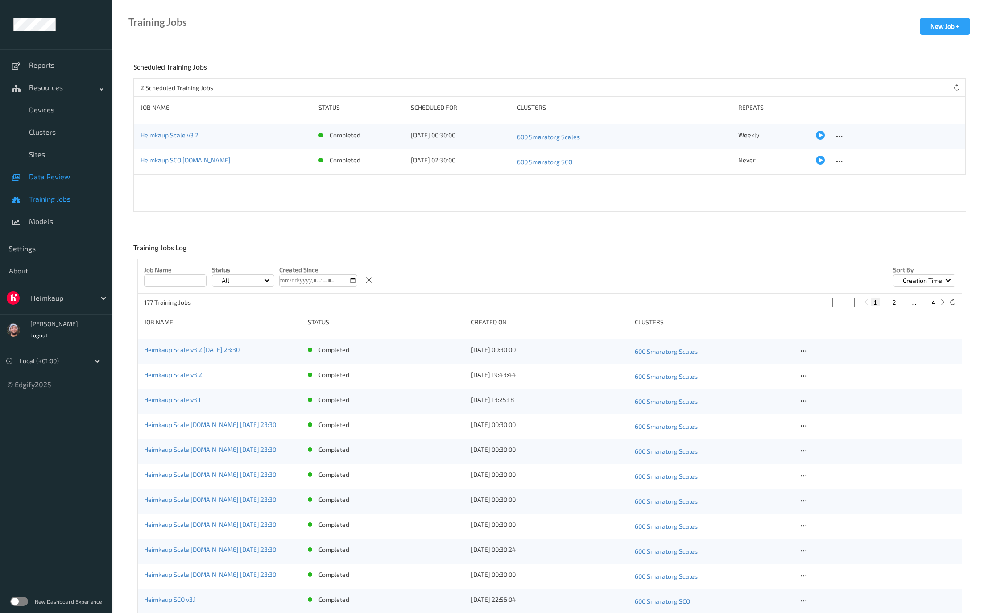
click at [76, 175] on span "Data Review" at bounding box center [66, 176] width 74 height 9
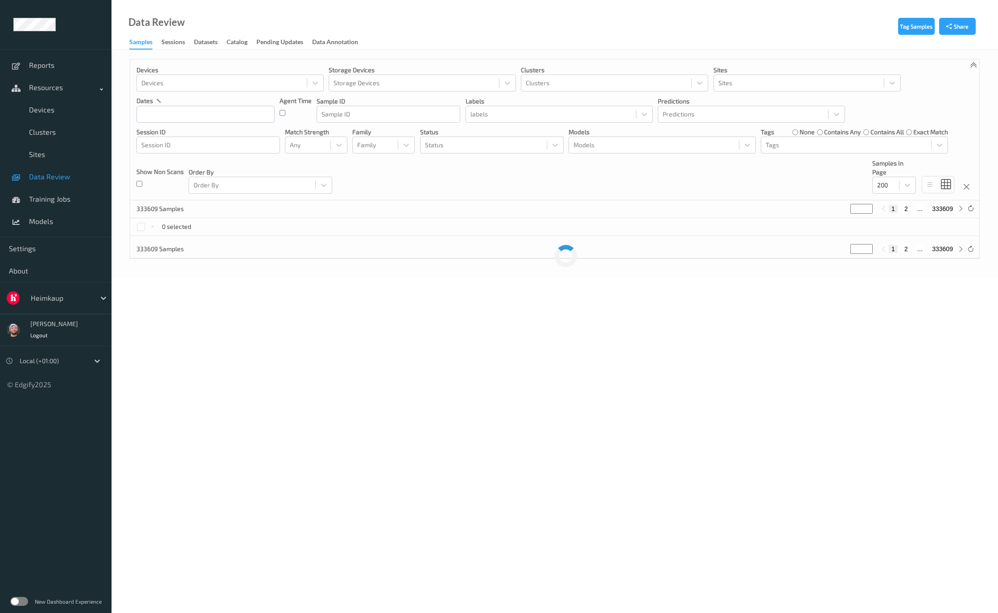
click at [432, 196] on div "Devices Devices Storage Devices Storage Devices Clusters Clusters Sites Sites d…" at bounding box center [554, 129] width 849 height 141
click at [437, 264] on div "Tag Samples Share Devices Devices Storage Devices Storage Devices Clusters Clus…" at bounding box center [554, 163] width 886 height 227
click at [60, 178] on span "Data Review" at bounding box center [66, 176] width 74 height 9
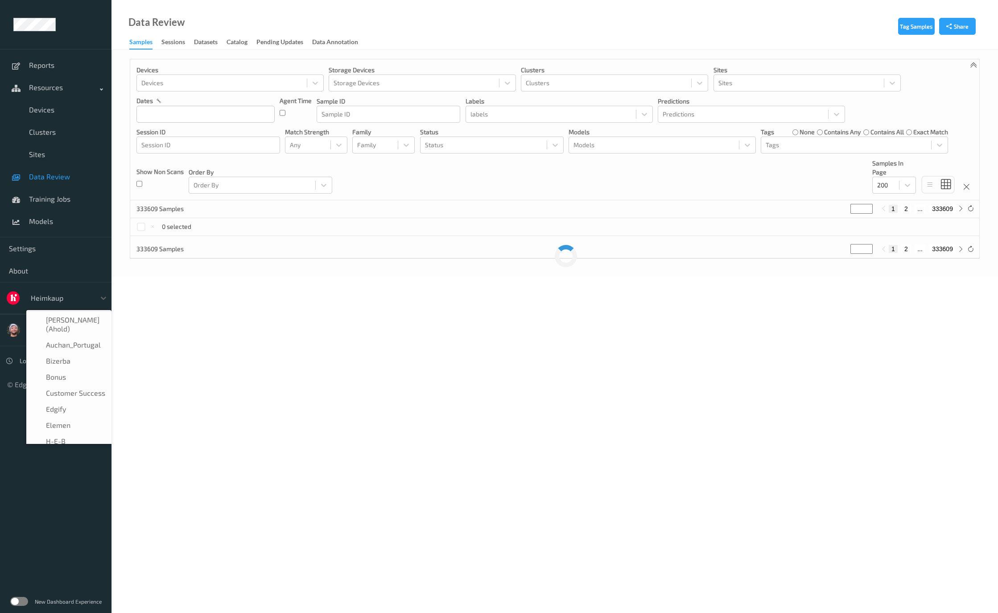
click at [65, 301] on div at bounding box center [61, 297] width 60 height 11
click at [69, 375] on div "H-E-B" at bounding box center [69, 374] width 74 height 9
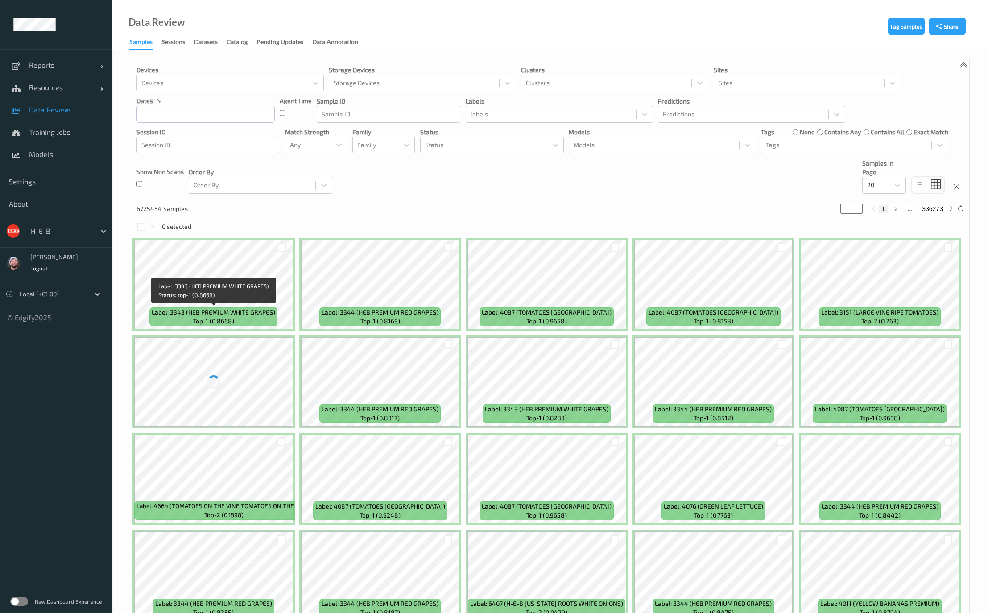
scroll to position [49, 0]
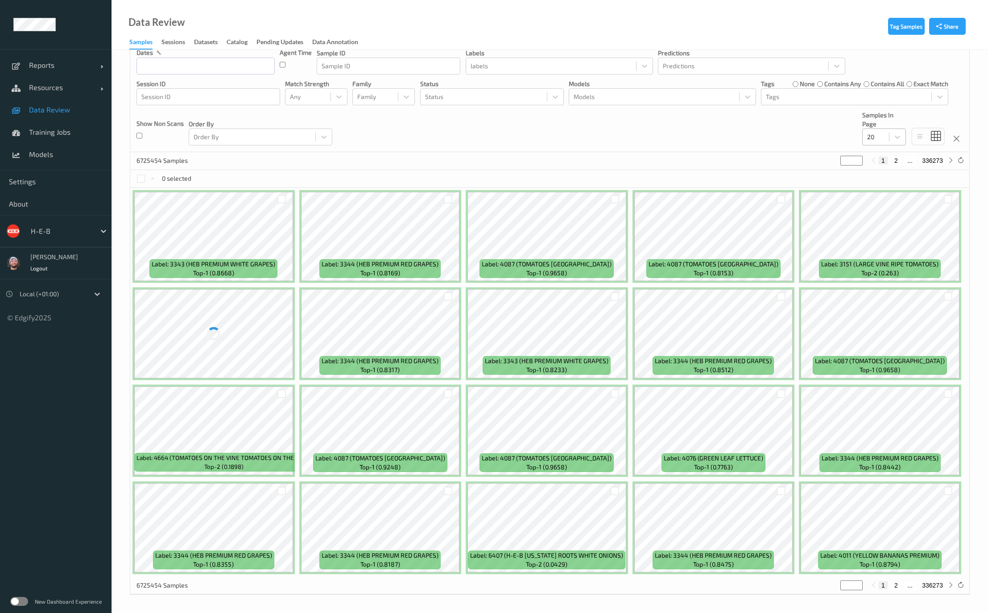
click at [880, 136] on div at bounding box center [875, 137] width 17 height 11
click at [881, 132] on div at bounding box center [875, 137] width 17 height 11
click at [882, 222] on span "200" at bounding box center [885, 222] width 11 height 9
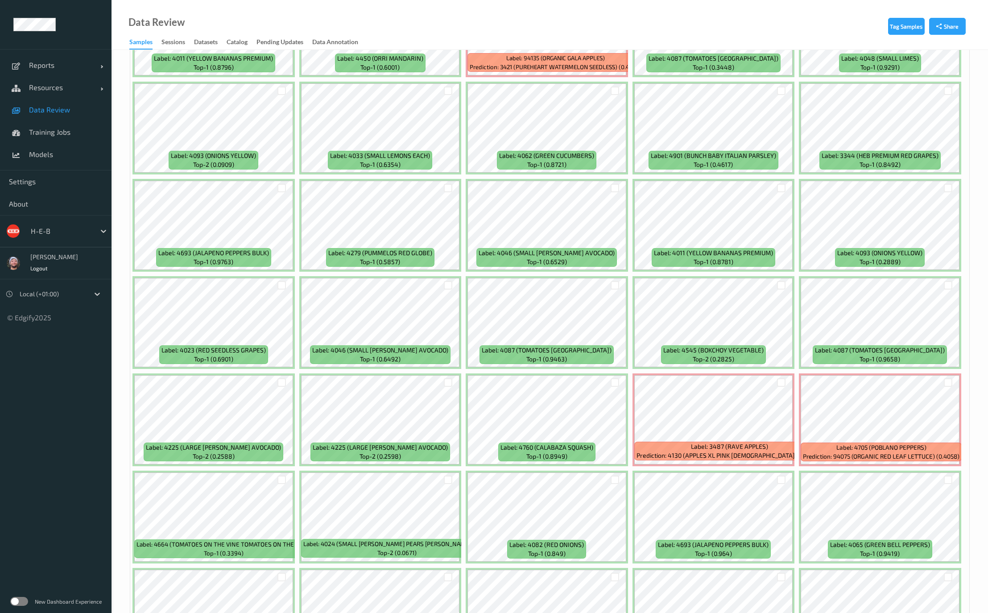
scroll to position [3547, 0]
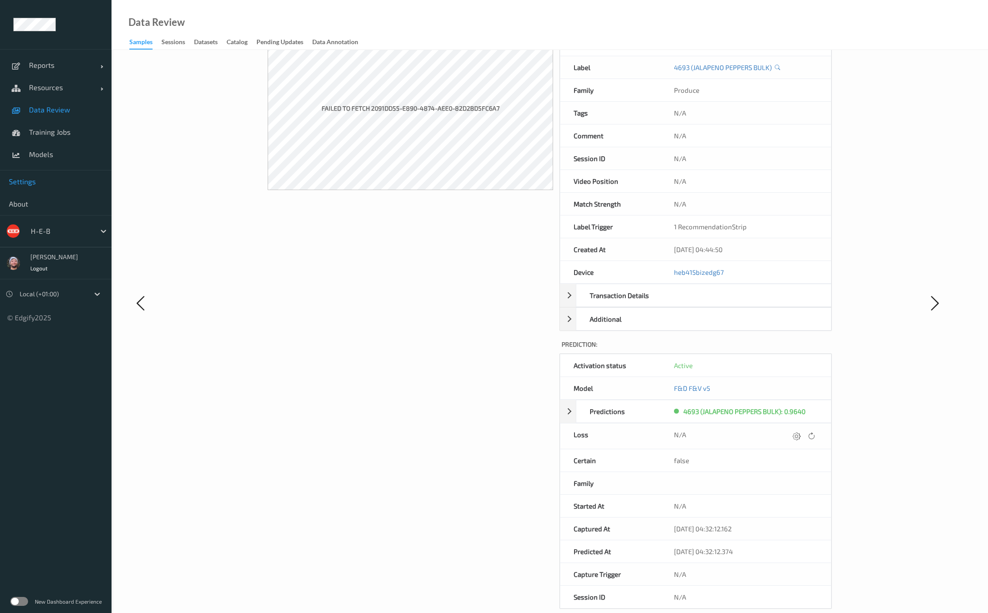
scroll to position [86, 0]
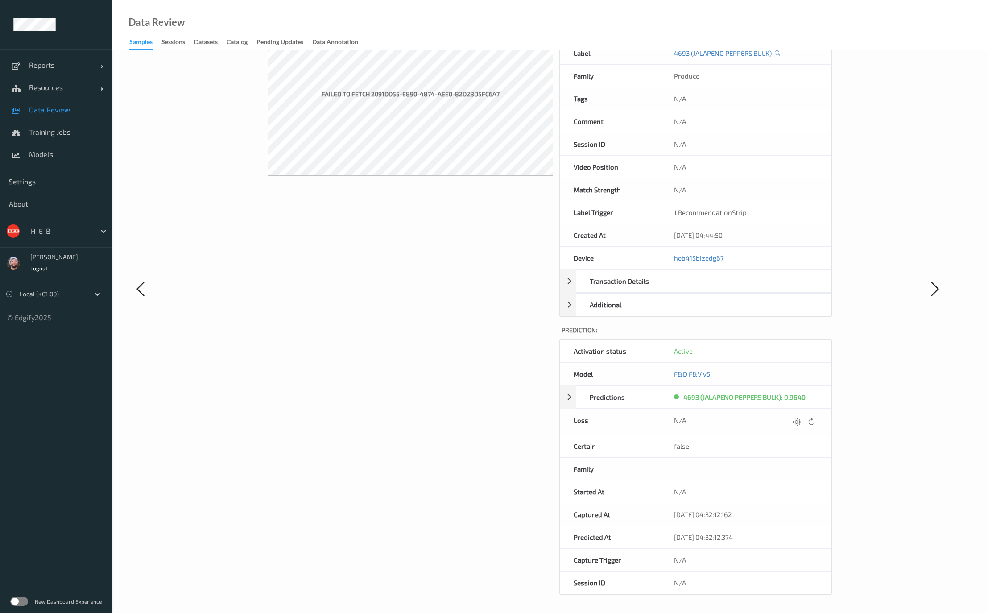
click at [533, 232] on div "Image: Failed to fetch 2091dd55-e890-4874-aee0-82d2bd5fc6a7" at bounding box center [410, 297] width 285 height 595
click at [41, 95] on link "Resources" at bounding box center [55, 87] width 111 height 22
click at [66, 171] on link "Data Review" at bounding box center [55, 176] width 111 height 22
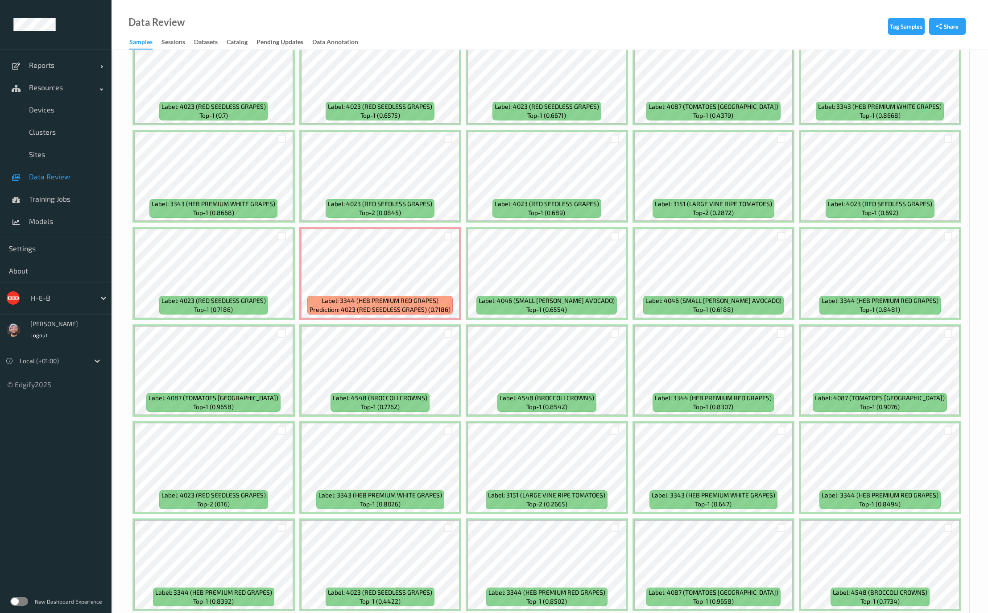
scroll to position [1003, 0]
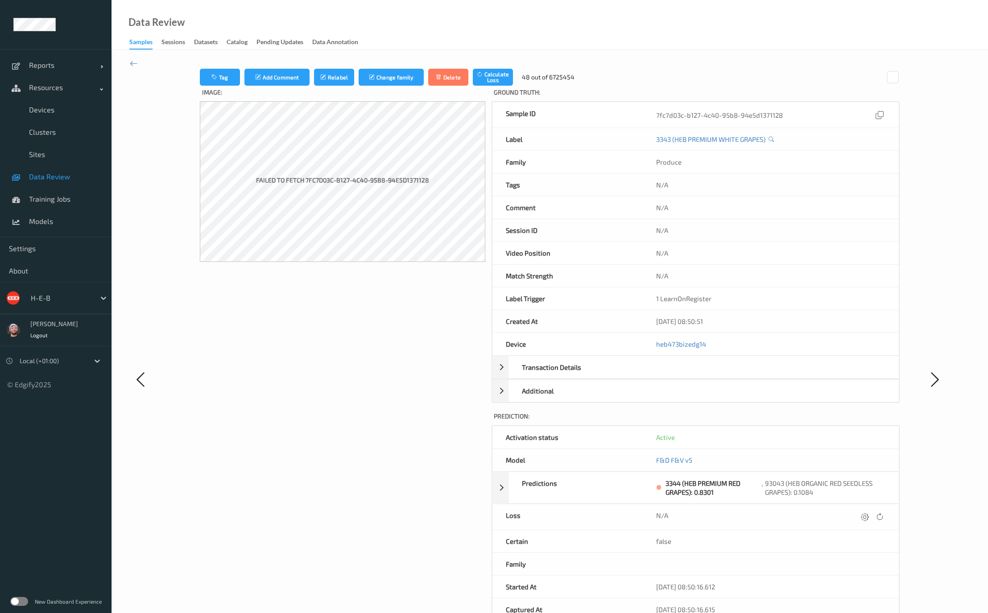
click at [66, 175] on span "Data Review" at bounding box center [66, 176] width 74 height 9
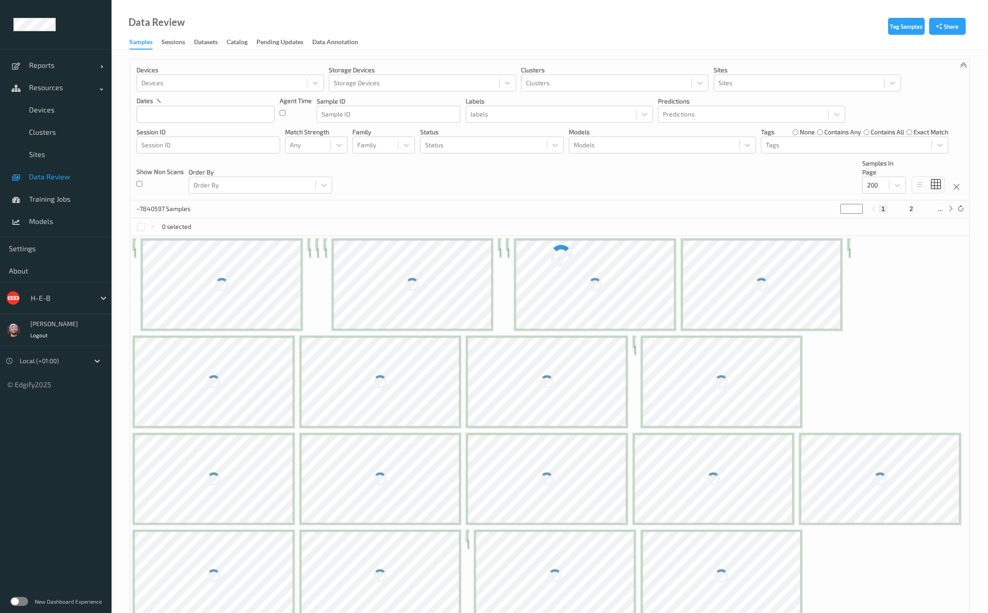
click at [890, 194] on div "Devices Devices Storage Devices Storage Devices Clusters Clusters Sites Sites d…" at bounding box center [549, 129] width 839 height 141
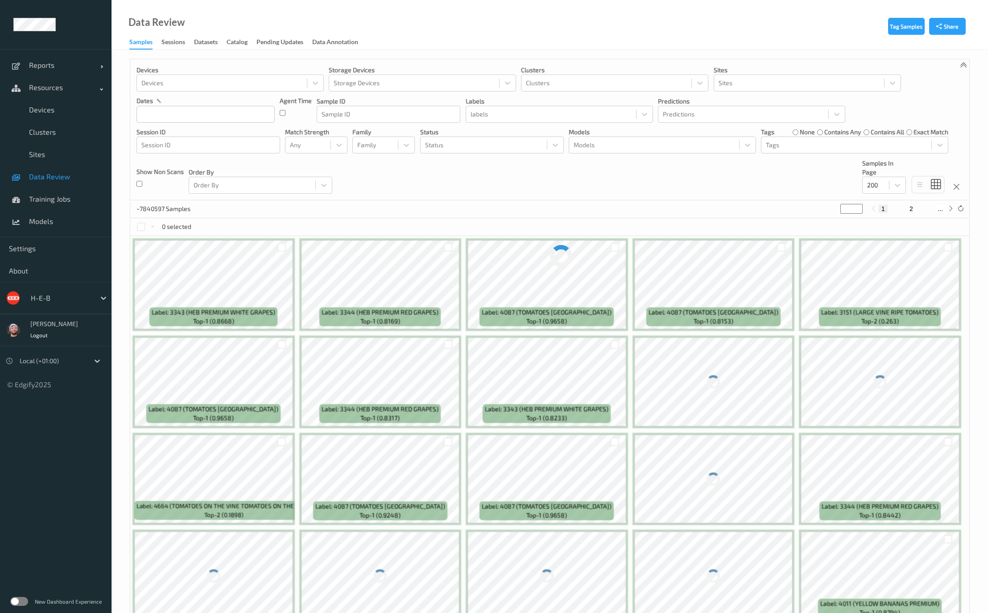
click at [906, 207] on div "1 2 ..." at bounding box center [911, 209] width 67 height 8
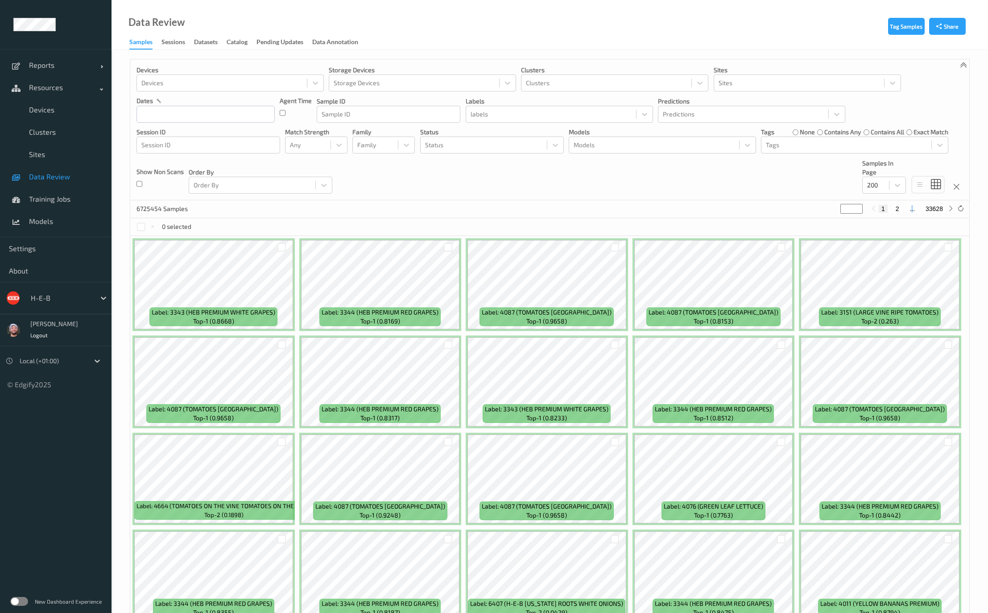
click at [893, 210] on button "2" at bounding box center [897, 209] width 9 height 8
type input "*"
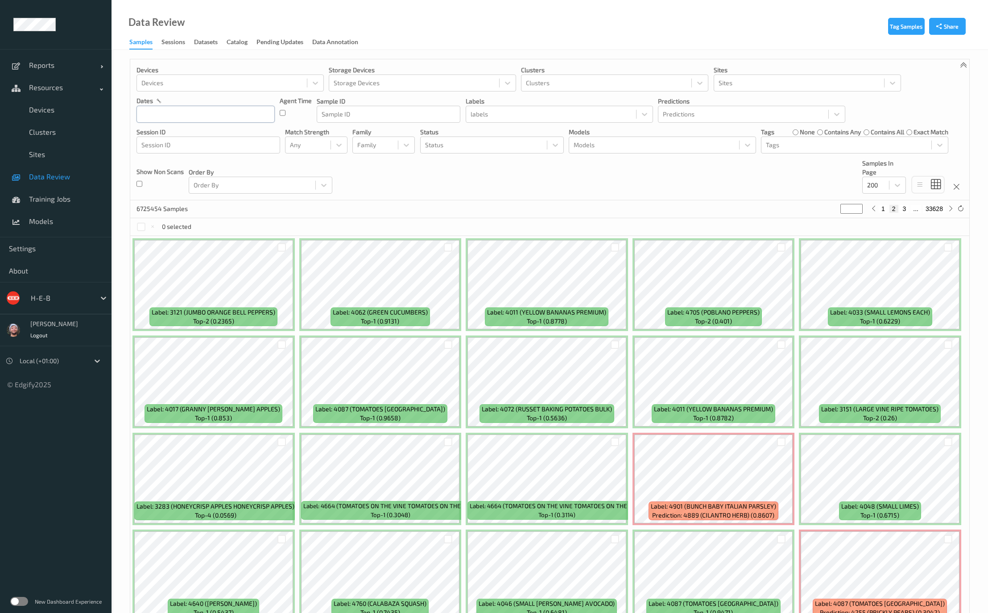
click at [230, 119] on input "text" at bounding box center [205, 114] width 138 height 17
click at [210, 206] on span "16" at bounding box center [208, 204] width 12 height 12
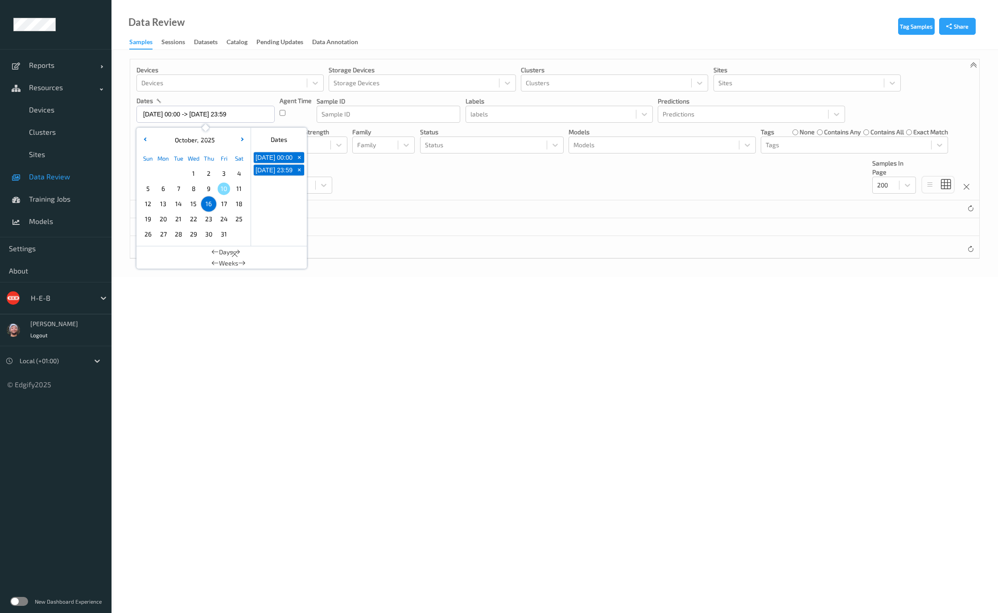
click at [183, 206] on span "14" at bounding box center [178, 204] width 12 height 12
click at [227, 183] on div "10" at bounding box center [223, 188] width 15 height 15
click at [227, 183] on span "10" at bounding box center [224, 188] width 12 height 12
type input "10/10/2025 00:00 -> 10/10/2025 23:59"
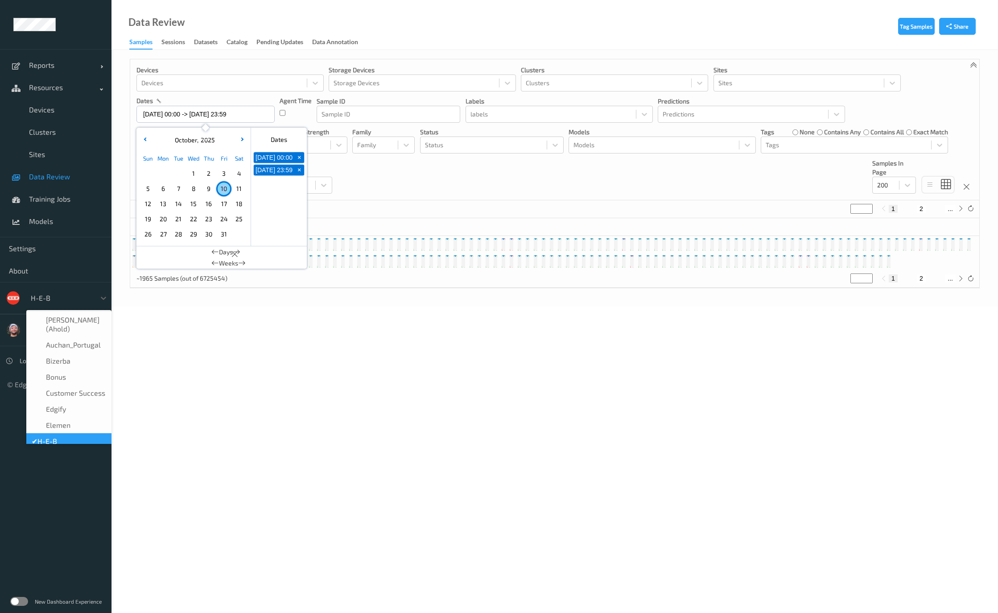
click at [55, 298] on div at bounding box center [61, 297] width 60 height 11
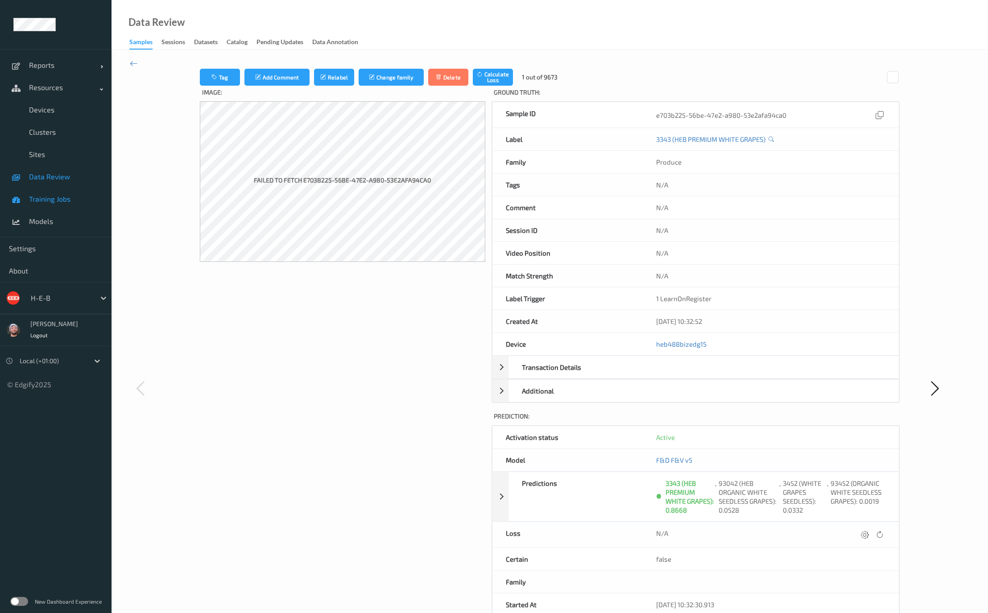
drag, startPoint x: 385, startPoint y: 209, endPoint x: 38, endPoint y: 190, distance: 347.9
click at [357, 216] on div "Failed to fetch e703b225-56be-47e2-a980-53e2afa94ca0" at bounding box center [342, 181] width 285 height 161
click at [207, 62] on div "Tag Add Comment Relabel Change family Delete Calculate Loss 1 out of 9673 Image…" at bounding box center [549, 387] width 876 height 675
click at [67, 104] on link "Devices" at bounding box center [55, 110] width 111 height 22
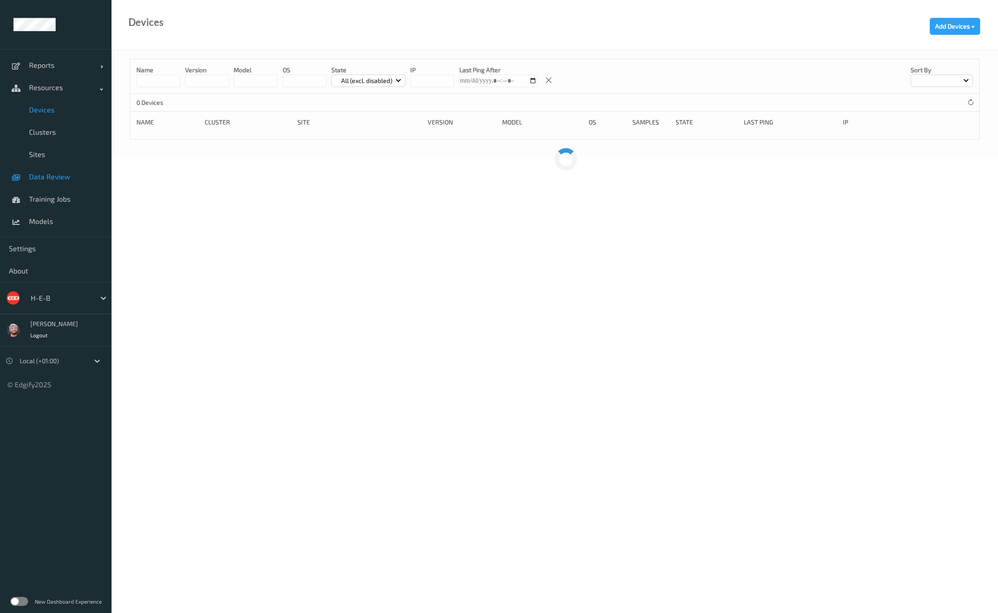
click at [56, 173] on span "Data Review" at bounding box center [66, 176] width 74 height 9
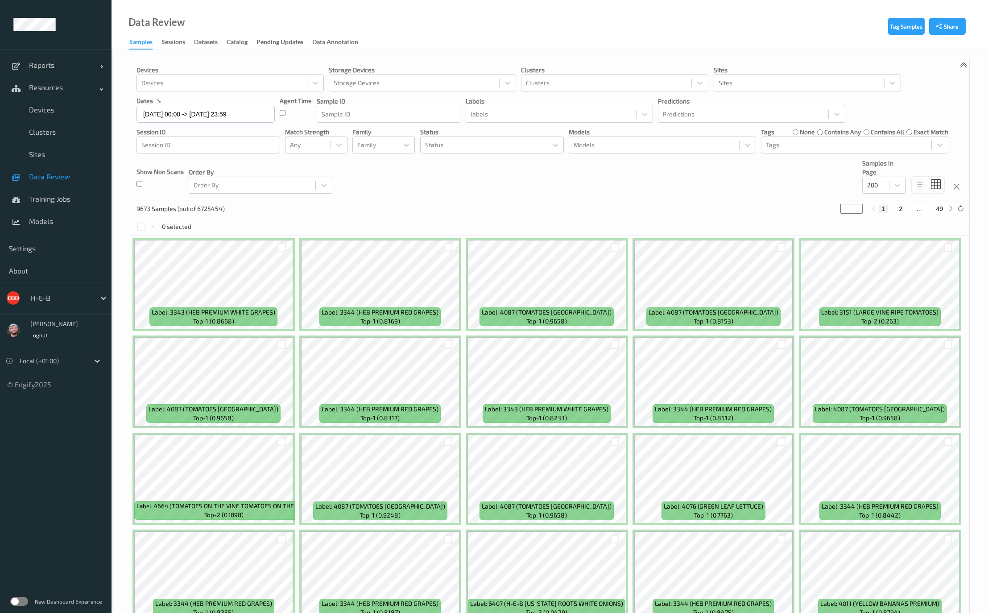
click at [571, 186] on div "Devices Devices Storage Devices Storage Devices Clusters Clusters Sites Sites d…" at bounding box center [549, 129] width 839 height 141
click at [38, 175] on span "Data Review" at bounding box center [66, 176] width 74 height 9
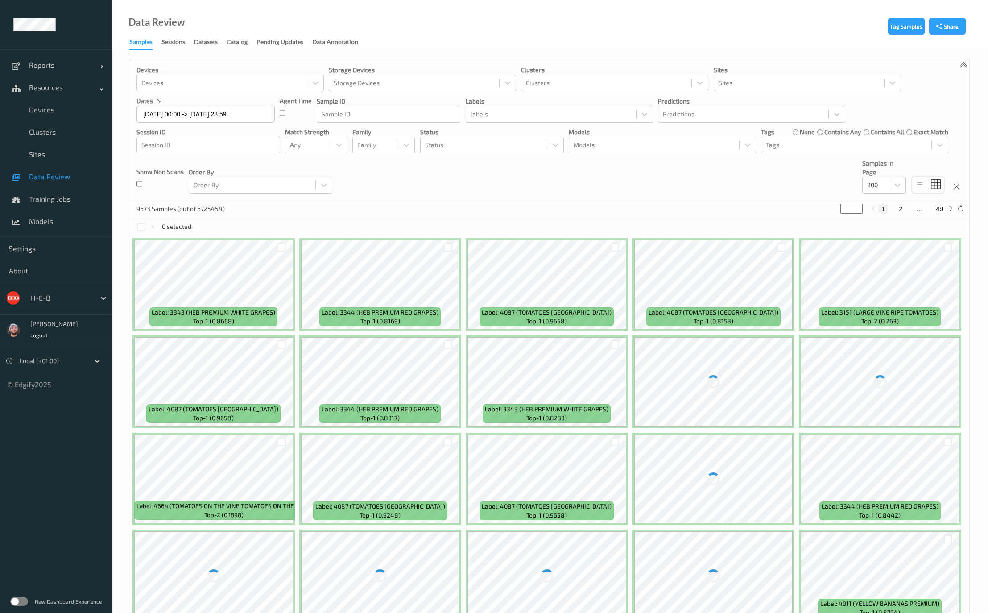
click at [436, 184] on div "Devices Devices Storage Devices Storage Devices Clusters Clusters Sites Sites d…" at bounding box center [549, 129] width 839 height 141
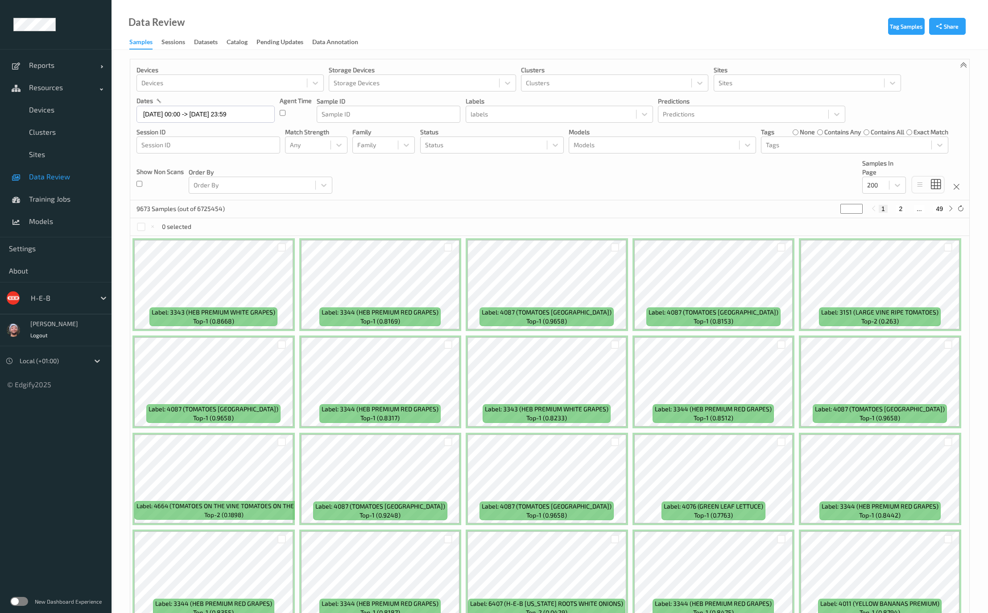
click at [102, 469] on ul "Reports Default Report Customized Report Resources Devices Clusters Sites Data …" at bounding box center [55, 306] width 111 height 613
click at [678, 186] on div "Devices Devices Storage Devices Storage Devices Clusters Clusters Sites Sites d…" at bounding box center [549, 129] width 839 height 141
click at [790, 191] on div "Devices Devices Storage Devices Storage Devices Clusters Clusters Sites Sites d…" at bounding box center [549, 129] width 839 height 141
click at [94, 174] on span "Data Review" at bounding box center [66, 176] width 74 height 9
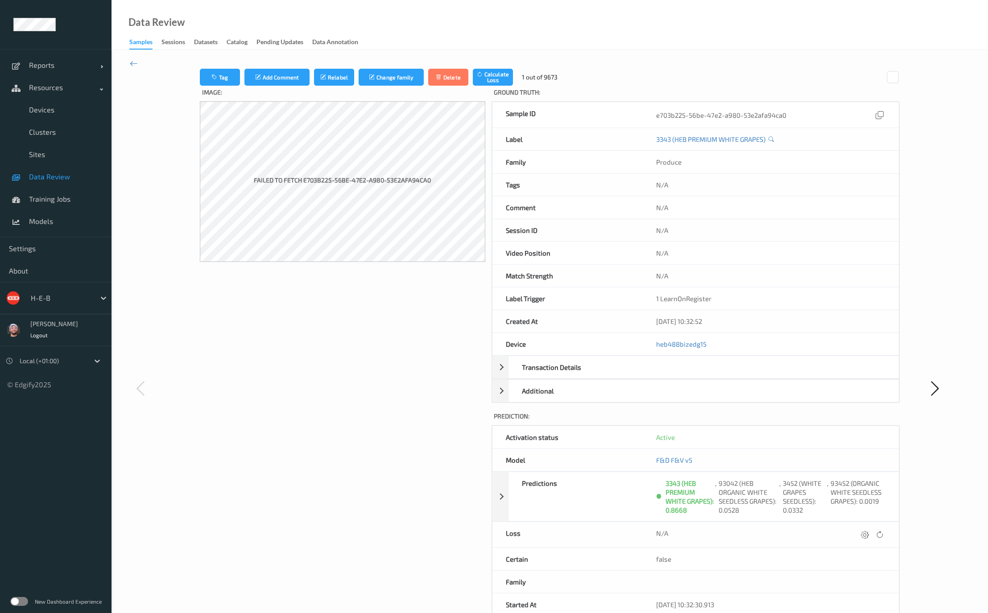
click at [239, 278] on div "Image: Failed to fetch e703b225-56be-47e2-a980-53e2afa94ca0" at bounding box center [342, 397] width 285 height 622
click at [137, 63] on icon at bounding box center [134, 63] width 8 height 10
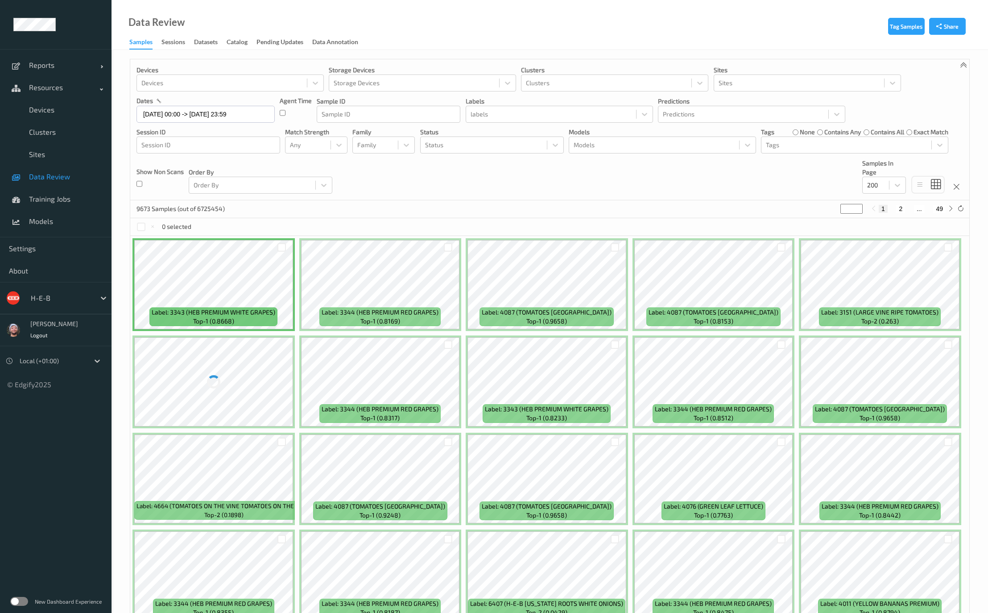
click at [338, 191] on div "Devices Devices Storage Devices Storage Devices Clusters Clusters Sites Sites d…" at bounding box center [549, 129] width 839 height 141
click at [687, 189] on div "Devices Devices Storage Devices Storage Devices Clusters Clusters Sites Sites d…" at bounding box center [549, 129] width 839 height 141
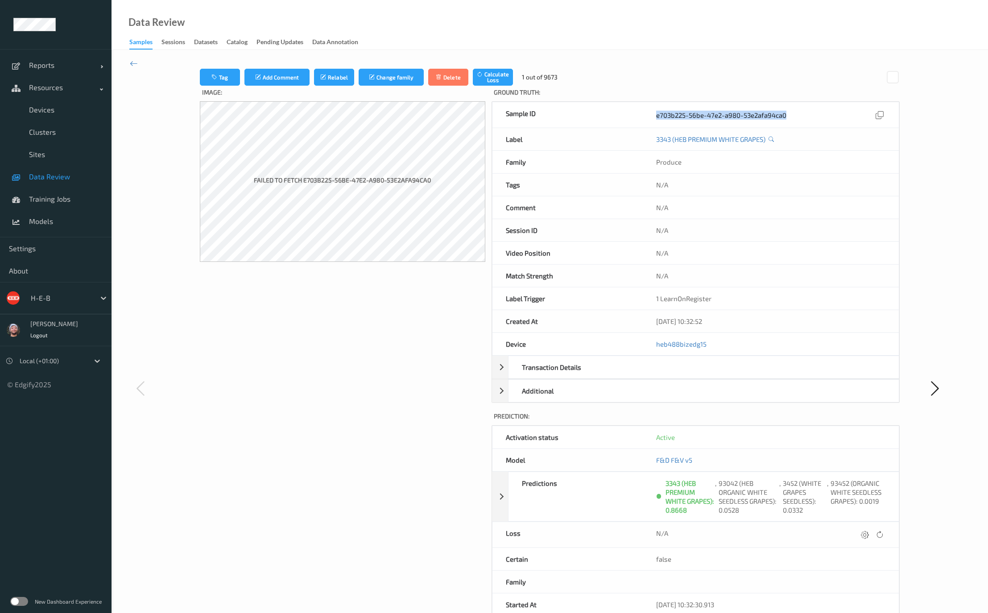
drag, startPoint x: 641, startPoint y: 108, endPoint x: 820, endPoint y: 107, distance: 178.4
click at [820, 107] on div "Sample ID e703b225-56be-47e2-a980-53e2afa94ca0" at bounding box center [695, 115] width 407 height 26
click at [664, 119] on div "e703b225-56be-47e2-a980-53e2afa94ca0" at bounding box center [770, 115] width 229 height 12
drag, startPoint x: 653, startPoint y: 116, endPoint x: 699, endPoint y: 116, distance: 45.5
click at [699, 116] on div "e703b225-56be-47e2-a980-53e2afa94ca0" at bounding box center [771, 114] width 256 height 25
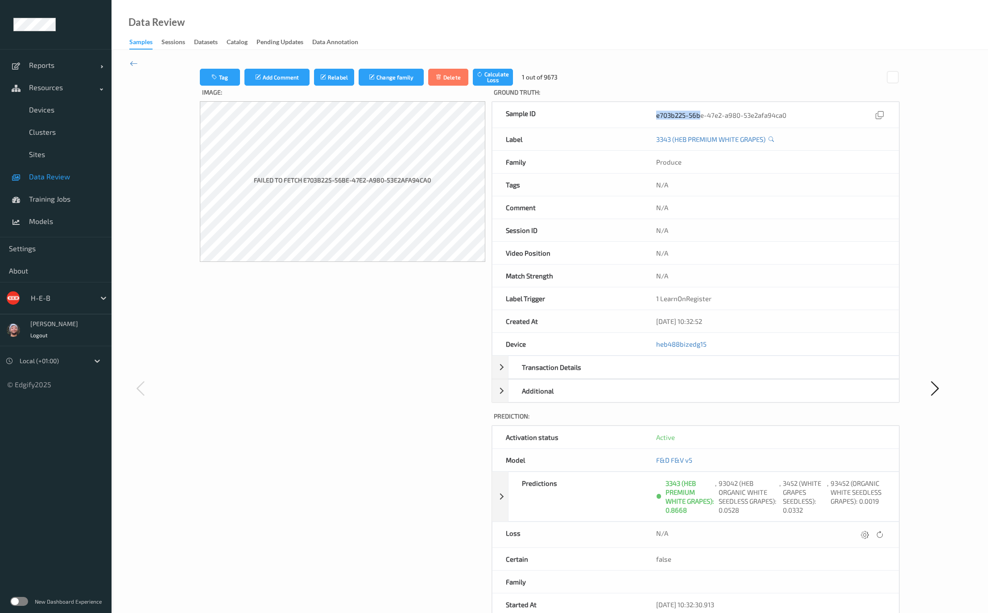
copy div "e703b225-56b"
click at [585, 416] on label "Prediction:" at bounding box center [695, 417] width 408 height 16
click at [587, 413] on label "Prediction:" at bounding box center [695, 417] width 408 height 16
drag, startPoint x: 145, startPoint y: 107, endPoint x: 125, endPoint y: 107, distance: 19.6
click at [145, 107] on div at bounding box center [165, 388] width 70 height 638
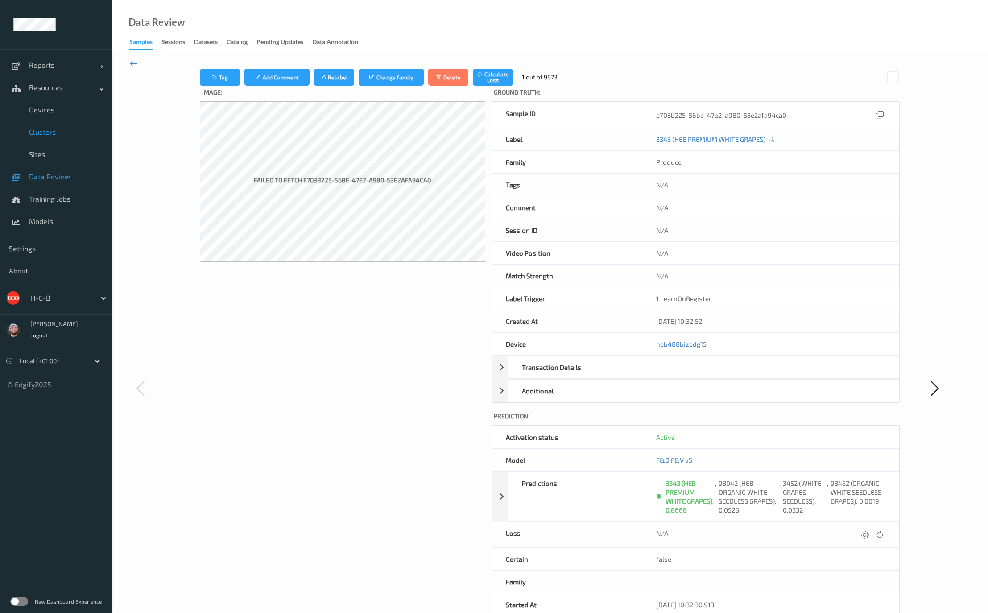
click at [53, 135] on span "Clusters" at bounding box center [66, 132] width 74 height 9
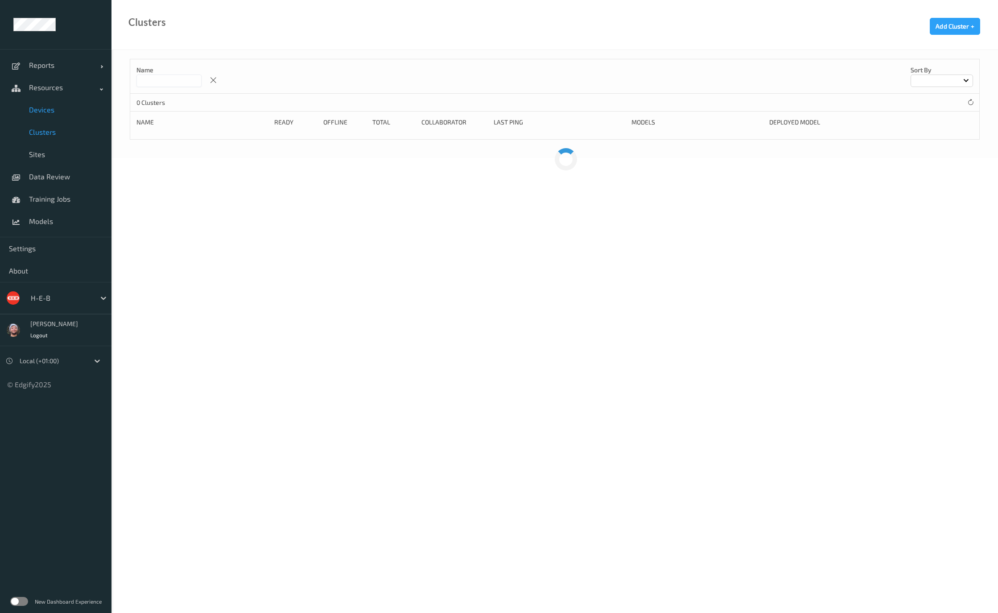
click at [55, 114] on span "Devices" at bounding box center [66, 109] width 74 height 9
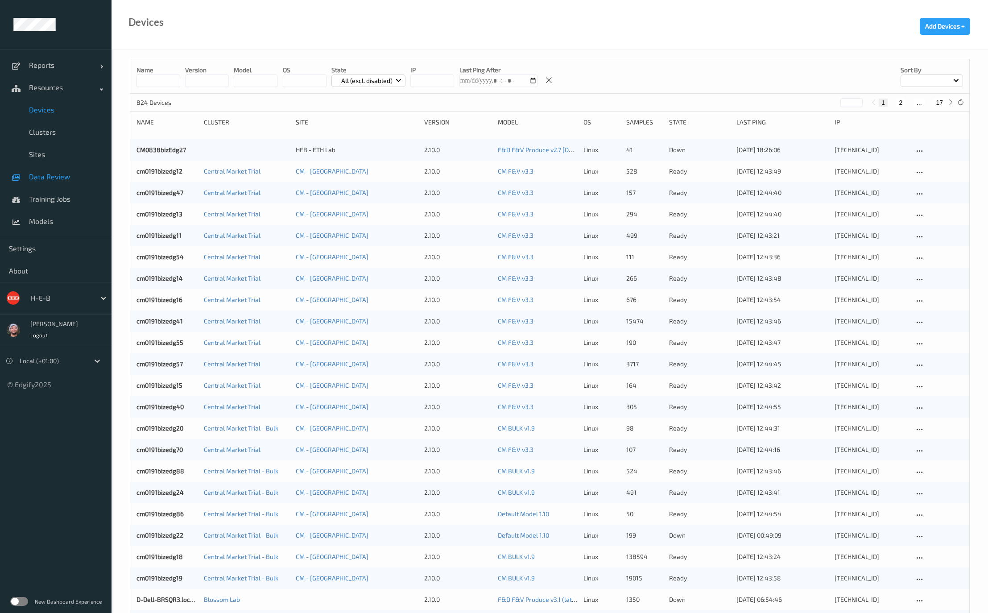
click at [50, 186] on link "Data Review" at bounding box center [55, 176] width 111 height 22
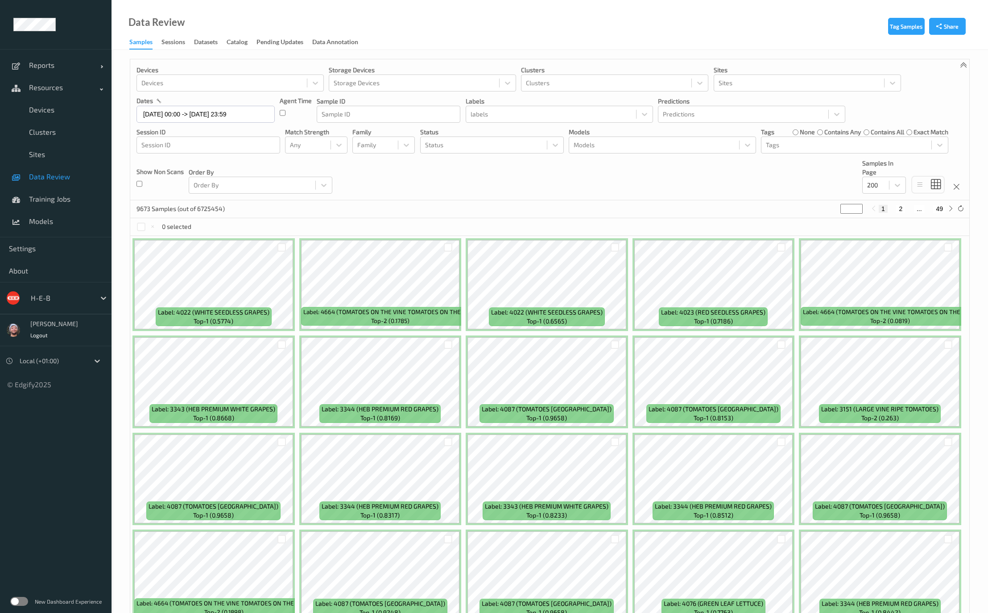
click at [448, 201] on div "9673 Samples (out of 6725454) * 1 2 ... 49" at bounding box center [549, 209] width 839 height 18
click at [57, 115] on link "Devices" at bounding box center [55, 110] width 111 height 22
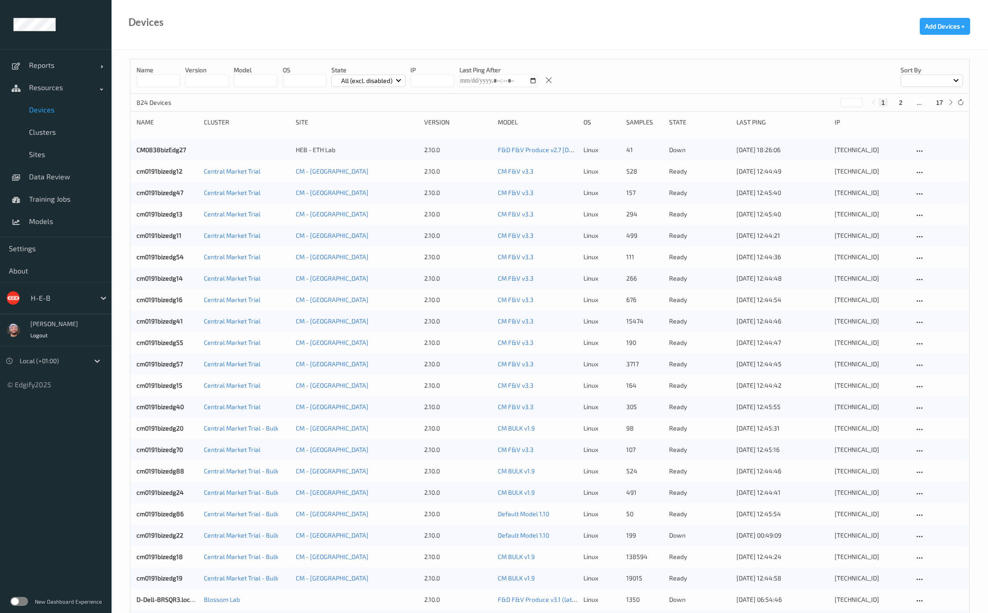
click at [416, 30] on div "Devices Add Devices +" at bounding box center [549, 25] width 876 height 50
click at [522, 29] on div "Devices Add Devices +" at bounding box center [549, 25] width 876 height 50
click at [596, 68] on div "Name version model OS State All (excl. disabled) IP Last Ping After Sort by" at bounding box center [549, 76] width 839 height 34
click at [941, 103] on button "17" at bounding box center [939, 103] width 12 height 8
type input "**"
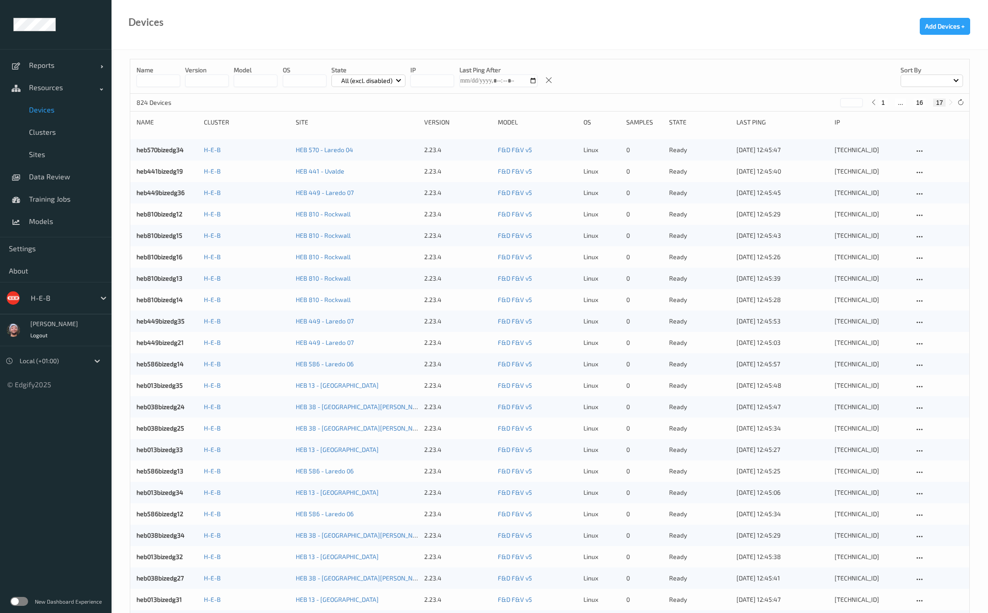
click at [165, 83] on input at bounding box center [158, 80] width 44 height 12
type input "*******"
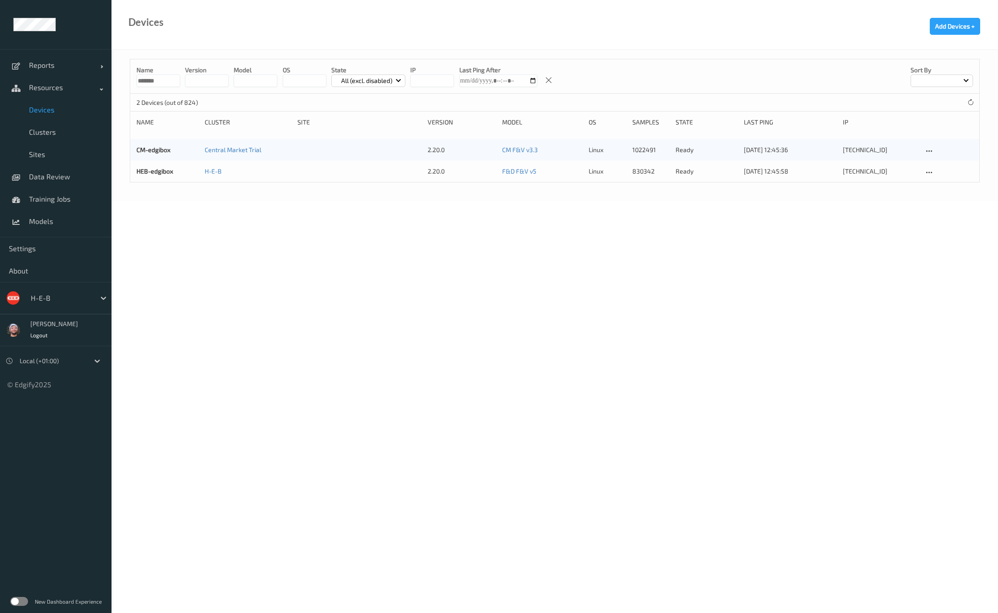
drag, startPoint x: 427, startPoint y: 321, endPoint x: 132, endPoint y: 253, distance: 302.5
click at [427, 321] on body "Reports Default Report Customized Report Resources Devices Clusters Sites Data …" at bounding box center [499, 306] width 998 height 613
click at [45, 180] on span "Data Review" at bounding box center [66, 176] width 74 height 9
click at [45, 197] on span "Training Jobs" at bounding box center [66, 198] width 74 height 9
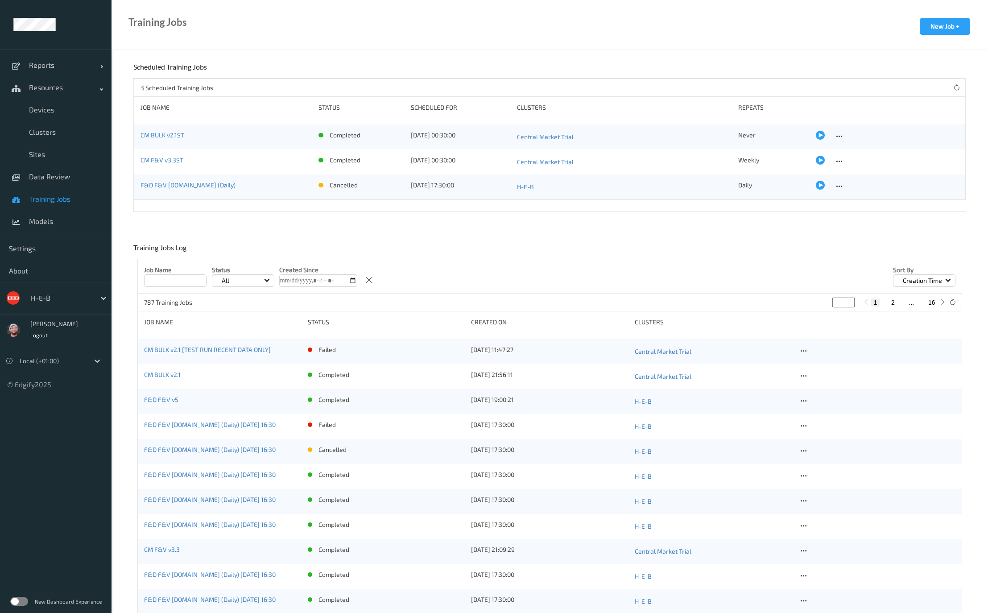
click at [34, 175] on span "Data Review" at bounding box center [66, 176] width 74 height 9
click at [32, 205] on link "Training Jobs" at bounding box center [55, 199] width 111 height 22
click at [212, 350] on link "CM BULK v2.1 [TEST RUN RECENT DATA ONLY]" at bounding box center [207, 350] width 127 height 8
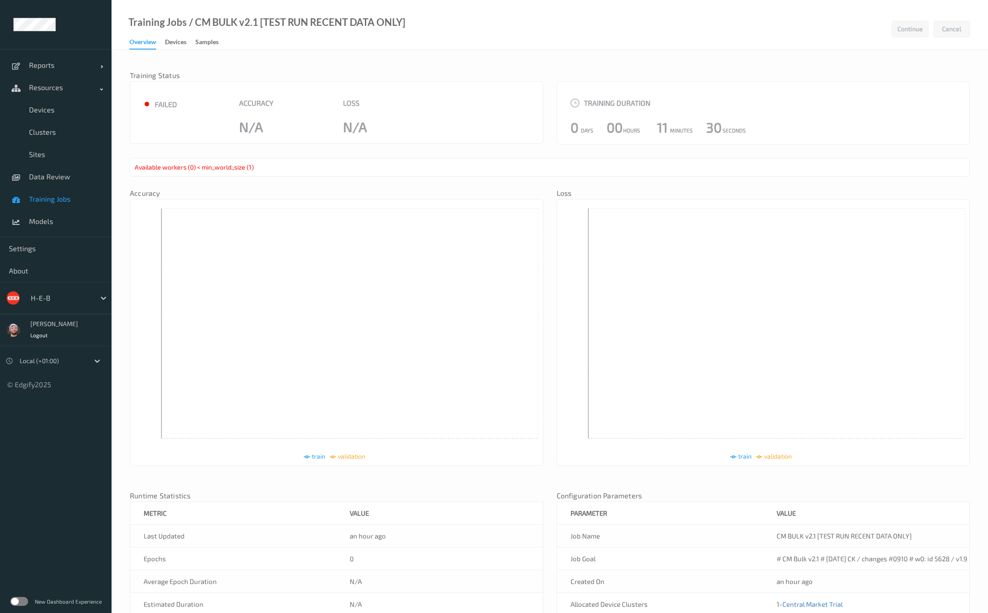
click at [221, 47] on link "Samples" at bounding box center [211, 42] width 32 height 12
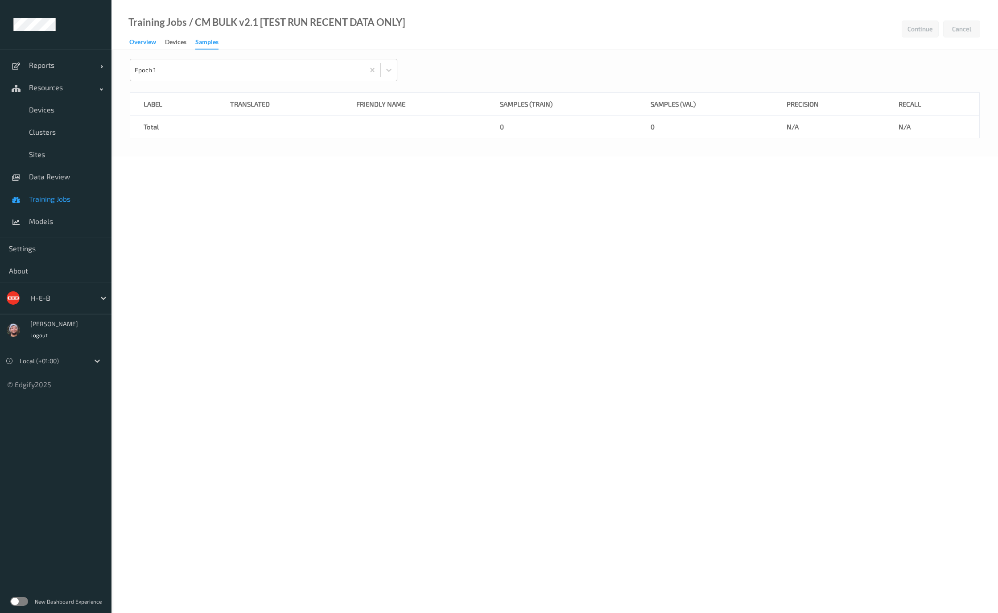
click at [152, 45] on div "Overview" at bounding box center [142, 42] width 27 height 11
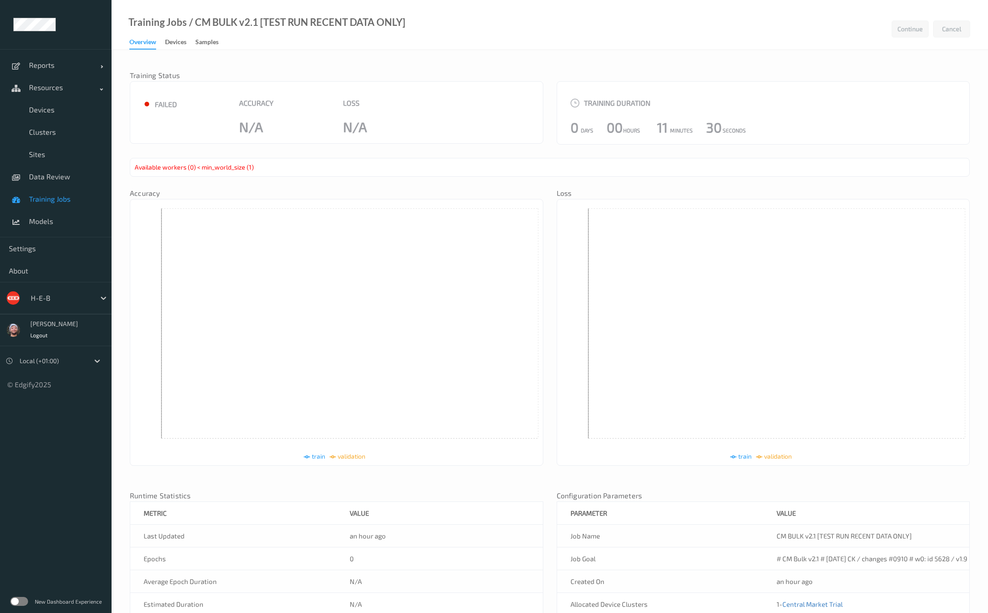
click at [47, 189] on link "Training Jobs" at bounding box center [55, 199] width 111 height 22
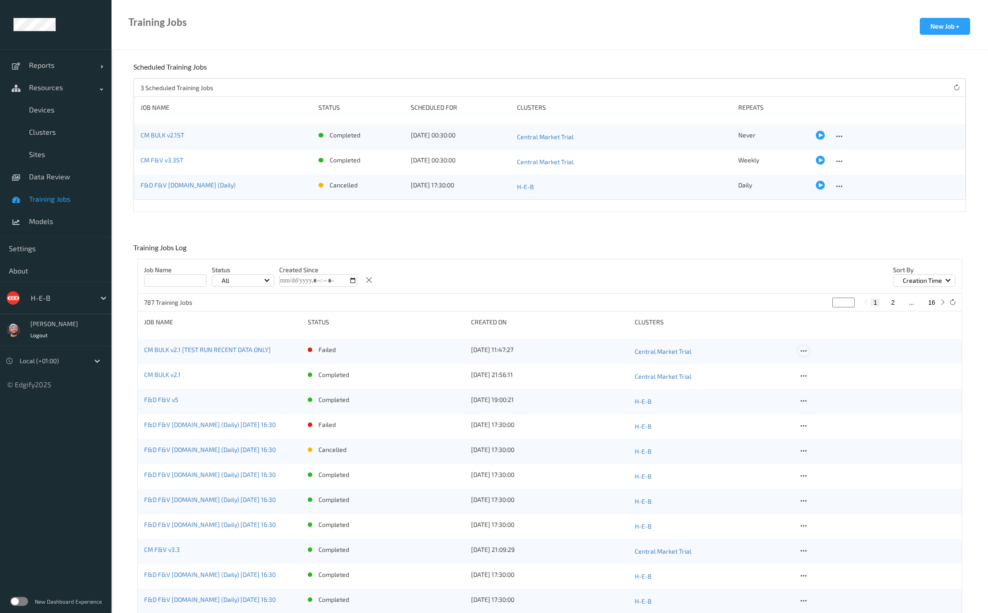
click at [804, 347] on icon at bounding box center [803, 351] width 8 height 8
click at [825, 380] on div "Copy Job" at bounding box center [824, 381] width 21 height 8
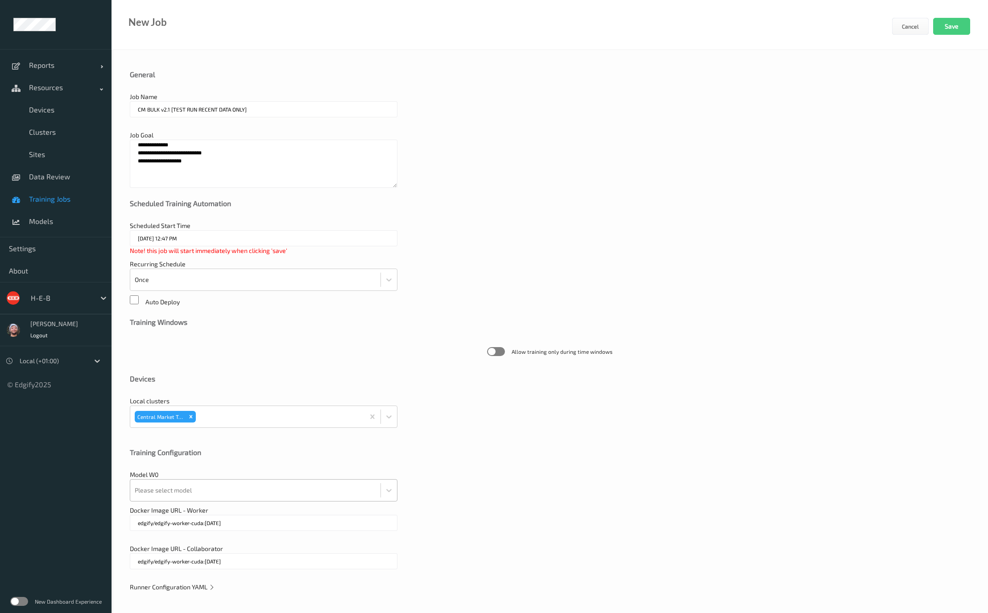
click at [243, 489] on div at bounding box center [255, 490] width 241 height 18
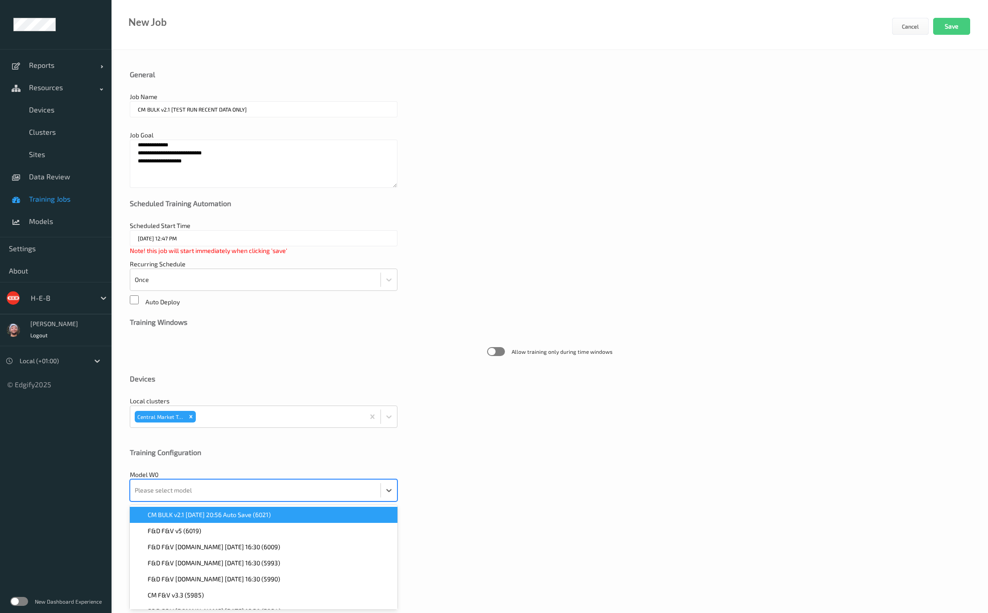
scroll to position [1, 0]
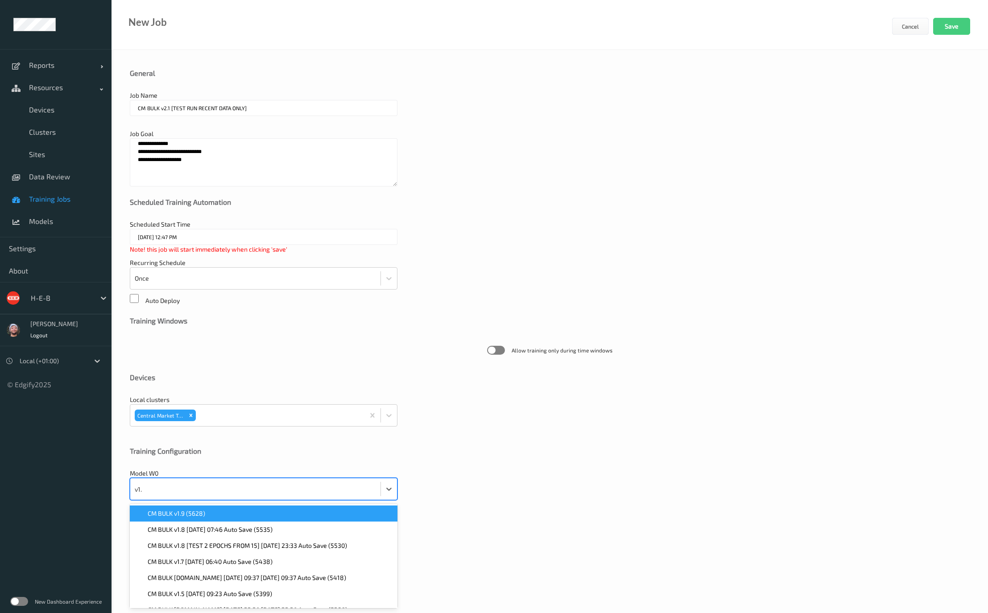
type input "v1.9"
click at [222, 511] on div "CM BULK v1.9 (5628)" at bounding box center [263, 513] width 257 height 9
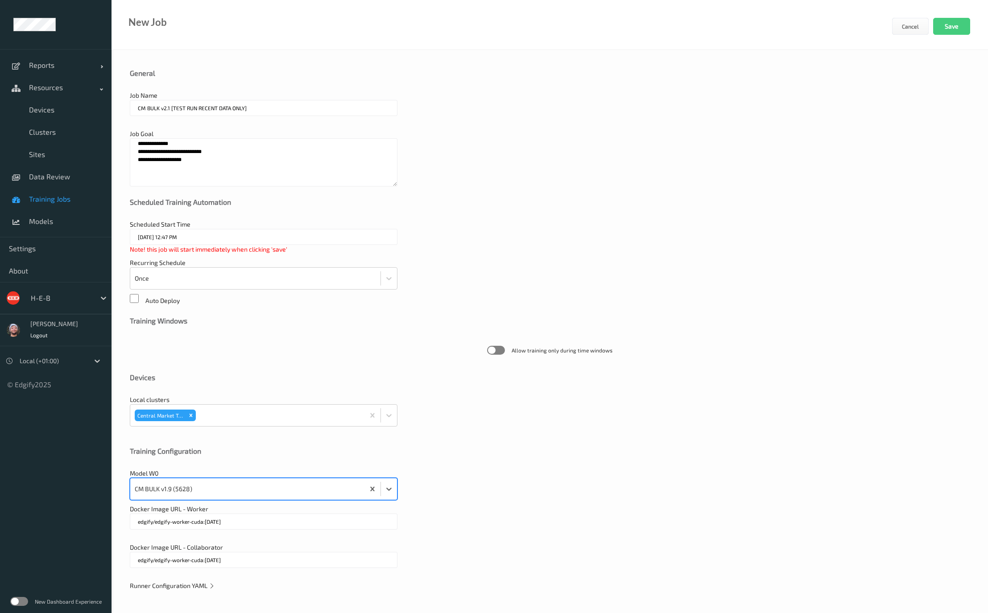
click at [623, 247] on div "Scheduled Start Time 10/10/2025 12:47 PM Note! this job will start immediately …" at bounding box center [550, 237] width 840 height 34
drag, startPoint x: 957, startPoint y: 27, endPoint x: 429, endPoint y: 97, distance: 532.0
click at [956, 26] on button "Save" at bounding box center [951, 26] width 37 height 17
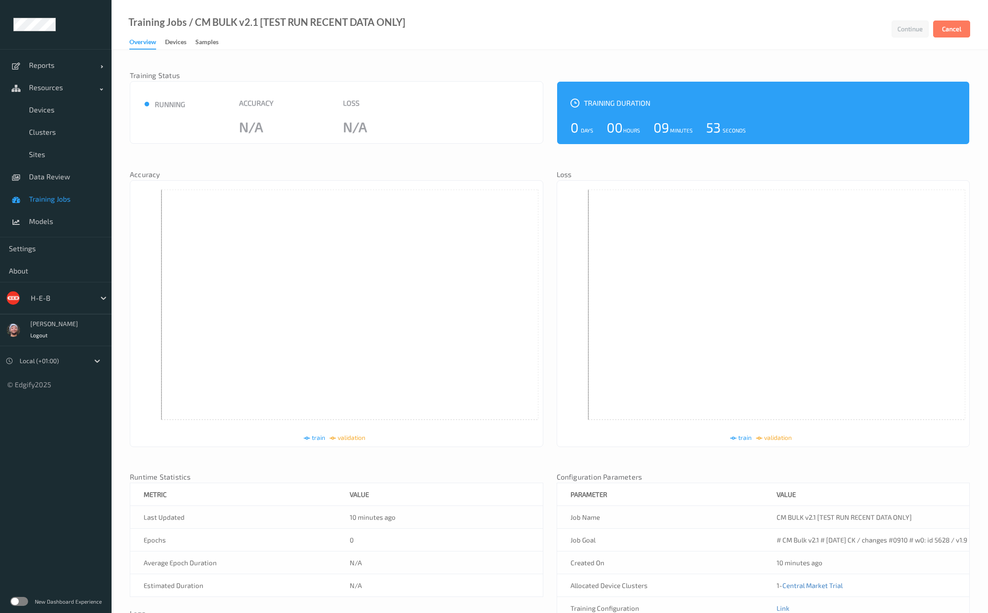
click at [552, 75] on div "Training Status ● running Accuracy N/A Loss N/A Training Duration 0 Days 00 Hou…" at bounding box center [550, 368] width 840 height 619
click at [198, 39] on div "Samples" at bounding box center [206, 42] width 23 height 11
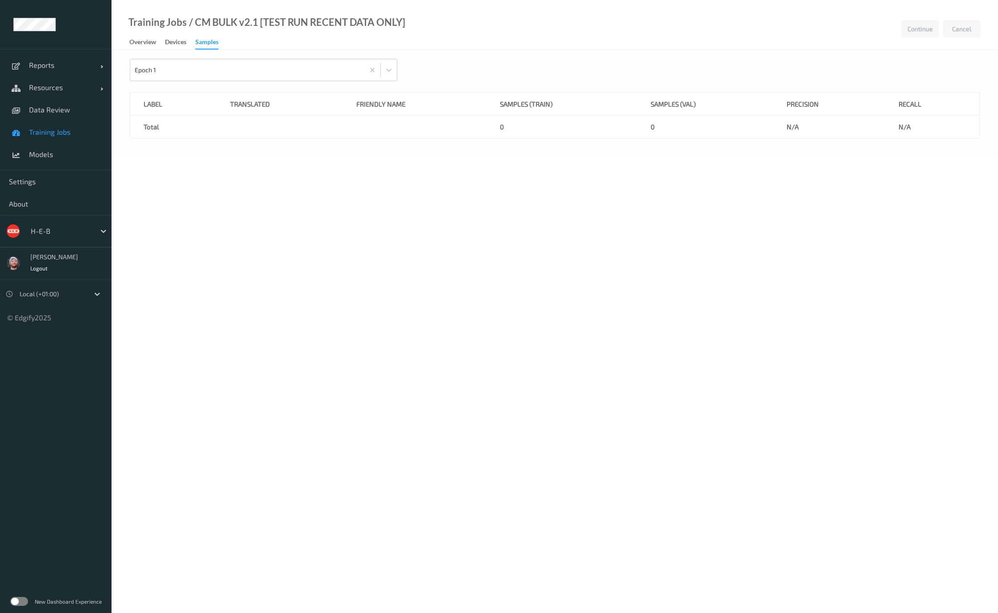
click at [743, 263] on body "Reports Default Report Customized Report Resources Devices Clusters Sites Data …" at bounding box center [499, 306] width 998 height 613
click at [684, 205] on body "Reports Default Report Customized Report Resources Devices Clusters Sites Data …" at bounding box center [499, 306] width 998 height 613
click at [62, 141] on link "Training Jobs" at bounding box center [55, 132] width 111 height 22
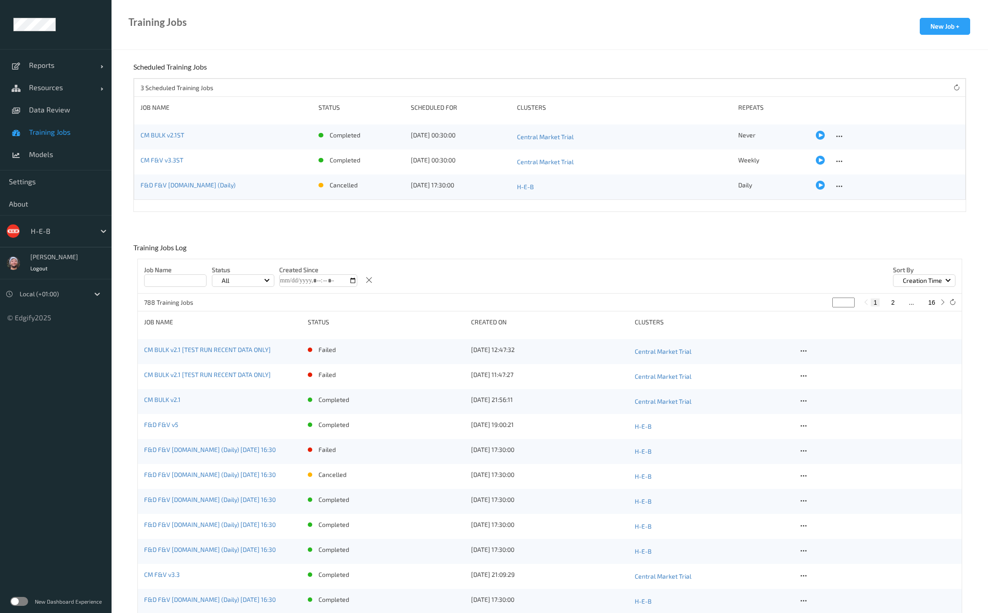
click at [176, 400] on link "CM BULK v2.1" at bounding box center [162, 399] width 37 height 8
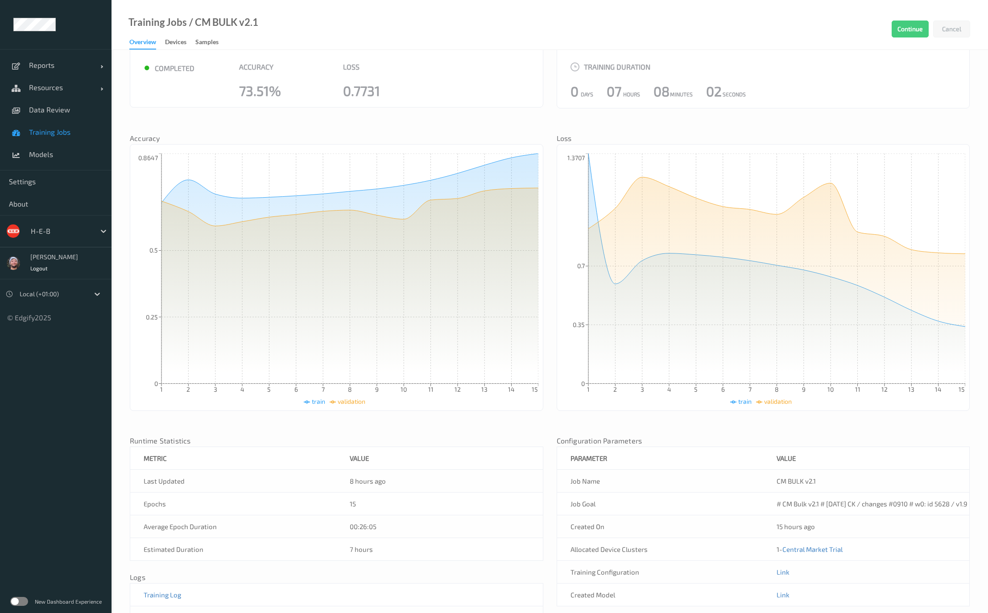
scroll to position [84, 0]
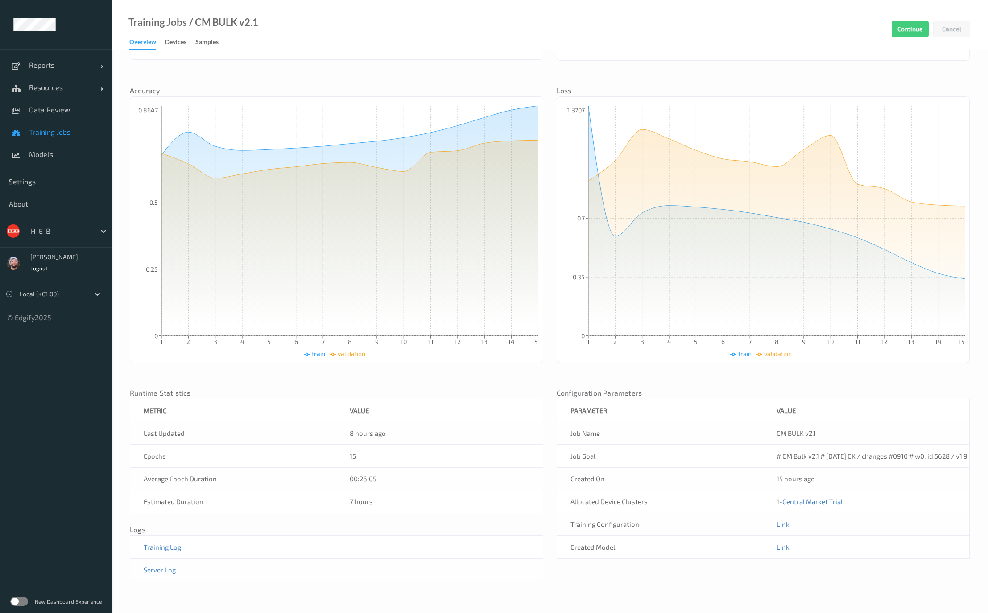
click at [789, 535] on td "Link" at bounding box center [866, 523] width 206 height 23
click at [785, 528] on link "Link" at bounding box center [782, 524] width 13 height 8
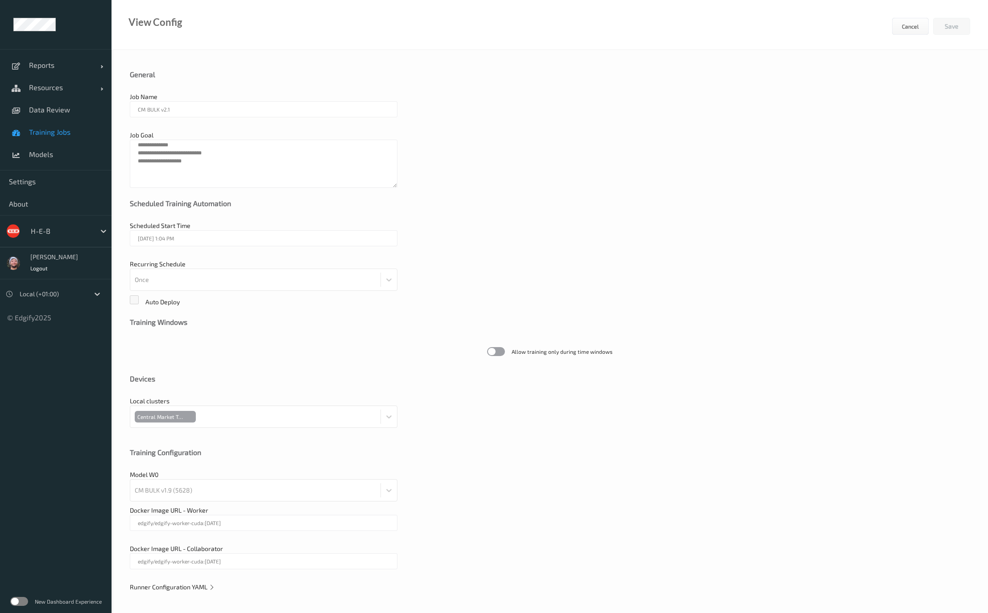
scroll to position [1, 0]
click at [195, 585] on span "Runner Configuration YAML" at bounding box center [172, 585] width 85 height 8
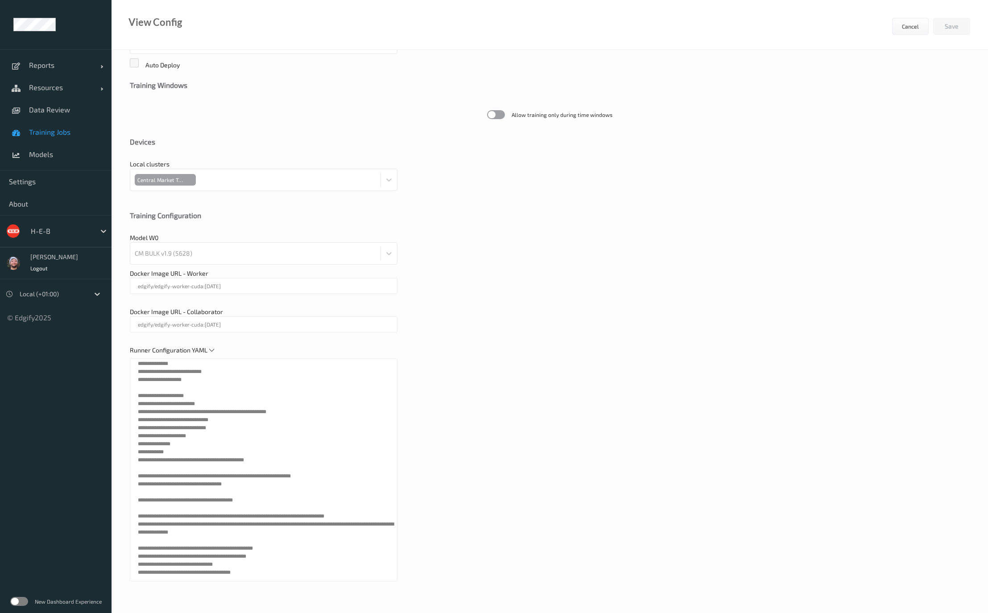
click at [681, 383] on div "Runner Configuration YAML" at bounding box center [550, 468] width 840 height 244
click at [81, 139] on link "Training Jobs" at bounding box center [55, 132] width 111 height 22
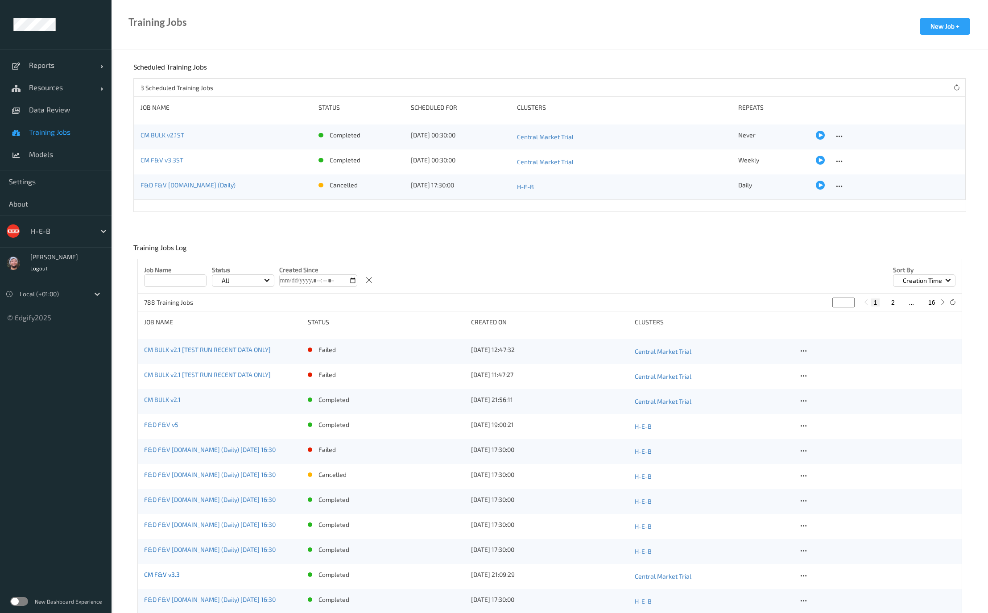
click at [172, 572] on link "CM F&V v3.3" at bounding box center [162, 574] width 36 height 8
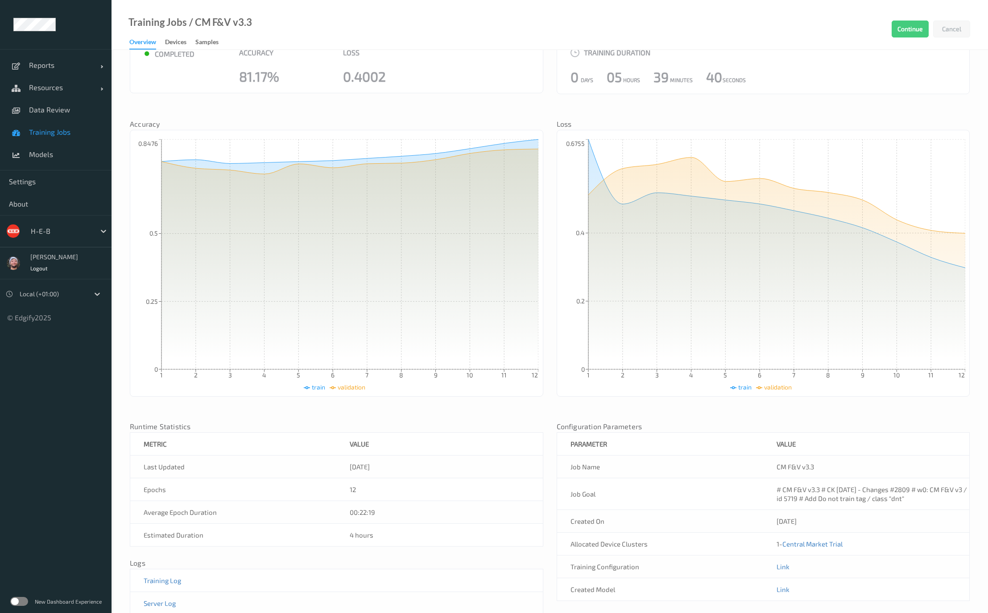
scroll to position [84, 0]
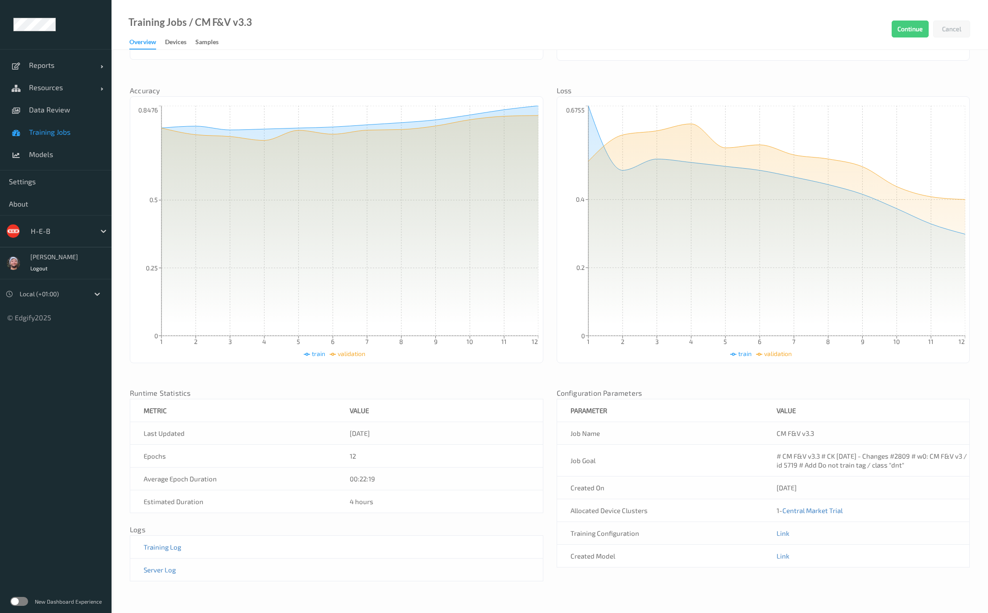
click at [480, 44] on div "Training Jobs / CM F&V v3.3 Continue Cancel Overview Devices Samples" at bounding box center [549, 25] width 876 height 50
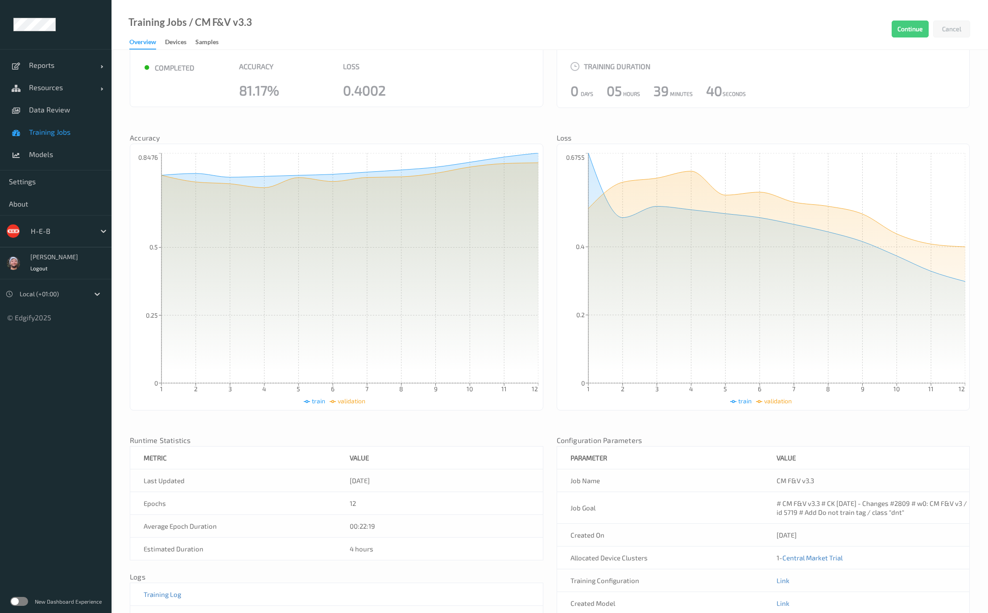
scroll to position [0, 0]
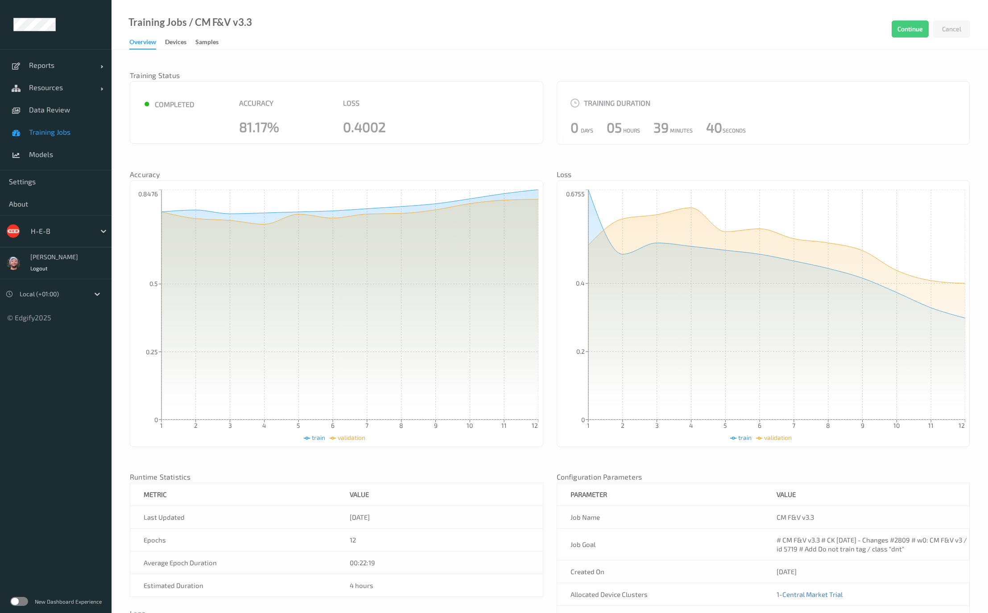
click at [343, 79] on nav "Training Status" at bounding box center [336, 76] width 413 height 9
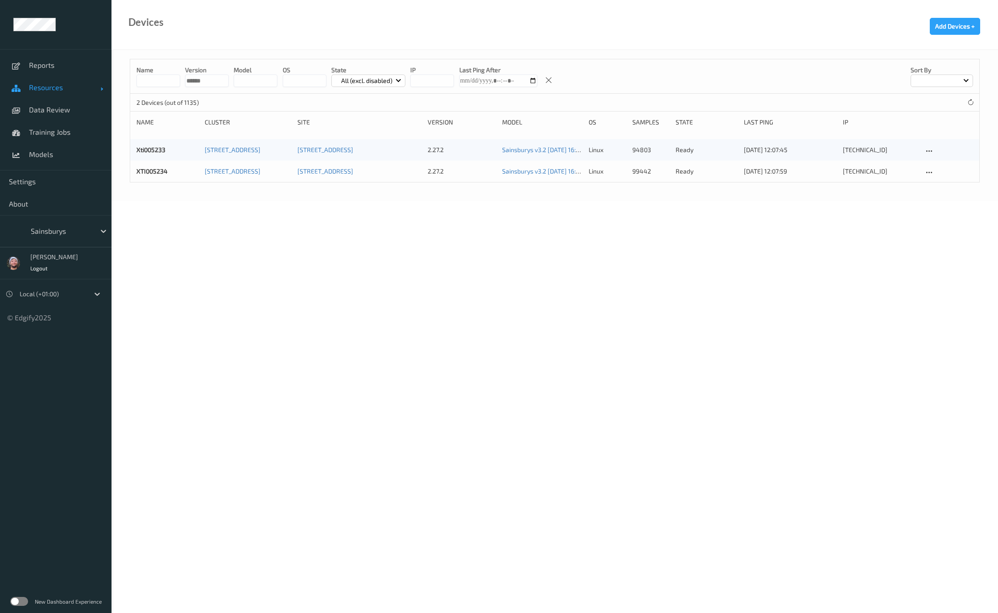
drag, startPoint x: 66, startPoint y: 88, endPoint x: 67, endPoint y: 95, distance: 6.8
click at [66, 87] on span "Resources" at bounding box center [64, 87] width 71 height 9
click at [68, 115] on link "Devices" at bounding box center [55, 110] width 111 height 22
click at [66, 117] on link "Devices" at bounding box center [55, 110] width 111 height 22
click at [72, 189] on link "Training Jobs" at bounding box center [55, 199] width 111 height 22
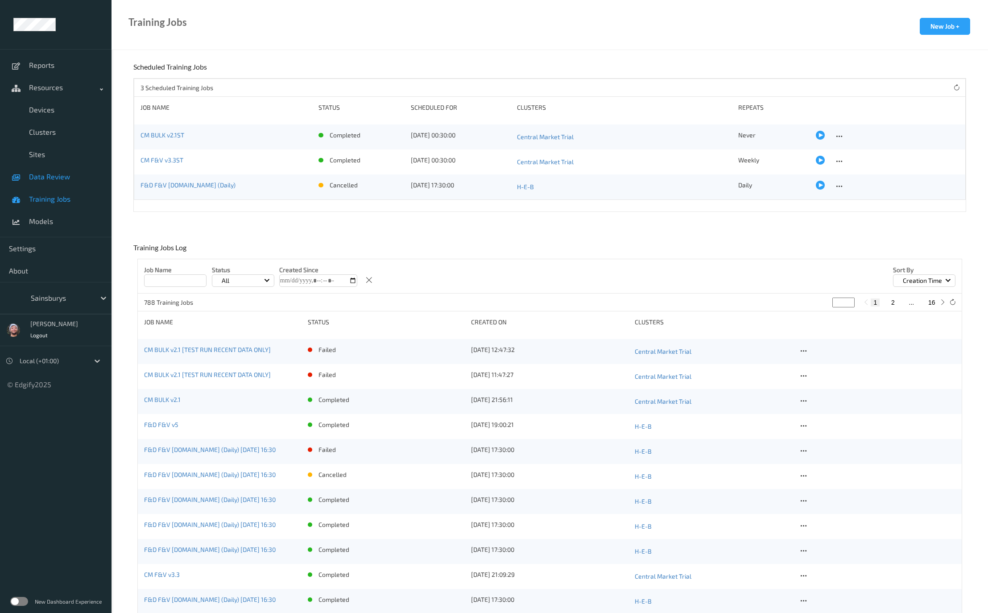
click at [70, 180] on span "Data Review" at bounding box center [66, 176] width 74 height 9
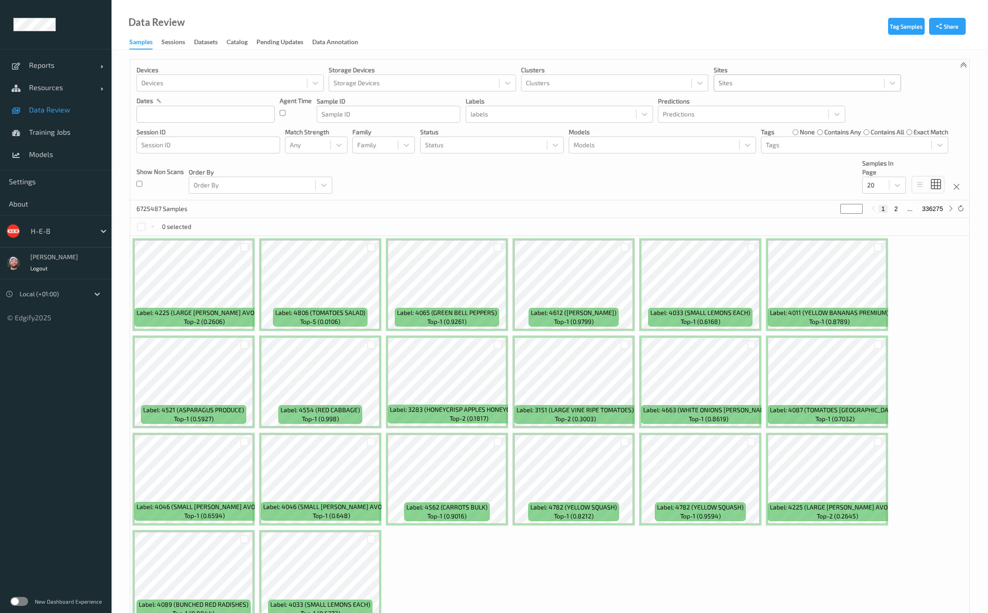
click at [758, 86] on div at bounding box center [798, 83] width 161 height 11
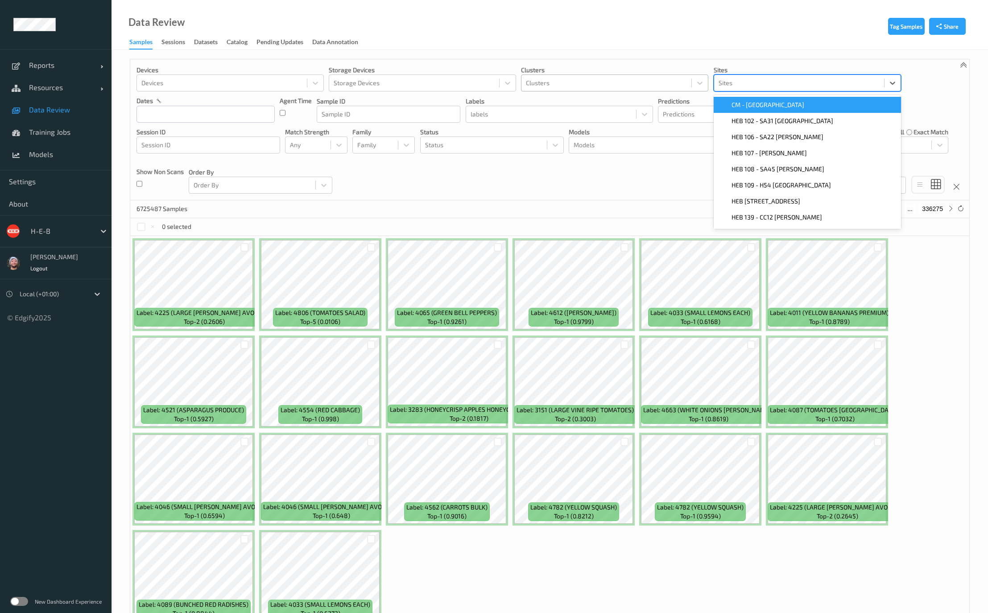
click at [568, 77] on div "Clusters" at bounding box center [606, 83] width 170 height 14
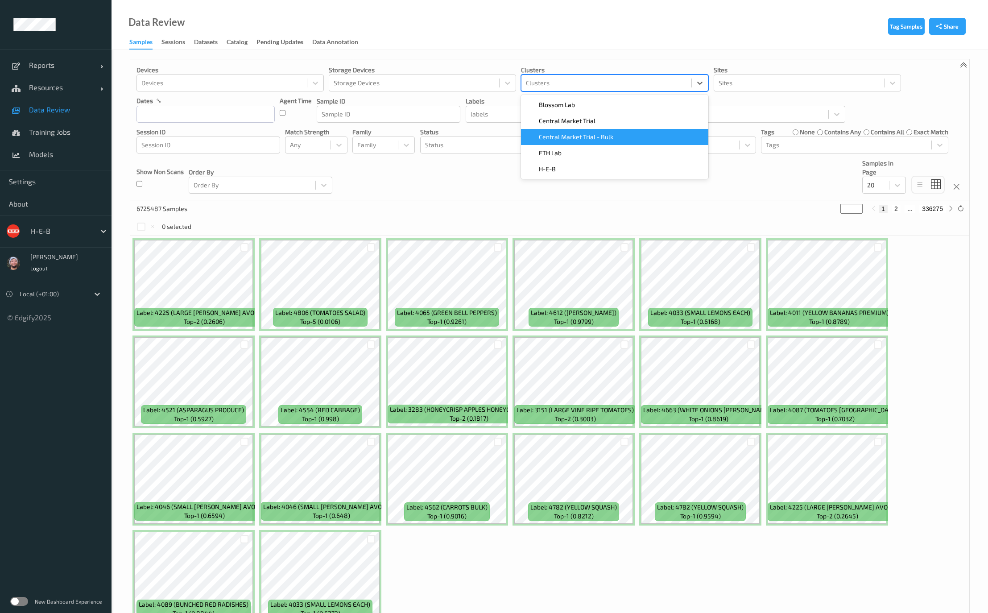
click at [582, 136] on span "Central Market Trial - Bulk" at bounding box center [576, 136] width 74 height 9
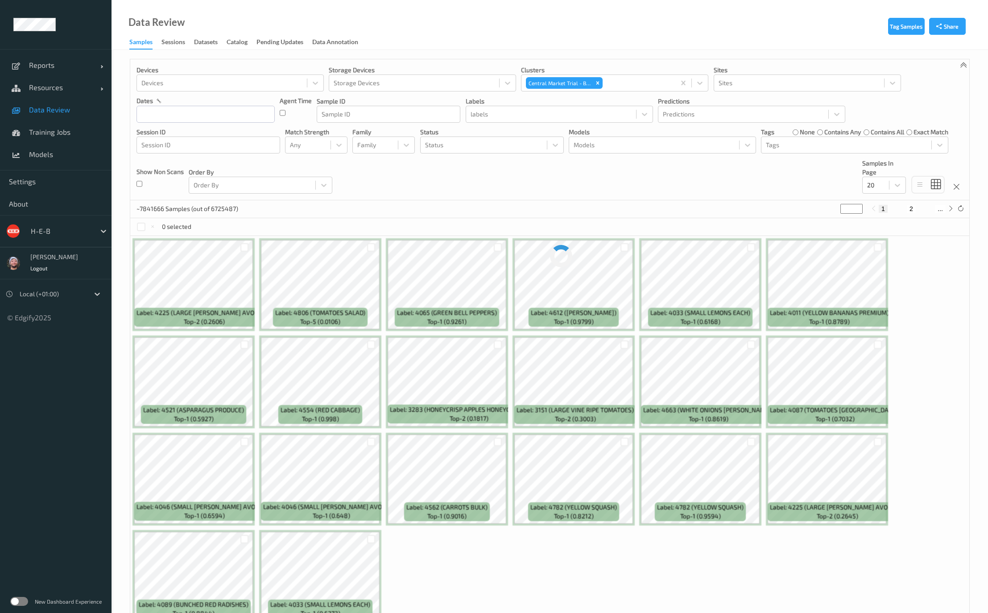
click at [435, 169] on div "Devices Devices Storage Devices Storage Devices Clusters Central Market Trial -…" at bounding box center [549, 129] width 839 height 141
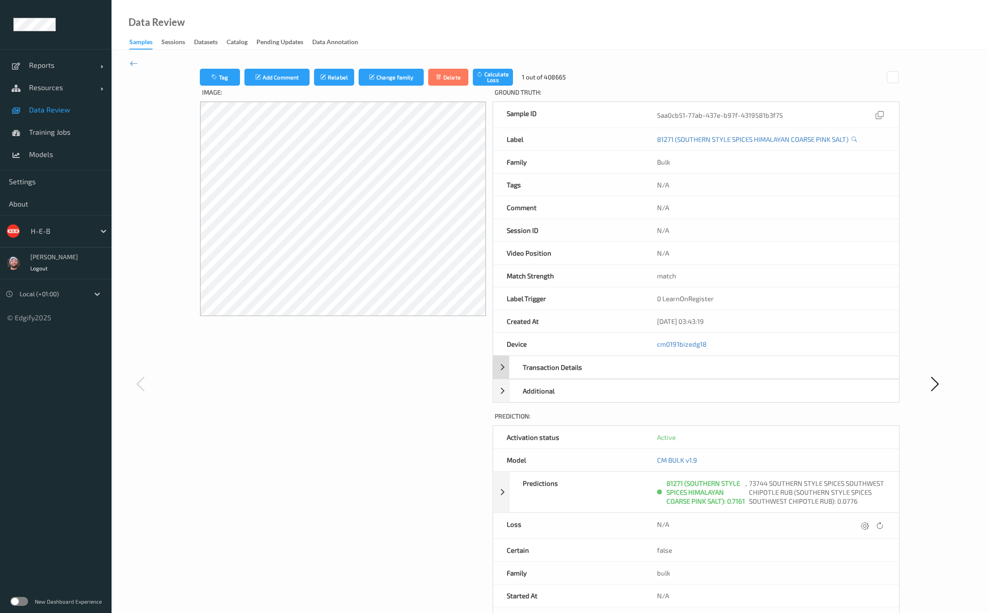
click at [511, 375] on div "Transaction Details" at bounding box center [581, 367] width 144 height 22
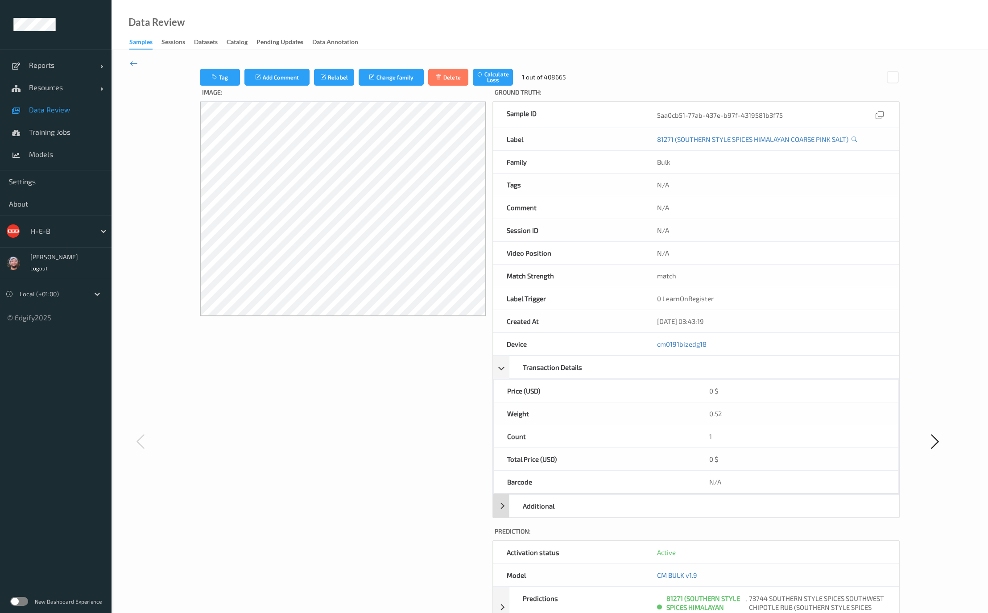
click at [570, 505] on div "Additional" at bounding box center [581, 505] width 144 height 22
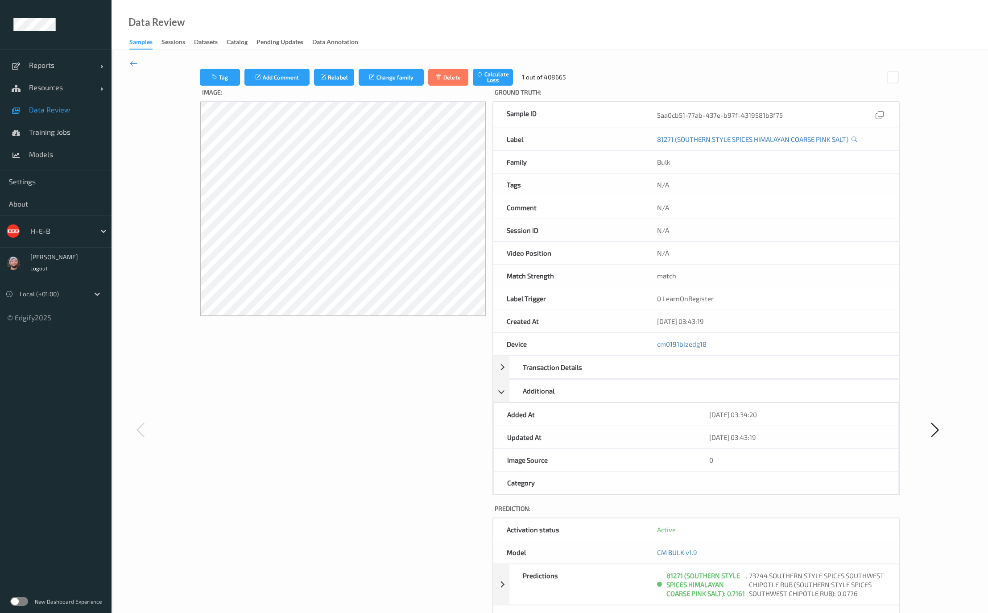
click at [615, 86] on label "Ground Truth :" at bounding box center [695, 94] width 407 height 16
click at [43, 131] on span "Training Jobs" at bounding box center [66, 132] width 74 height 9
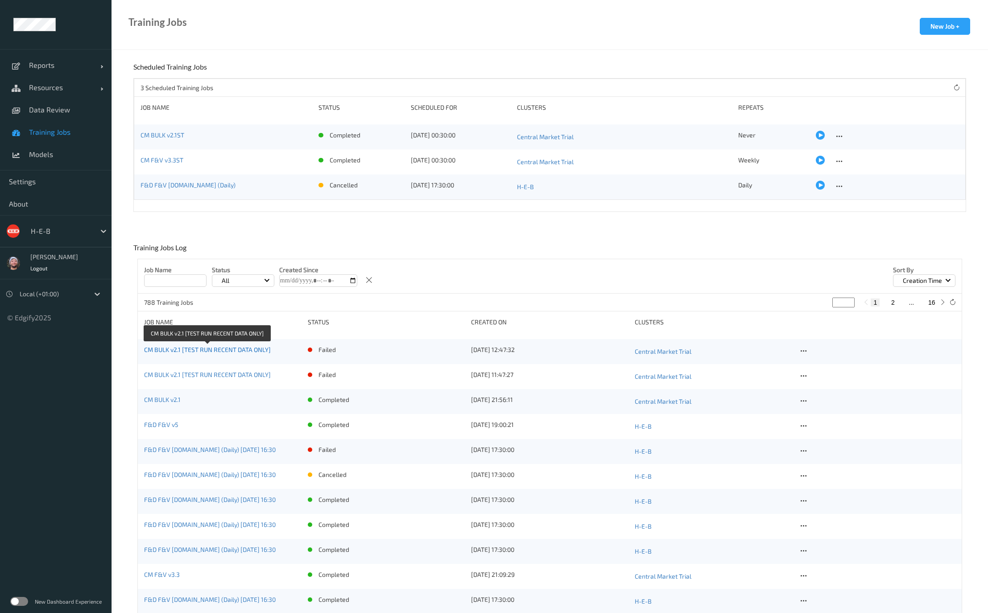
click at [248, 350] on link "CM BULK v2.1 [TEST RUN RECENT DATA ONLY]" at bounding box center [207, 350] width 127 height 8
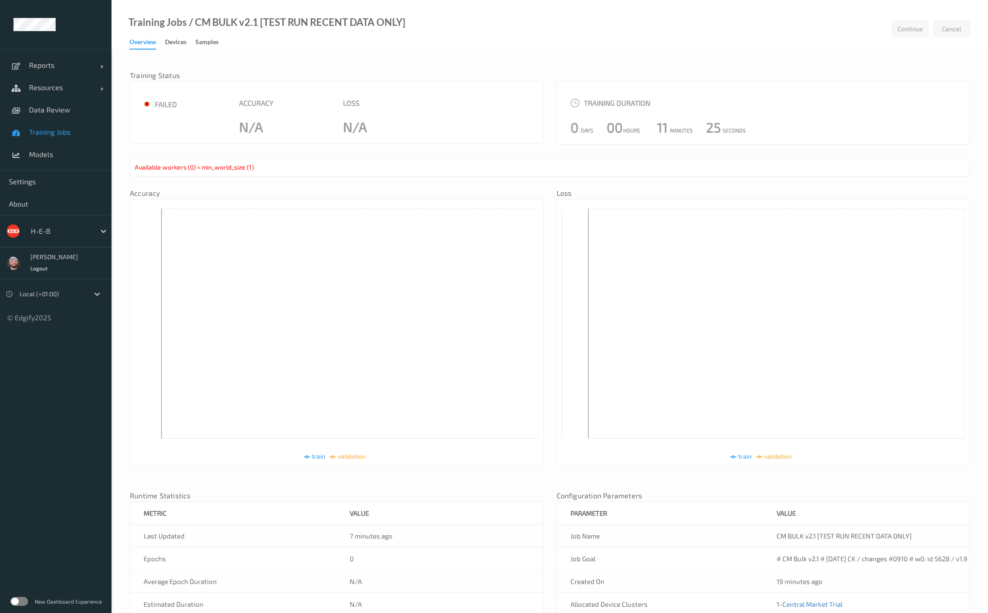
drag, startPoint x: 707, startPoint y: 309, endPoint x: 703, endPoint y: 314, distance: 7.0
click at [707, 308] on icon at bounding box center [763, 334] width 404 height 252
click at [62, 131] on span "Training Jobs" at bounding box center [66, 132] width 74 height 9
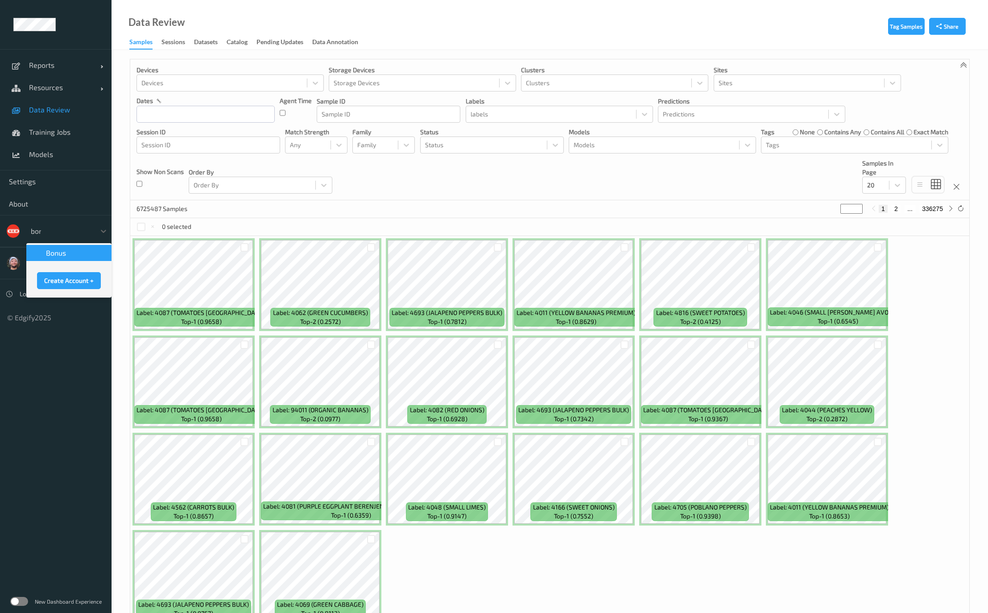
type input "bonu"
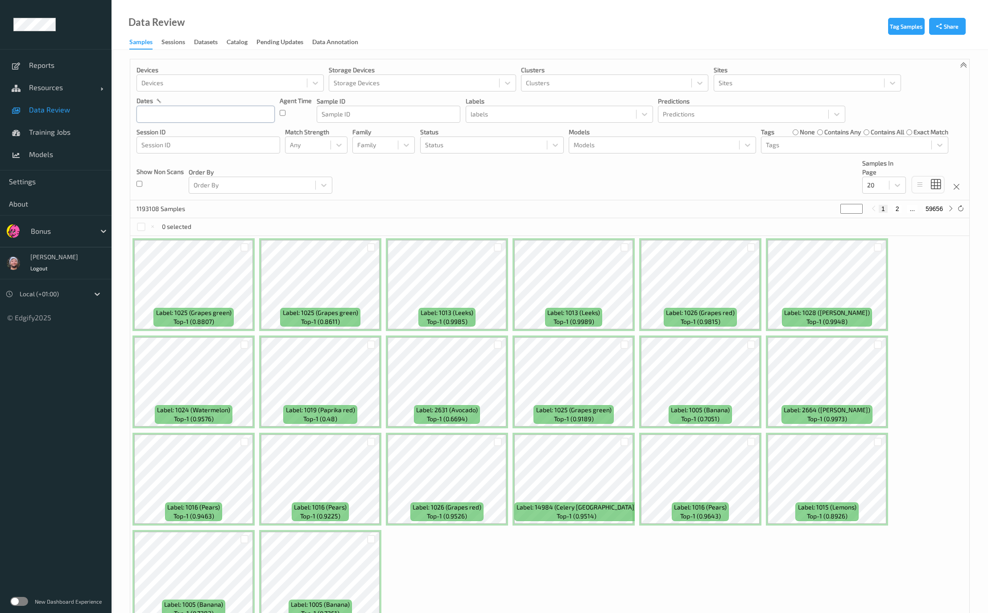
click at [174, 115] on input "text" at bounding box center [205, 114] width 138 height 17
click at [213, 189] on span "9" at bounding box center [208, 188] width 12 height 12
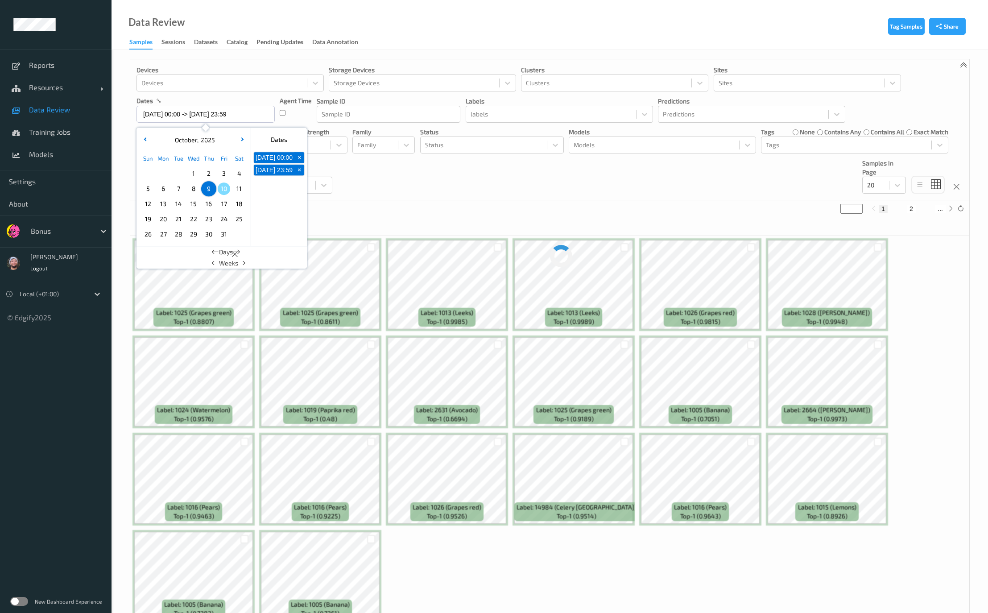
click at [452, 198] on div "Devices Devices Storage Devices Storage Devices Clusters Clusters Sites Sites d…" at bounding box center [549, 129] width 839 height 141
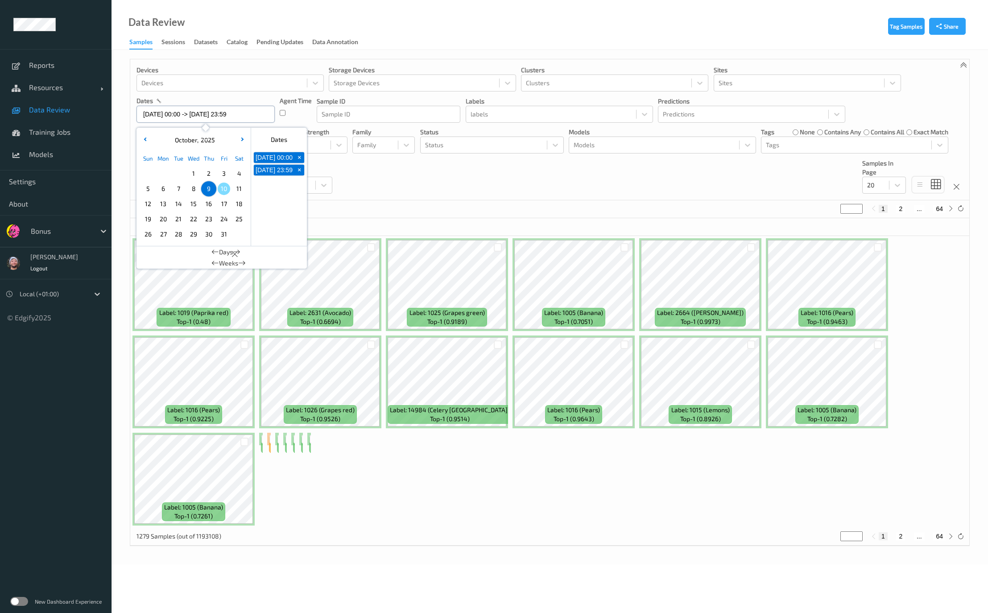
click at [156, 114] on input "09/10/2025 00:00 -> 09/10/2025 23:59" at bounding box center [205, 114] width 138 height 17
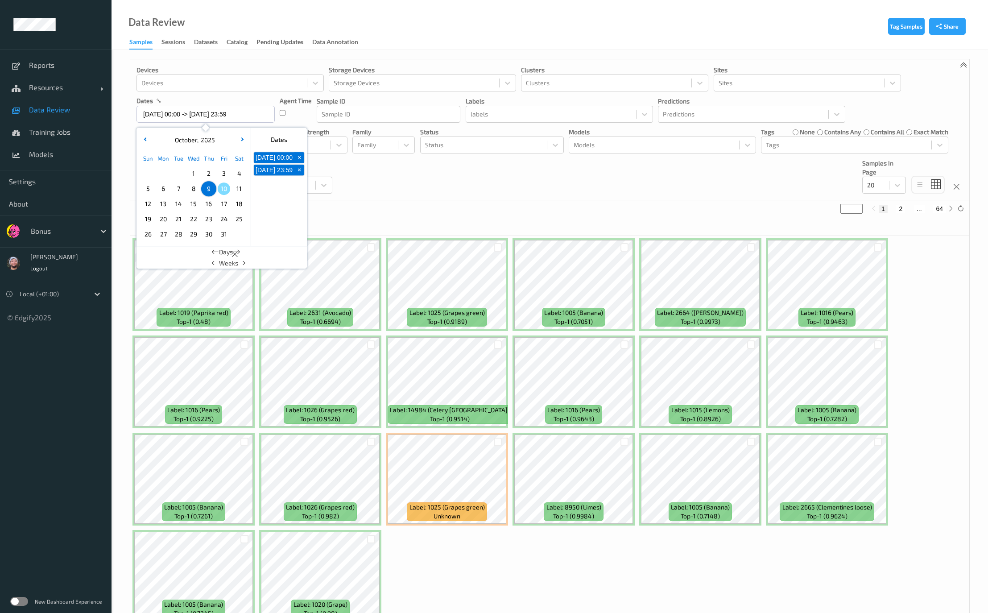
click at [227, 185] on span "10" at bounding box center [224, 188] width 12 height 12
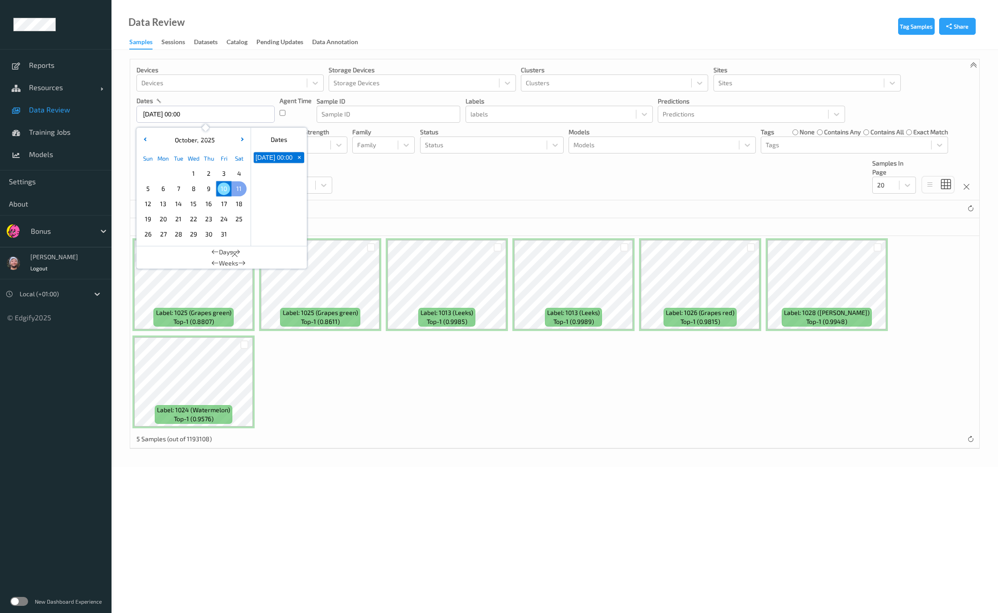
click at [227, 193] on span "10" at bounding box center [224, 188] width 12 height 12
type input "10/10/2025 00:00 -> 10/10/2025 23:59"
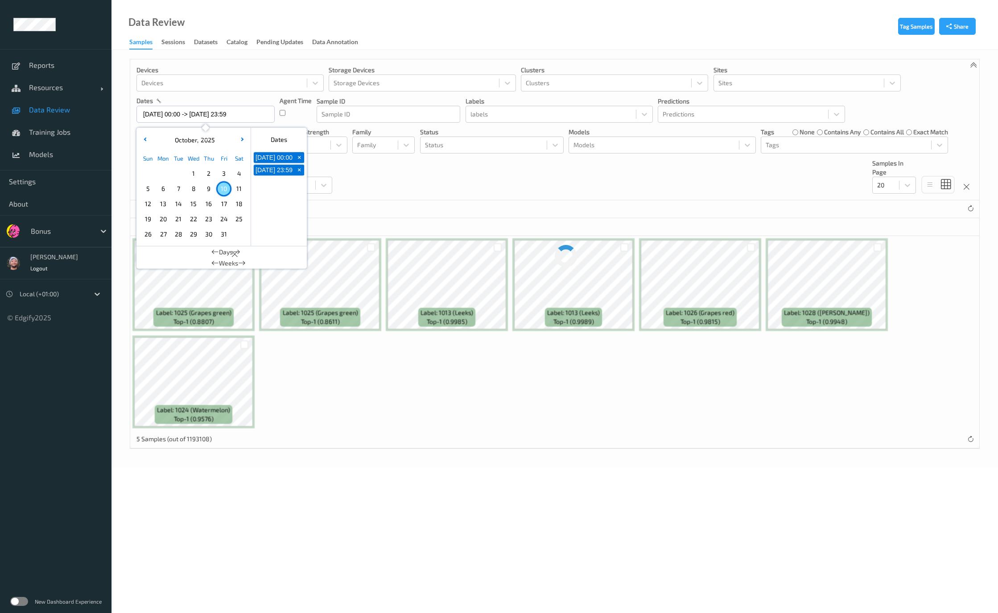
click at [465, 193] on div "Devices Devices Storage Devices Storage Devices Clusters Clusters Sites Sites d…" at bounding box center [554, 129] width 849 height 141
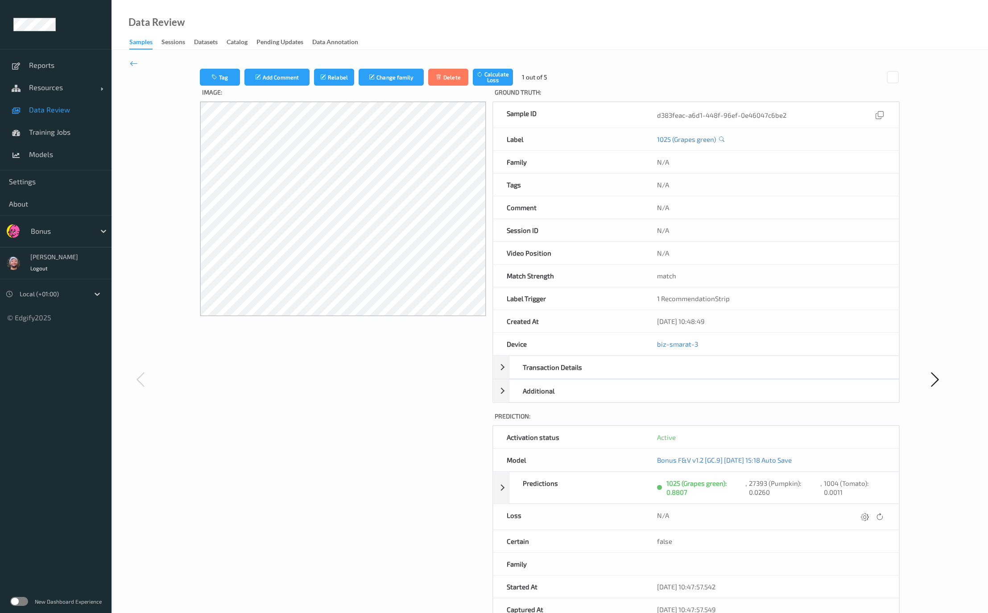
click at [134, 69] on div at bounding box center [165, 379] width 70 height 621
click at [135, 62] on icon at bounding box center [134, 63] width 8 height 10
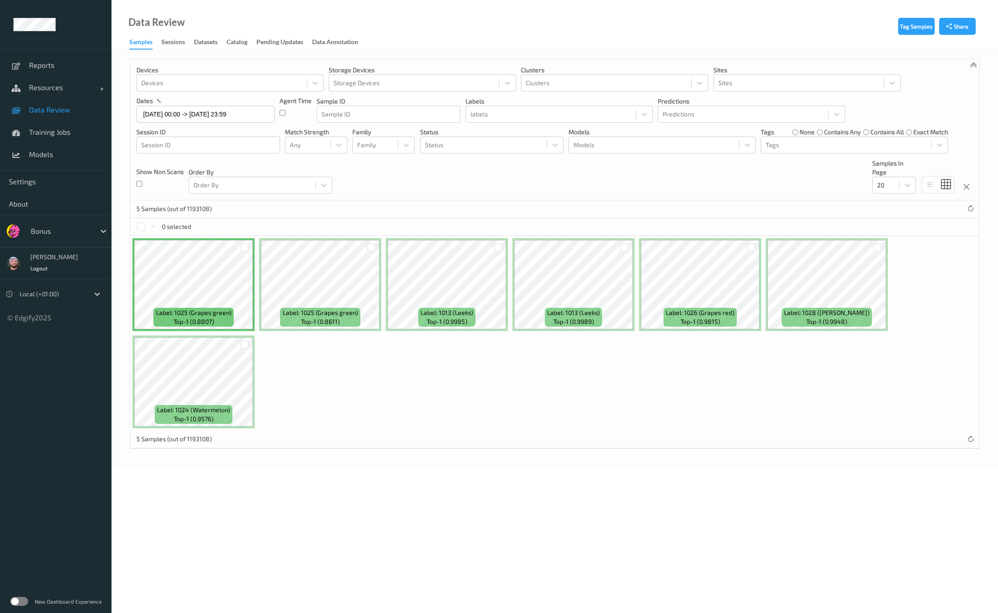
click at [428, 185] on div "Devices Devices Storage Devices Storage Devices Clusters Clusters Sites Sites d…" at bounding box center [554, 129] width 849 height 141
click at [86, 103] on link "Data Review" at bounding box center [55, 110] width 111 height 22
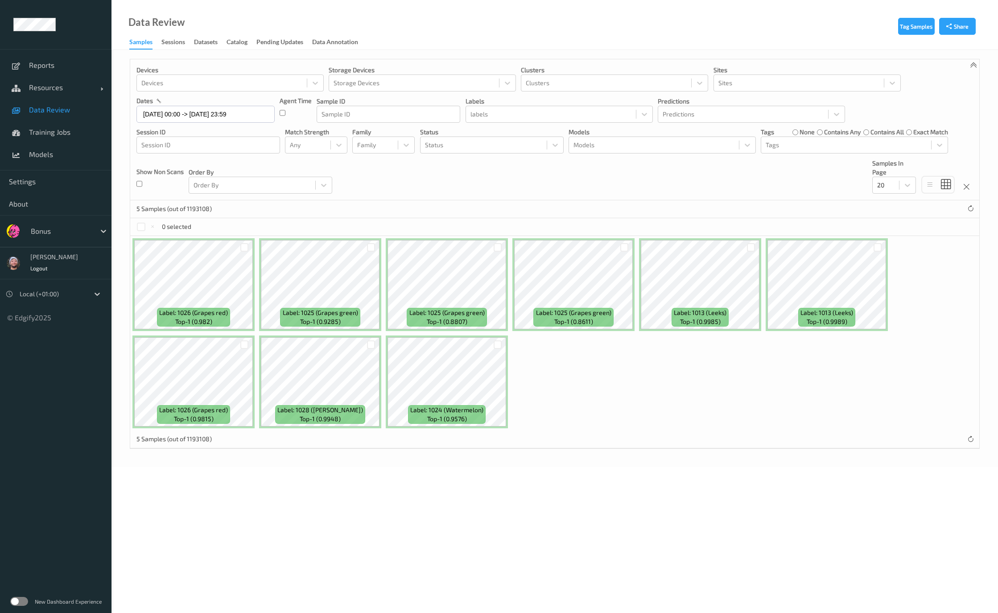
click at [86, 103] on link "Data Review" at bounding box center [55, 110] width 111 height 22
click at [60, 233] on div at bounding box center [61, 231] width 60 height 11
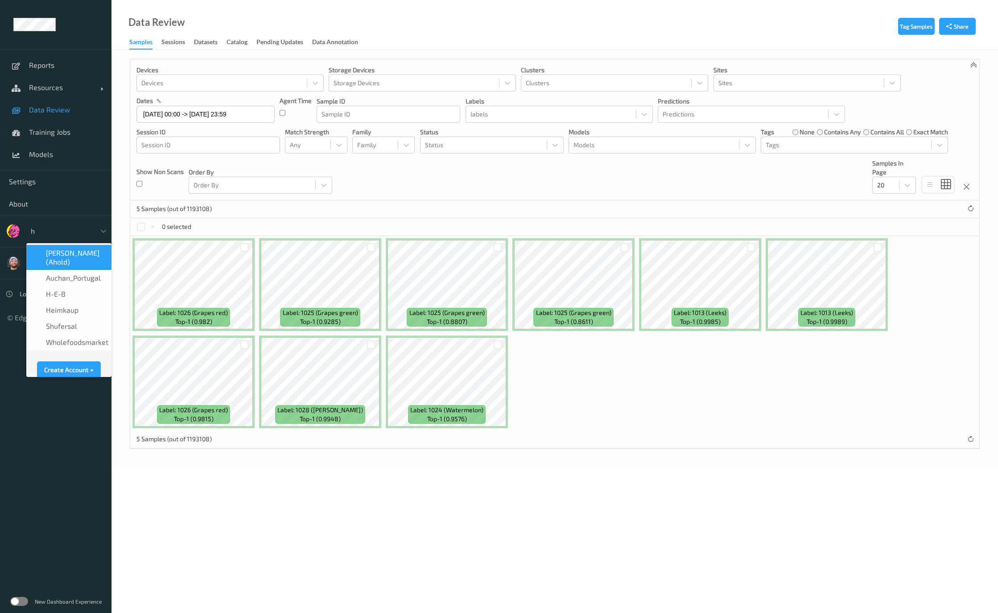
type input "h-"
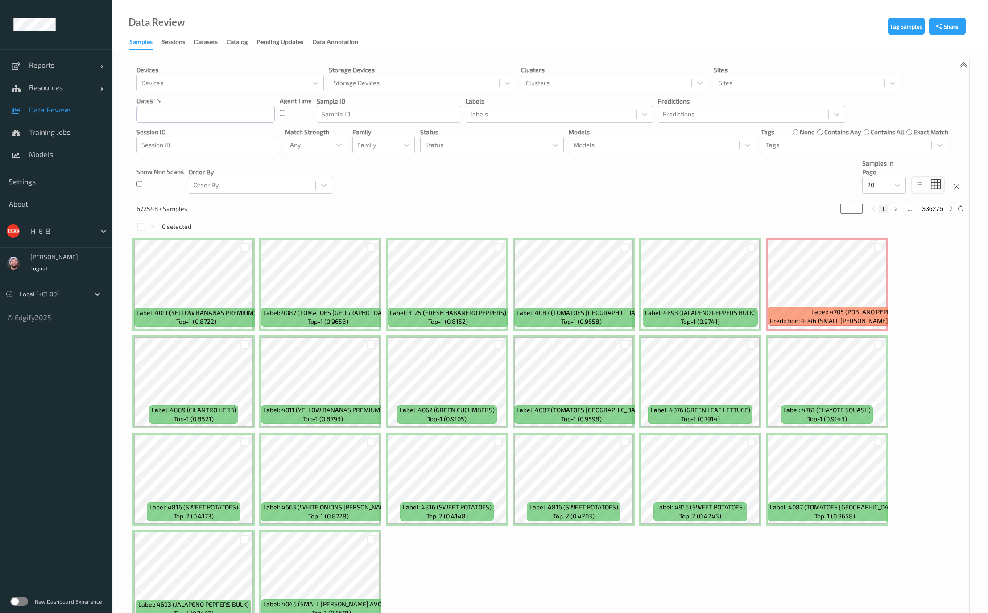
click at [452, 181] on div "Devices Devices Storage Devices Storage Devices Clusters Clusters Sites Sites d…" at bounding box center [549, 129] width 839 height 141
click at [636, 151] on div "Models" at bounding box center [654, 145] width 170 height 14
click at [66, 119] on link "Data Review" at bounding box center [55, 110] width 111 height 22
click at [66, 131] on span "Training Jobs" at bounding box center [66, 132] width 74 height 9
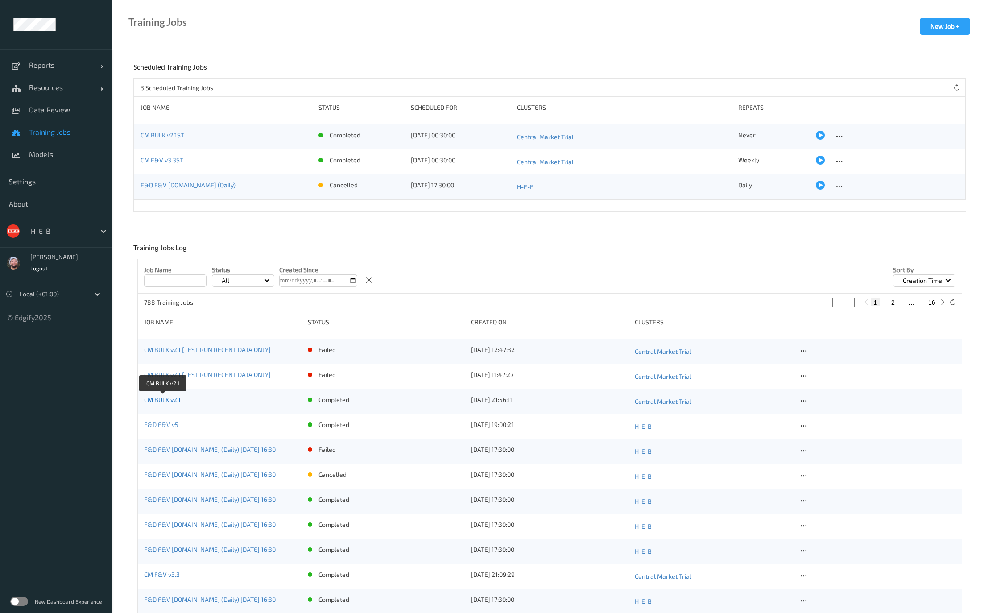
click at [165, 399] on link "CM BULK v2.1" at bounding box center [162, 399] width 37 height 8
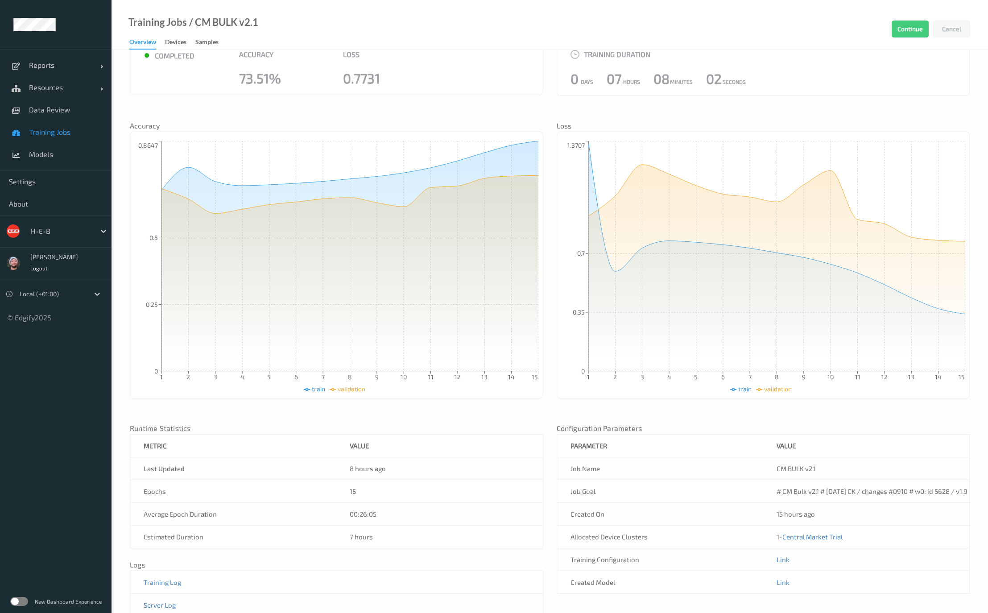
scroll to position [84, 0]
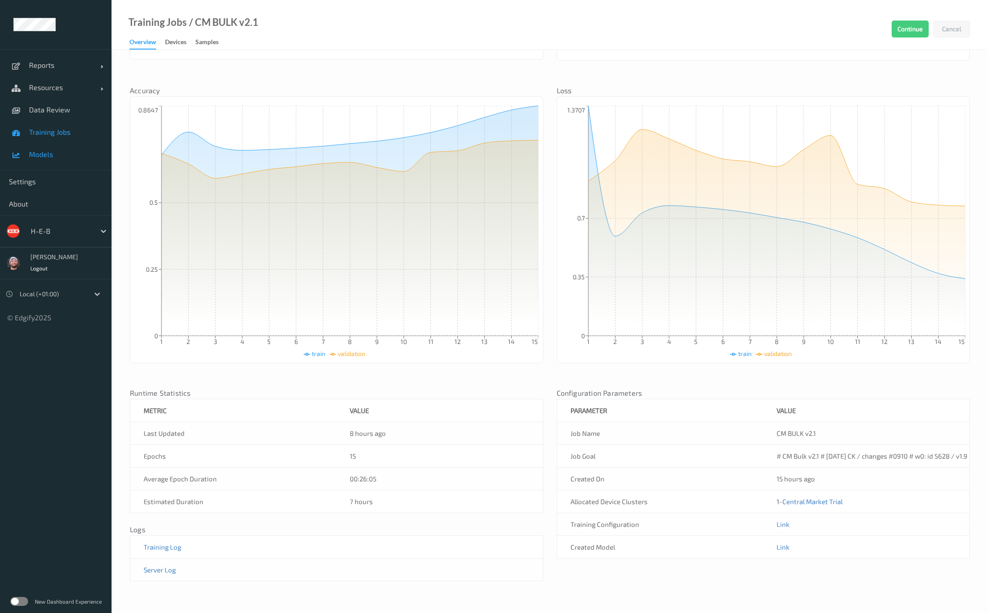
click at [27, 157] on link "Models" at bounding box center [55, 154] width 111 height 22
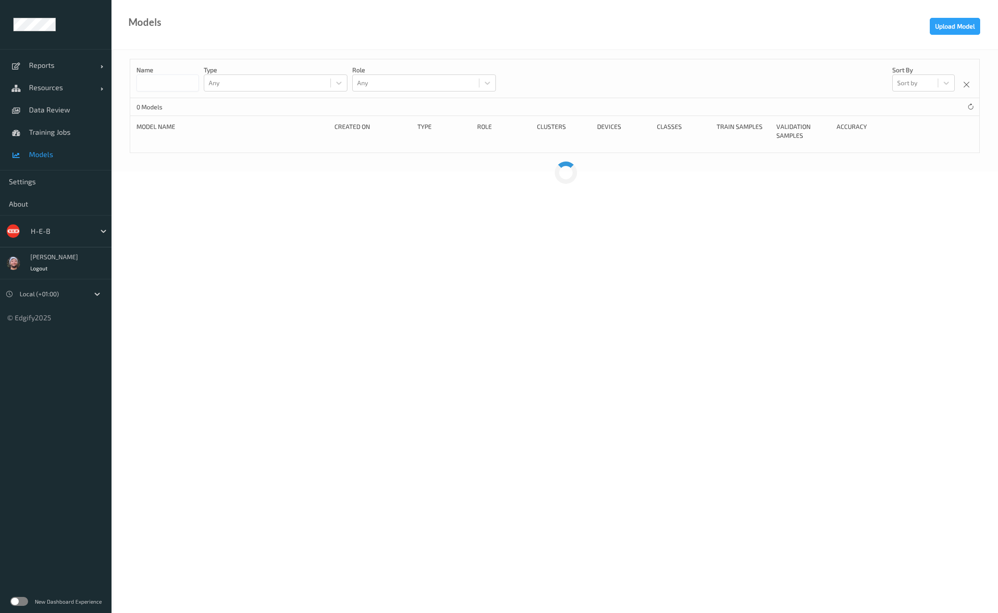
click at [166, 84] on input at bounding box center [167, 82] width 62 height 17
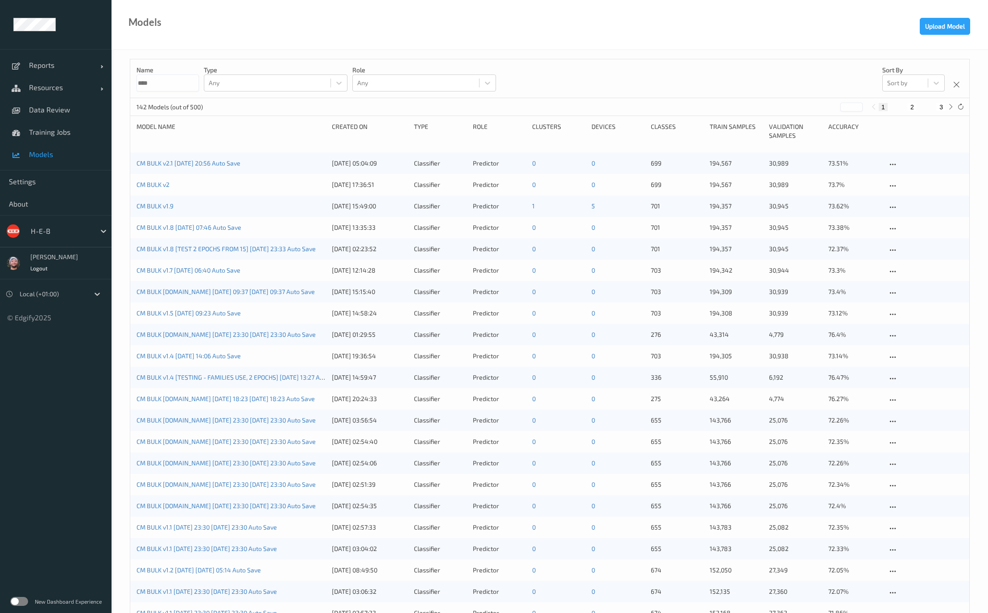
type input "****"
click at [671, 59] on div "Name **** Type Any Role Any Sort by Sort by" at bounding box center [549, 78] width 839 height 39
drag, startPoint x: 323, startPoint y: 19, endPoint x: 80, endPoint y: 91, distance: 253.8
click at [323, 19] on div "Models Upload Model" at bounding box center [549, 25] width 876 height 50
click at [45, 84] on span "Resources" at bounding box center [64, 87] width 71 height 9
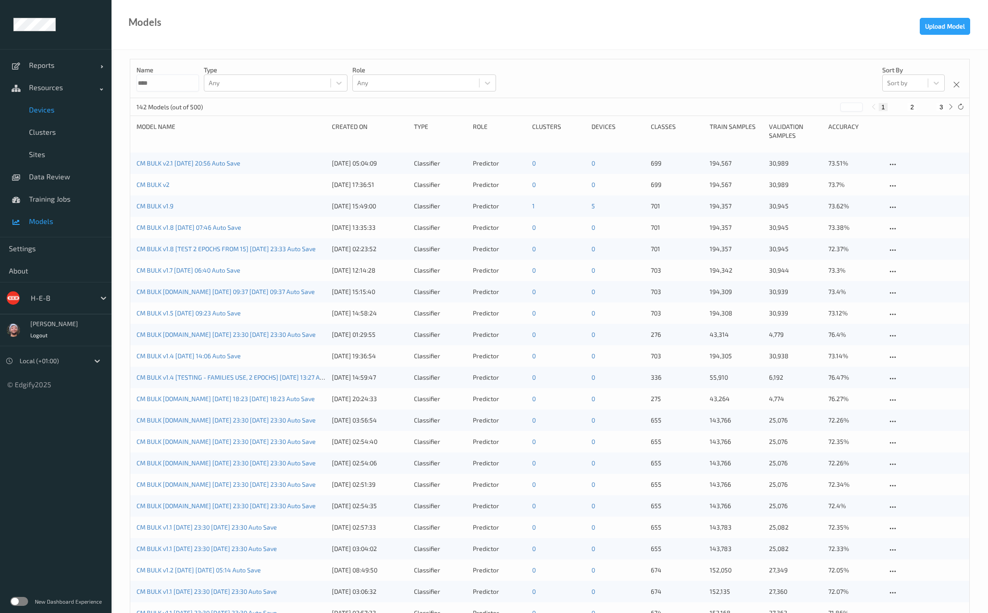
click at [49, 108] on span "Devices" at bounding box center [66, 109] width 74 height 9
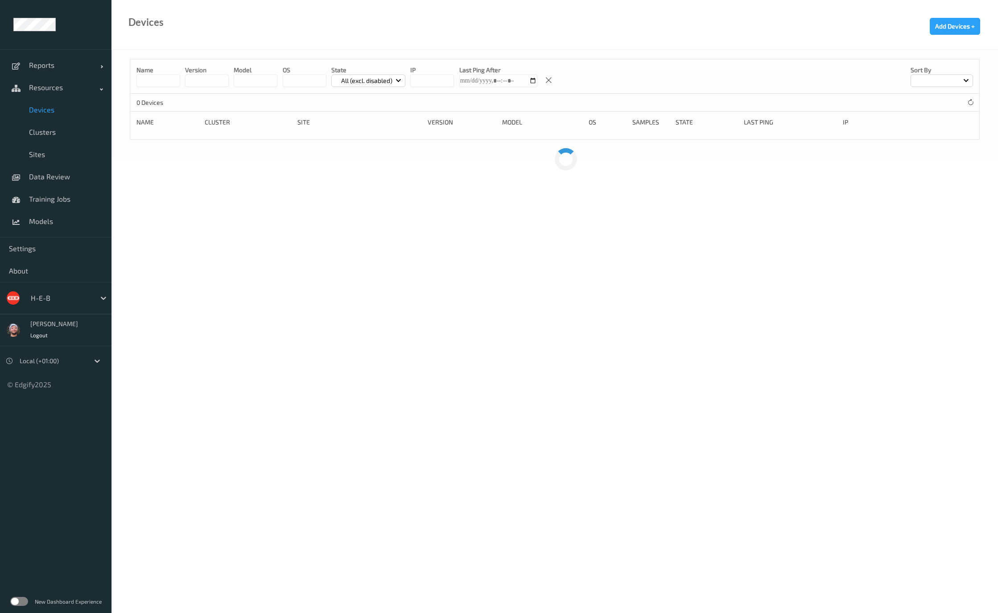
click at [56, 175] on span "Data Review" at bounding box center [66, 176] width 74 height 9
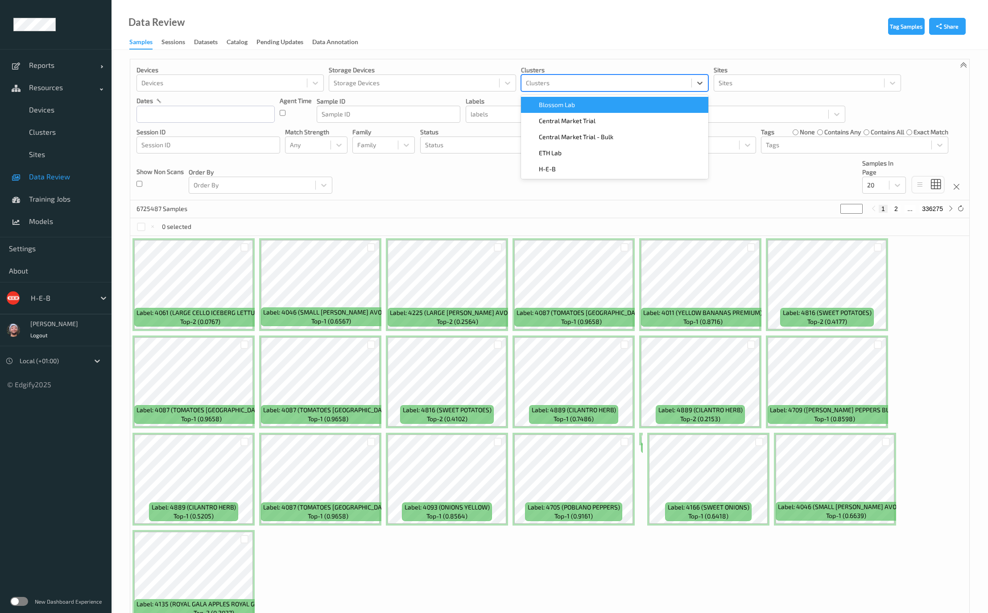
click at [618, 79] on div at bounding box center [606, 83] width 161 height 11
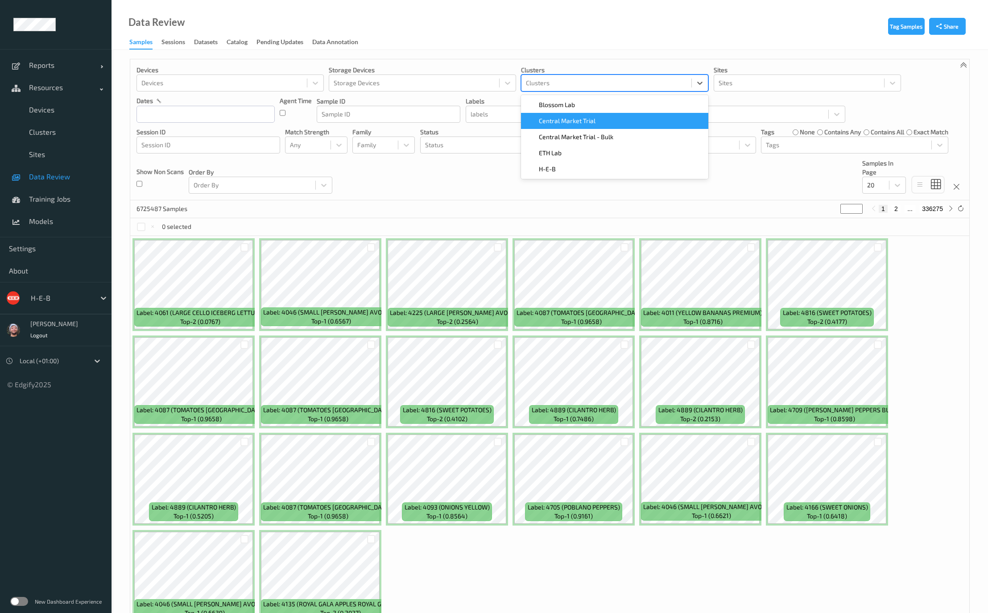
click at [590, 133] on span "Central Market Trial - Bulk" at bounding box center [576, 136] width 74 height 9
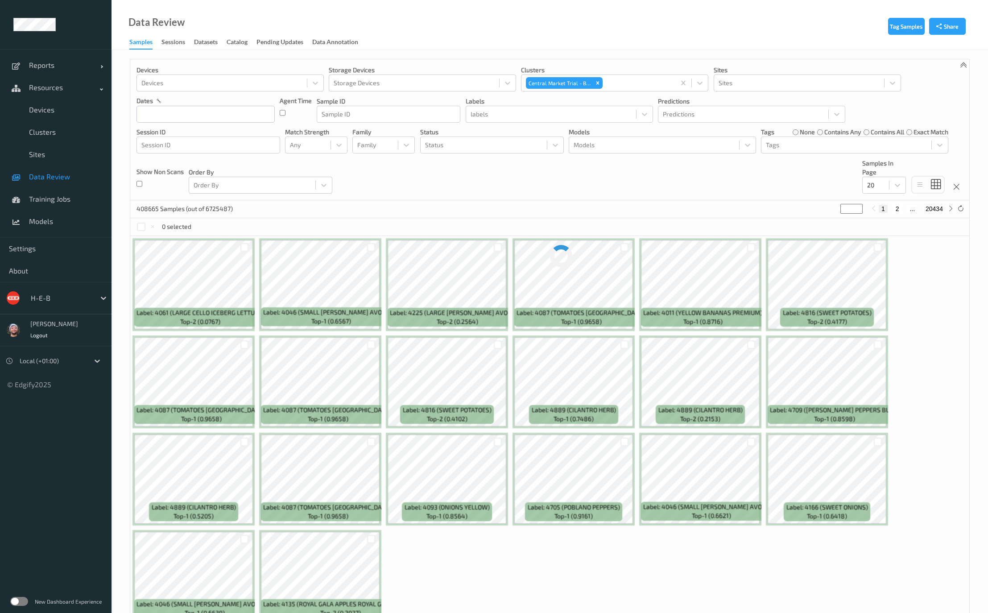
click at [471, 195] on div "Devices Devices Storage Devices Storage Devices Clusters Central Market Trial -…" at bounding box center [549, 129] width 839 height 141
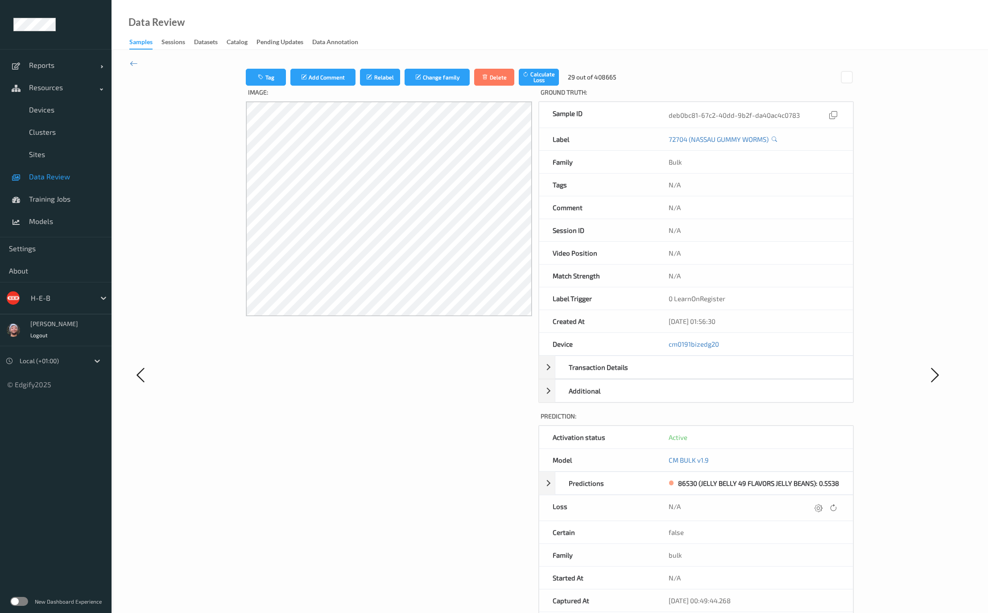
click at [215, 364] on div "Tag Add Comment Relabel Change family Delete Calculate Loss 29 out of 408665 Im…" at bounding box center [550, 375] width 700 height 612
click at [456, 334] on div "Image:" at bounding box center [389, 383] width 286 height 595
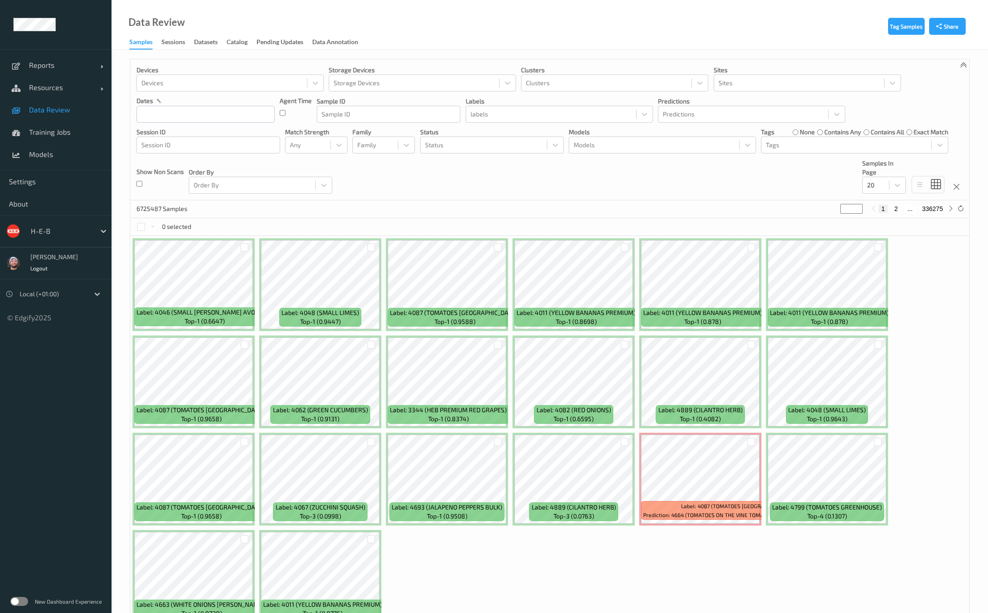
click at [442, 191] on div "Devices Devices Storage Devices Storage Devices Clusters Clusters Sites Sites d…" at bounding box center [549, 129] width 839 height 141
click at [74, 110] on span "Data Review" at bounding box center [66, 109] width 74 height 9
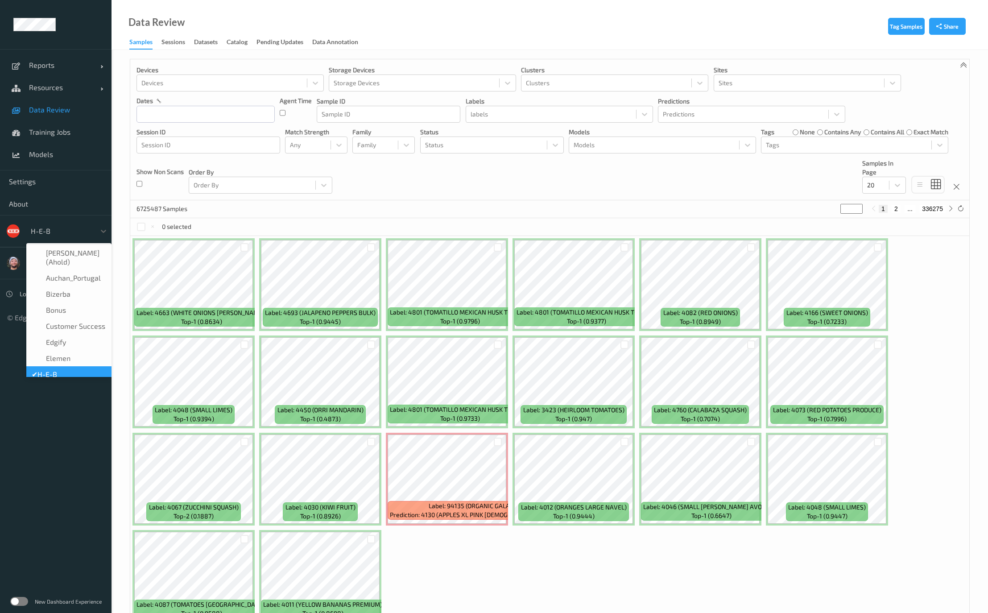
click at [64, 229] on div at bounding box center [61, 231] width 60 height 11
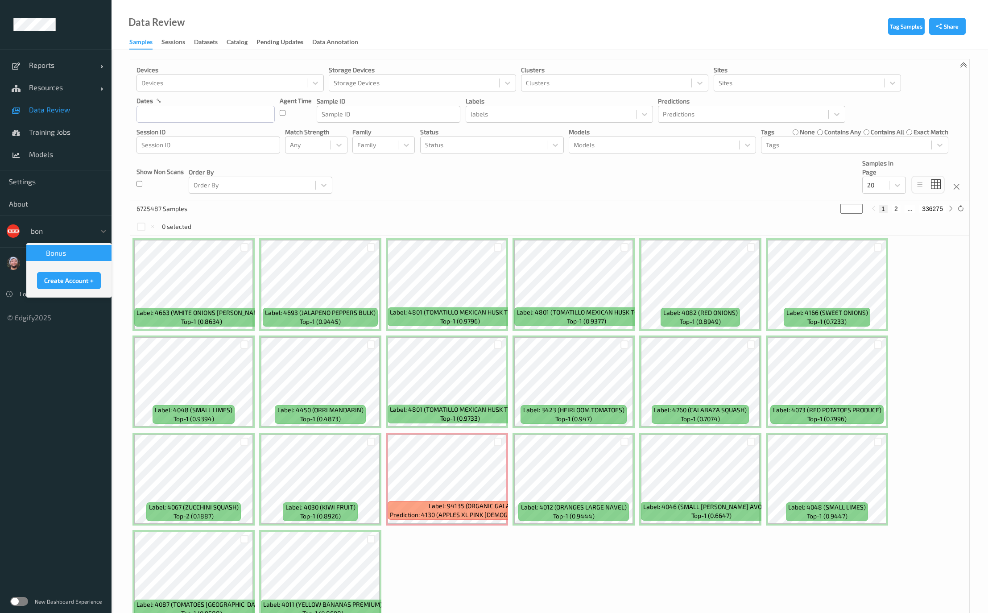
type input "bonu"
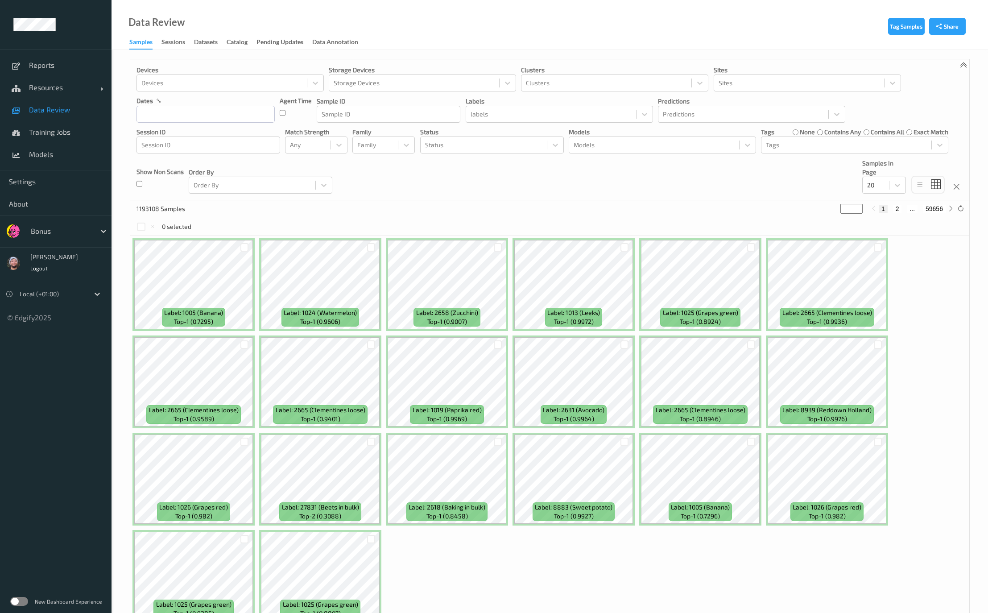
drag, startPoint x: 431, startPoint y: 198, endPoint x: 455, endPoint y: 172, distance: 35.3
click at [431, 198] on div "Devices Devices Storage Devices Storage Devices Clusters Clusters Sites Sites d…" at bounding box center [549, 129] width 839 height 141
click at [605, 149] on div at bounding box center [653, 145] width 161 height 11
click at [502, 198] on div "Devices Devices Storage Devices Storage Devices Clusters Clusters Sites Sites d…" at bounding box center [549, 129] width 839 height 141
drag, startPoint x: 613, startPoint y: 136, endPoint x: 614, endPoint y: 155, distance: 18.3
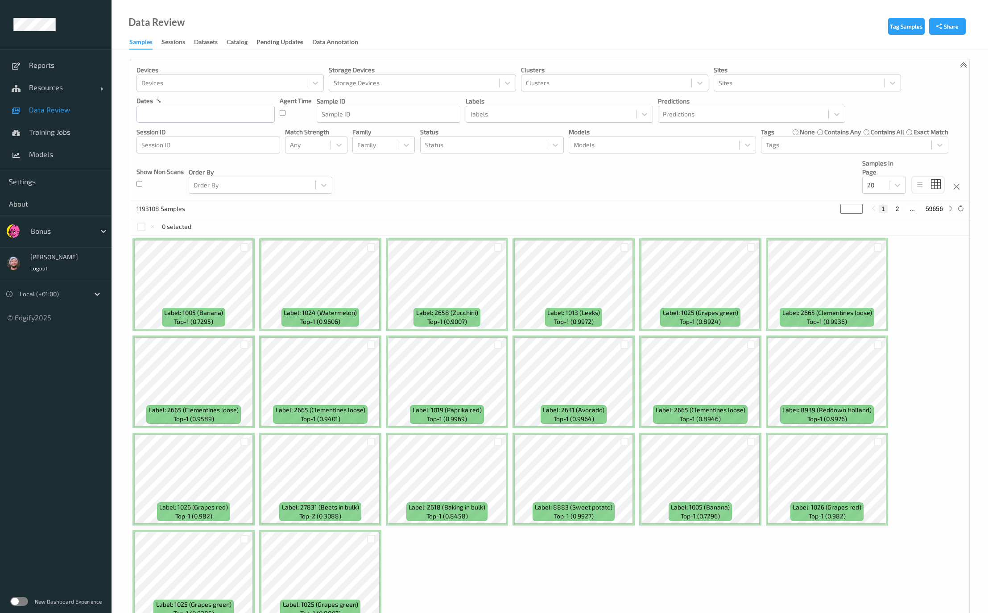
click at [613, 136] on div "Models" at bounding box center [661, 144] width 187 height 17
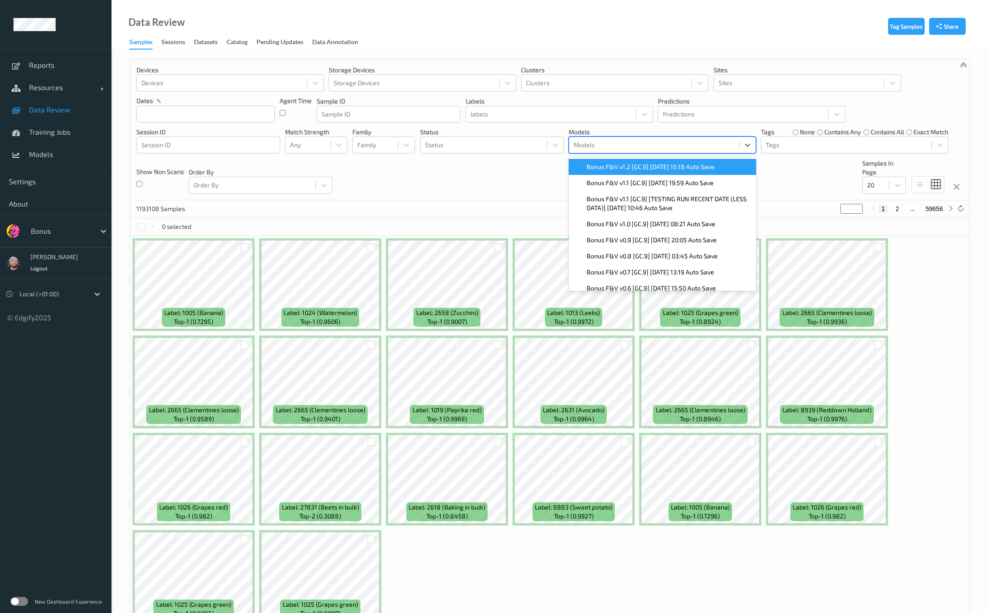
click at [620, 173] on div "Bonus F&V v1.2 [GC.9] [DATE] 15:18 Auto Save" at bounding box center [661, 167] width 187 height 16
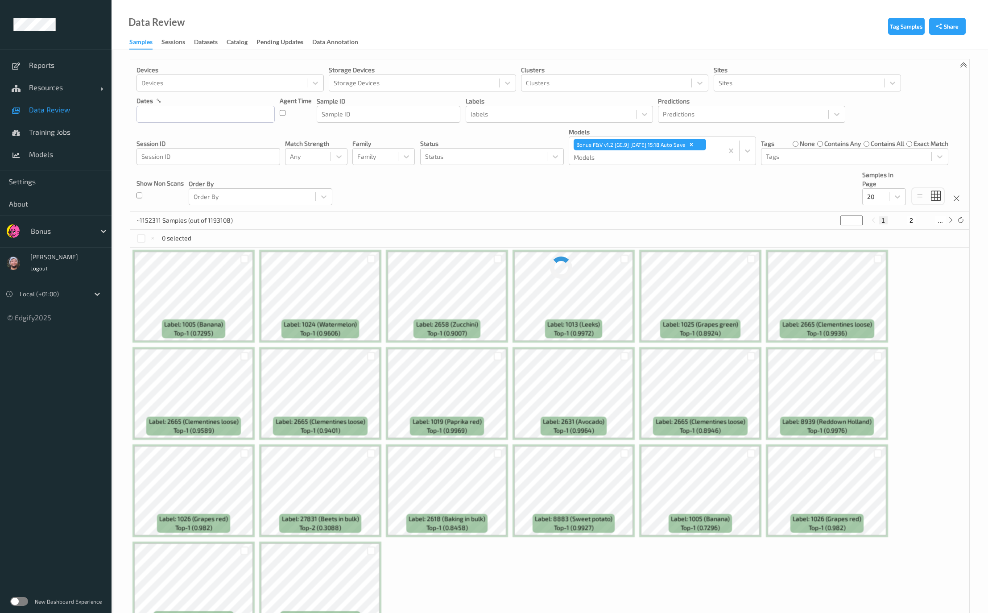
click at [385, 200] on div "Devices Devices Storage Devices Storage Devices Clusters Clusters Sites Sites d…" at bounding box center [550, 357] width 840 height 596
